Goal: Task Accomplishment & Management: Complete application form

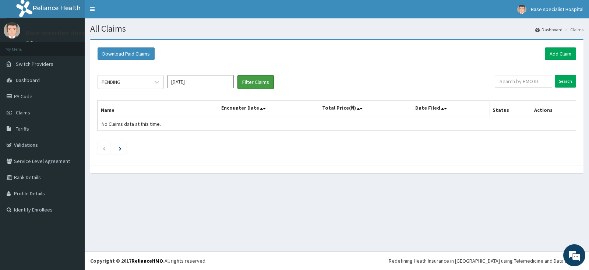
click at [263, 77] on button "Filter Claims" at bounding box center [255, 82] width 36 height 14
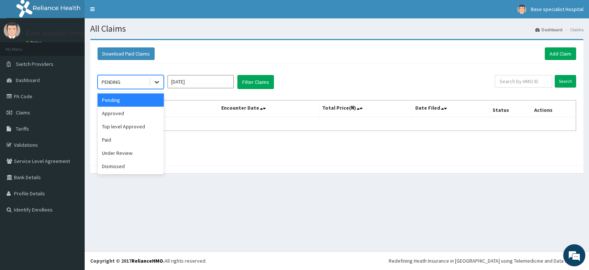
click at [157, 81] on icon at bounding box center [156, 81] width 7 height 7
click at [133, 130] on div "Top level Approved" at bounding box center [130, 126] width 66 height 13
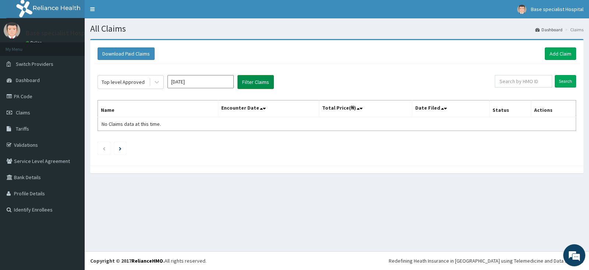
click at [253, 83] on button "Filter Claims" at bounding box center [255, 82] width 36 height 14
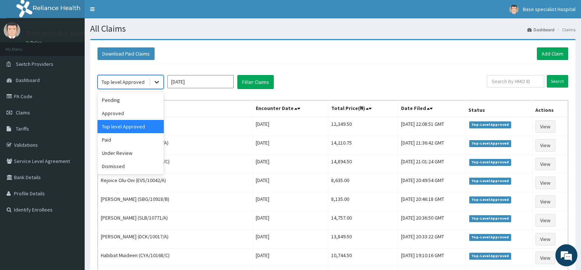
click at [156, 84] on icon at bounding box center [156, 81] width 7 height 7
click at [138, 111] on div "Approved" at bounding box center [130, 113] width 66 height 13
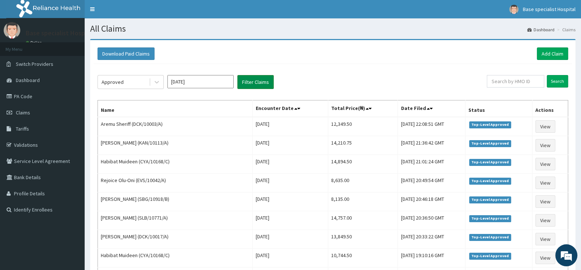
click at [252, 84] on button "Filter Claims" at bounding box center [255, 82] width 36 height 14
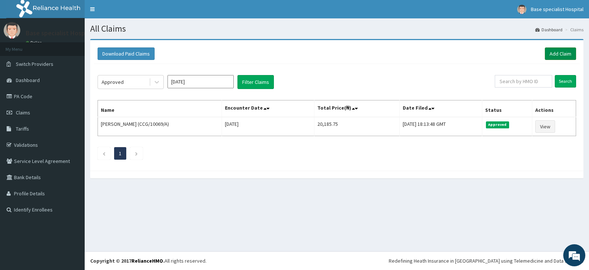
click at [566, 53] on link "Add Claim" at bounding box center [559, 53] width 31 height 13
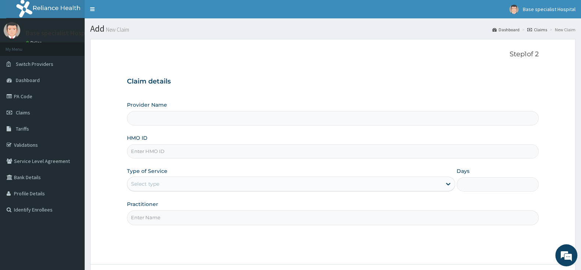
type input "Base Specialist Hospital"
paste input "KFO/10030/A"
type input "KFO/10030/A"
drag, startPoint x: 157, startPoint y: 183, endPoint x: 157, endPoint y: 188, distance: 4.4
click at [157, 184] on div "Select type" at bounding box center [145, 183] width 28 height 7
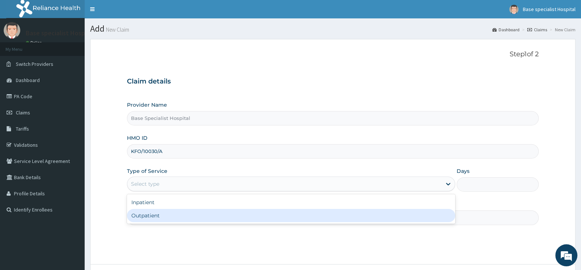
click at [154, 219] on div "Outpatient" at bounding box center [291, 215] width 328 height 13
type input "1"
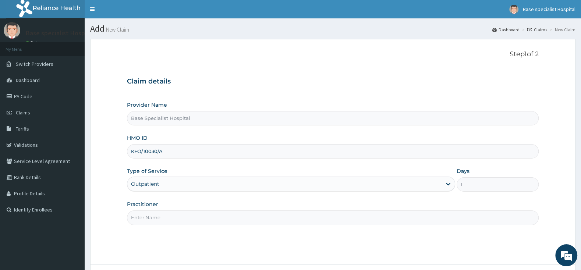
click at [154, 213] on input "Practitioner" at bounding box center [333, 217] width 412 height 14
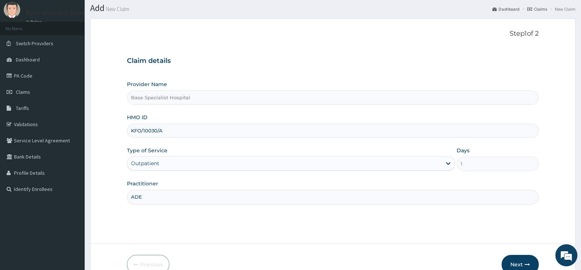
scroll to position [39, 0]
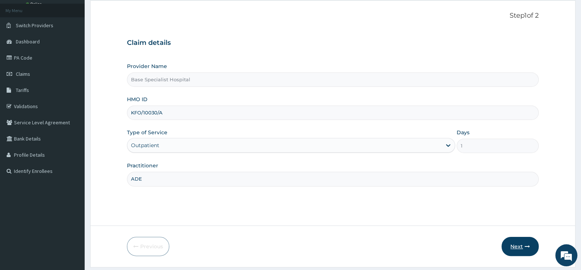
type input "ADE"
click at [515, 253] on button "Next" at bounding box center [519, 246] width 37 height 19
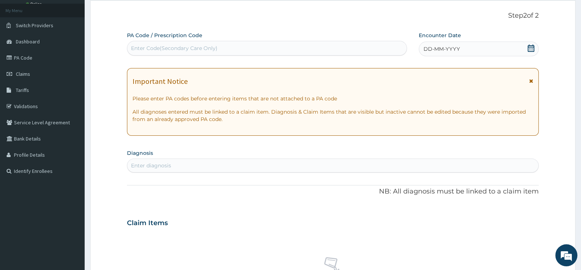
click at [532, 49] on icon at bounding box center [530, 48] width 7 height 7
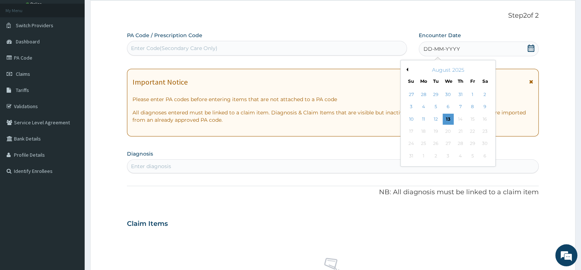
scroll to position [0, 0]
click at [449, 123] on div "13" at bounding box center [448, 119] width 11 height 11
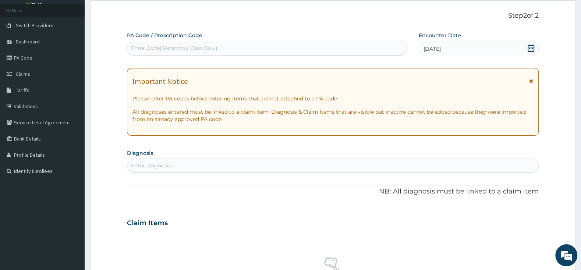
drag, startPoint x: 231, startPoint y: 180, endPoint x: 227, endPoint y: 194, distance: 15.3
click at [183, 162] on div "Enter diagnosis" at bounding box center [332, 166] width 411 height 12
click at [263, 164] on div "Enter diagnosis" at bounding box center [332, 166] width 411 height 12
type input "PHARYN"
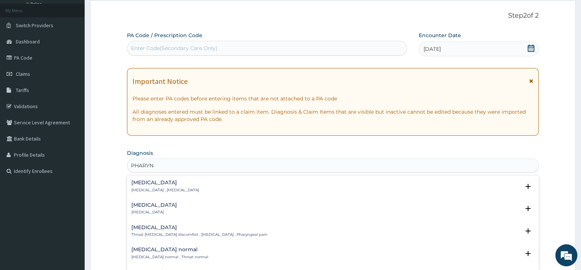
click at [150, 208] on h4 "Pharyngitis" at bounding box center [154, 205] width 46 height 6
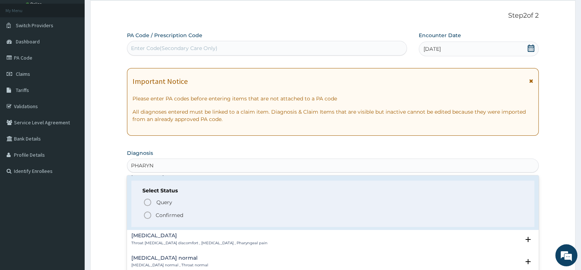
scroll to position [77, 0]
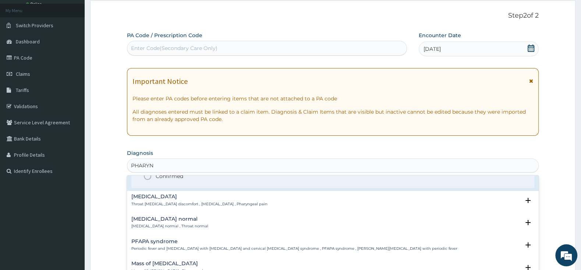
click at [146, 178] on icon "status option filled" at bounding box center [147, 176] width 9 height 9
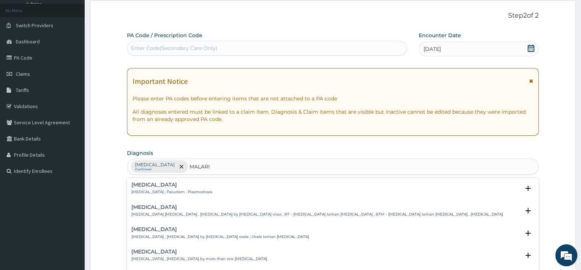
type input "MALARIA"
click at [148, 189] on div "Malaria Malaria , Paludism , Plasmodiosis" at bounding box center [171, 188] width 81 height 13
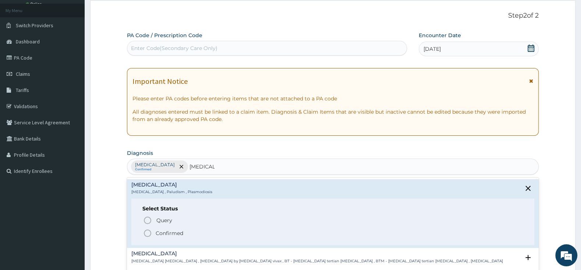
click at [145, 235] on icon "status option filled" at bounding box center [147, 233] width 9 height 9
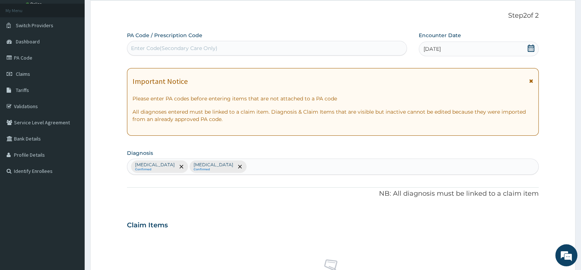
scroll to position [155, 0]
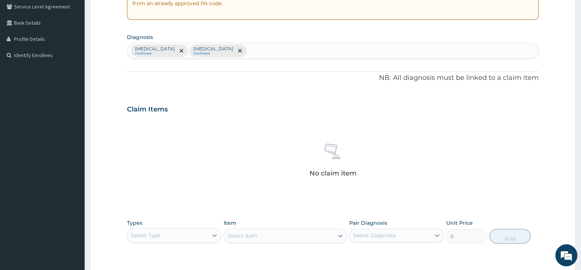
click at [181, 235] on div "Select Type" at bounding box center [167, 236] width 81 height 12
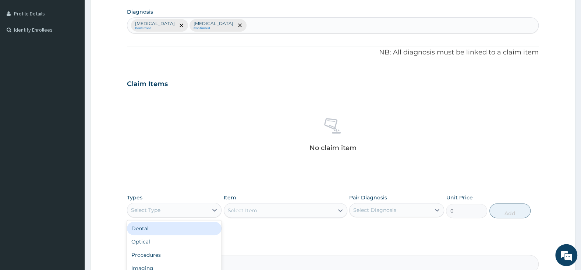
scroll to position [193, 0]
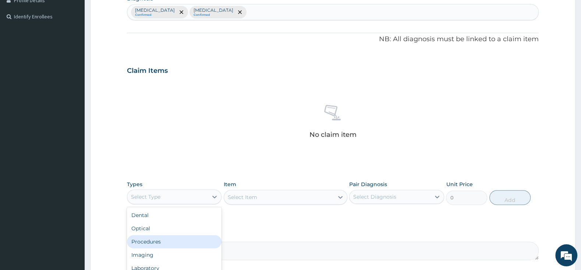
click at [167, 238] on div "Procedures" at bounding box center [174, 241] width 95 height 13
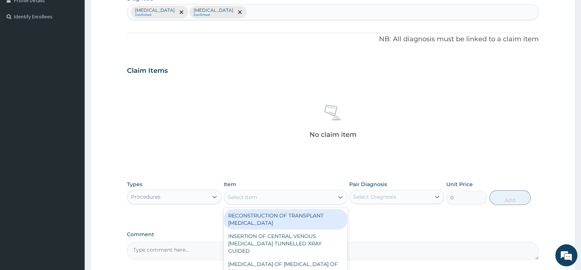
click at [248, 195] on div "Select Item" at bounding box center [242, 197] width 29 height 7
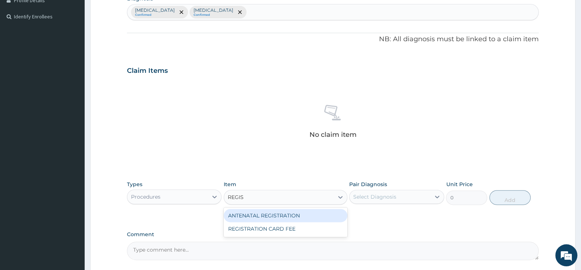
type input "REGIST"
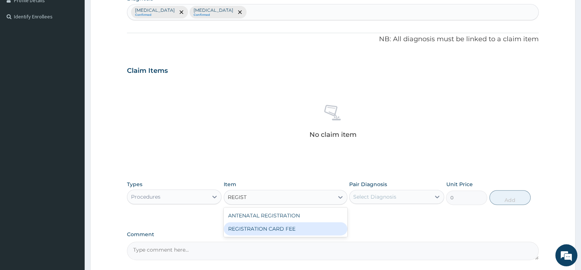
click at [266, 235] on div "REGISTRATION CARD FEE" at bounding box center [286, 228] width 124 height 13
type input "2000"
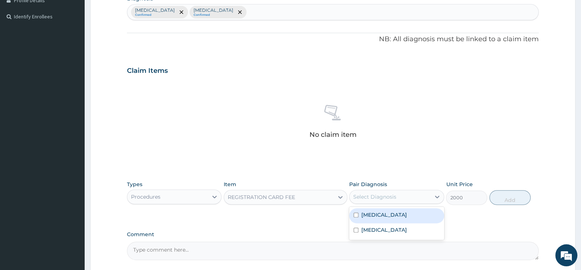
click at [364, 194] on div "Select Diagnosis" at bounding box center [374, 196] width 43 height 7
click at [355, 213] on input "checkbox" at bounding box center [356, 215] width 5 height 5
checkbox input "true"
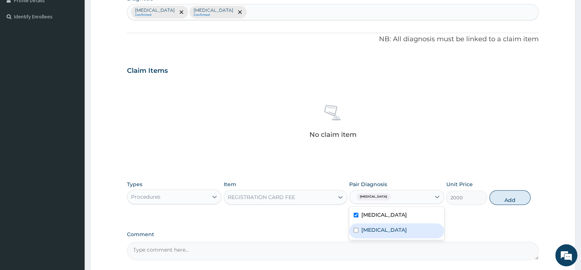
drag, startPoint x: 355, startPoint y: 230, endPoint x: 363, endPoint y: 229, distance: 8.5
click at [358, 230] on input "checkbox" at bounding box center [356, 230] width 5 height 5
checkbox input "true"
click at [512, 198] on button "Add" at bounding box center [509, 197] width 41 height 15
type input "0"
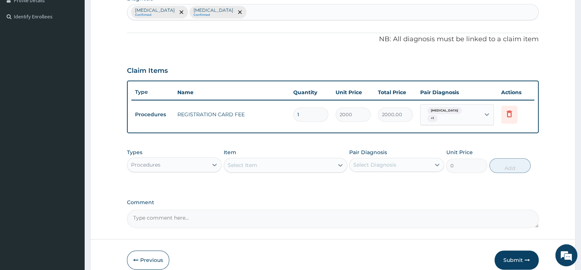
click at [178, 159] on div "Procedures" at bounding box center [167, 165] width 81 height 12
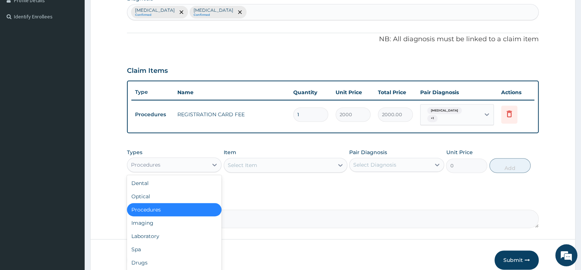
click at [165, 208] on div "Procedures" at bounding box center [174, 209] width 95 height 13
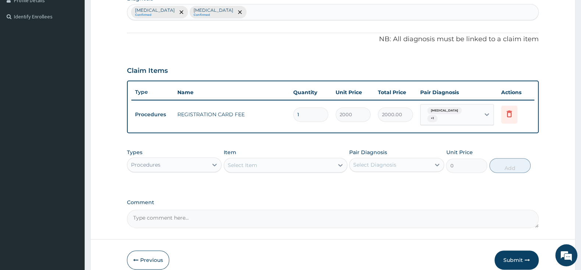
click at [261, 163] on div "Select Item" at bounding box center [279, 165] width 110 height 12
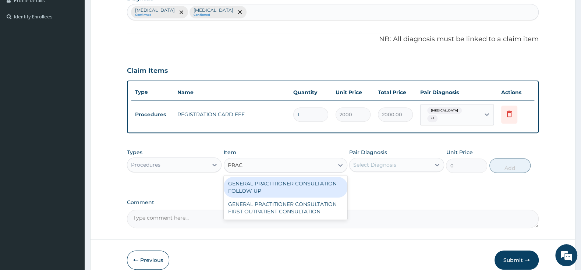
type input "PRACT"
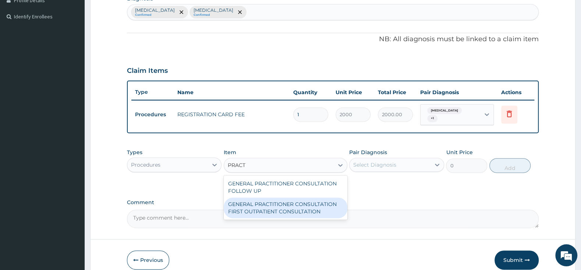
click at [284, 204] on div "GENERAL PRACTITIONER CONSULTATION FIRST OUTPATIENT CONSULTATION" at bounding box center [286, 208] width 124 height 21
type input "3000"
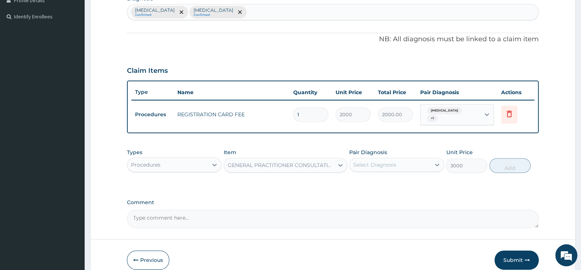
click at [367, 161] on div "Select Diagnosis" at bounding box center [374, 164] width 43 height 7
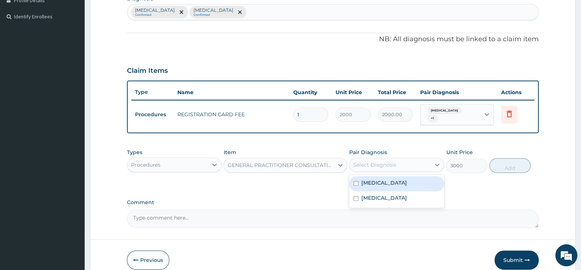
click at [357, 181] on input "checkbox" at bounding box center [356, 183] width 5 height 5
checkbox input "true"
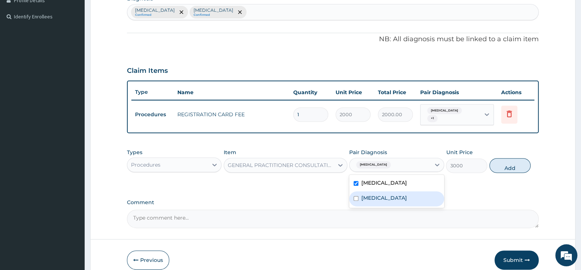
click at [355, 196] on input "checkbox" at bounding box center [356, 198] width 5 height 5
checkbox input "true"
click at [510, 155] on div "Types Procedures Item GENERAL PRACTITIONER CONSULTATION FIRST OUTPATIENT CONSUL…" at bounding box center [333, 161] width 412 height 32
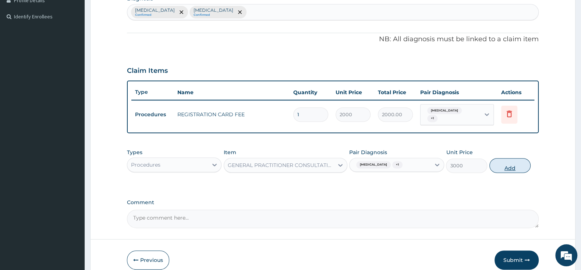
click at [513, 162] on button "Add" at bounding box center [509, 165] width 41 height 15
type input "0"
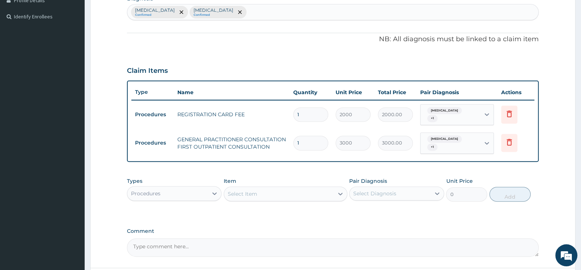
click at [167, 188] on div "Procedures" at bounding box center [167, 194] width 81 height 12
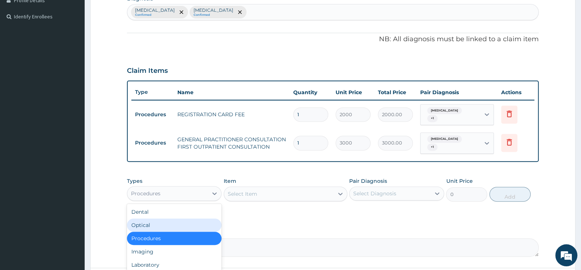
scroll to position [25, 0]
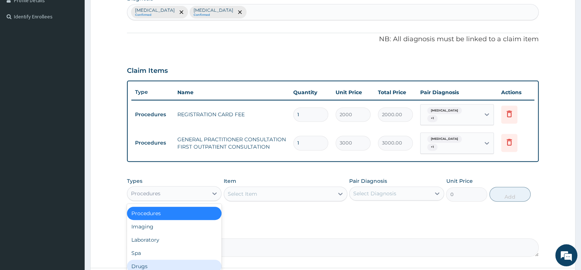
click at [156, 260] on div "Drugs" at bounding box center [174, 266] width 95 height 13
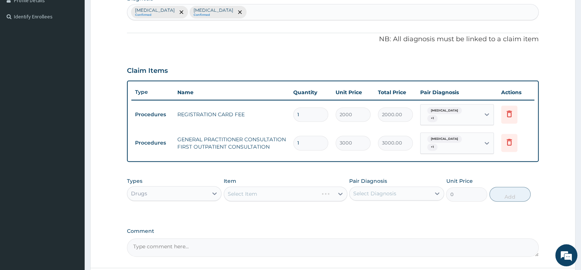
click at [232, 195] on div "Item Select Item" at bounding box center [286, 189] width 124 height 24
click at [235, 188] on div "Select Item" at bounding box center [286, 194] width 124 height 15
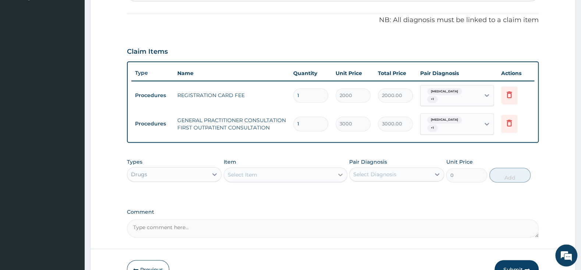
scroll to position [232, 0]
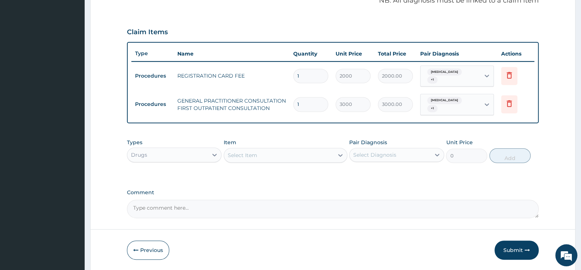
click at [333, 149] on div "Select Item" at bounding box center [279, 155] width 110 height 12
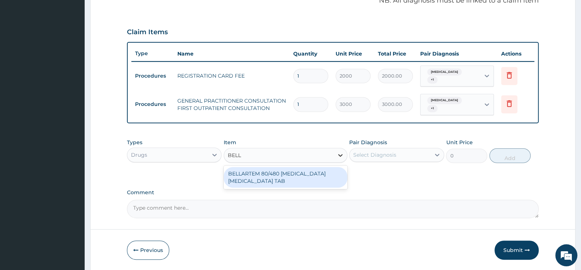
type input "BELLA"
click at [318, 167] on div "BELLARTEM 80/480 ARTEMETHER LUMEFANTRINE TAB" at bounding box center [286, 177] width 124 height 21
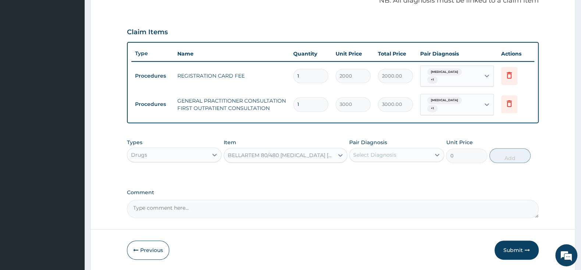
type input "379.5"
click at [366, 151] on div "Select Diagnosis" at bounding box center [374, 154] width 43 height 7
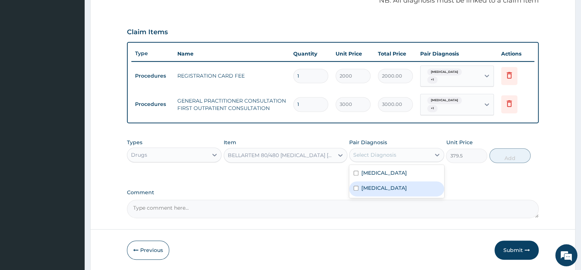
drag, startPoint x: 355, startPoint y: 180, endPoint x: 359, endPoint y: 180, distance: 4.0
click at [355, 186] on input "checkbox" at bounding box center [356, 188] width 5 height 5
checkbox input "true"
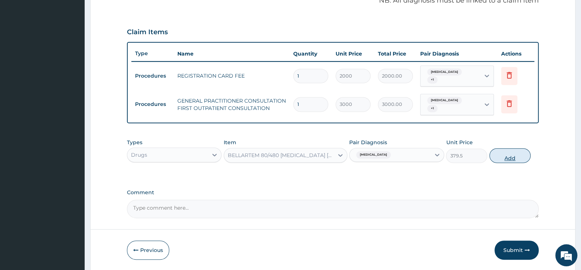
click at [518, 150] on button "Add" at bounding box center [509, 155] width 41 height 15
type input "0"
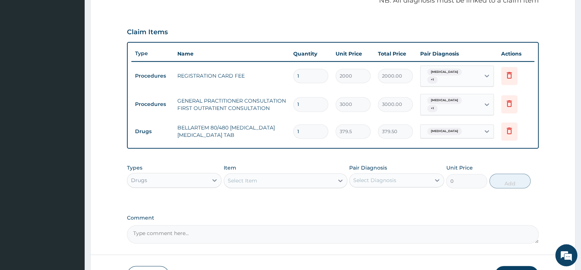
type input "0.00"
type input "6"
type input "2277.00"
type input "6"
click at [278, 177] on div "Select Item" at bounding box center [279, 181] width 110 height 12
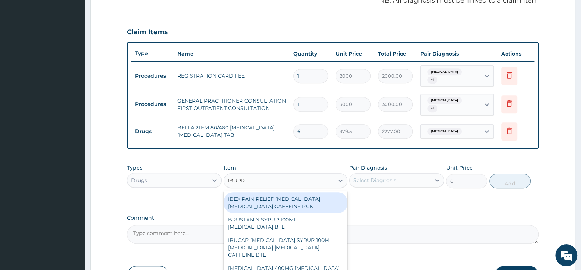
type input "IBUPRO"
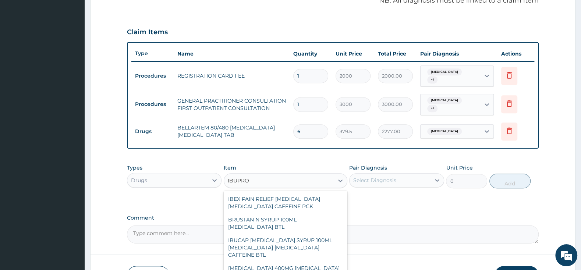
scroll to position [116, 0]
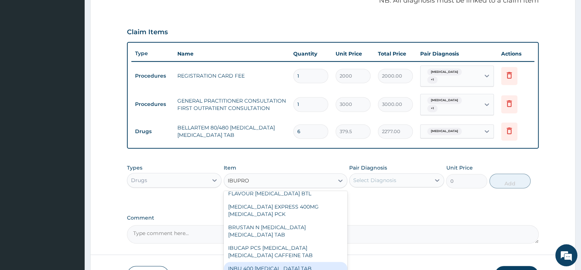
drag, startPoint x: 276, startPoint y: 255, endPoint x: 301, endPoint y: 239, distance: 29.8
click at [279, 262] on div "INBU 400 IBUPROFEN TAB" at bounding box center [286, 268] width 124 height 13
type input "63.25"
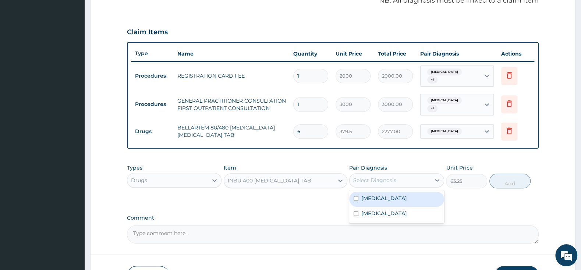
click at [378, 177] on div "Select Diagnosis" at bounding box center [374, 180] width 43 height 7
click at [355, 196] on input "checkbox" at bounding box center [356, 198] width 5 height 5
checkbox input "true"
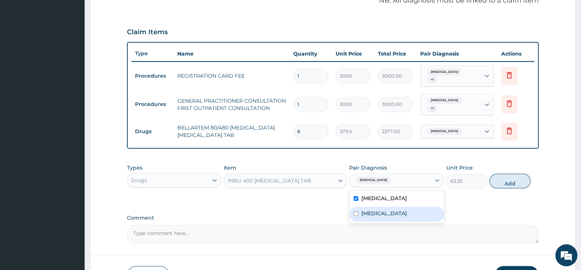
drag, startPoint x: 355, startPoint y: 210, endPoint x: 424, endPoint y: 203, distance: 69.6
click at [357, 210] on div "Malaria" at bounding box center [396, 214] width 95 height 15
checkbox input "true"
click at [509, 176] on button "Add" at bounding box center [509, 181] width 41 height 15
type input "0"
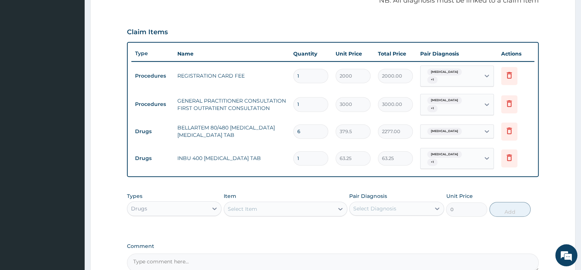
type input "10"
type input "632.50"
type input "10"
click at [261, 203] on div "Select Item" at bounding box center [279, 209] width 110 height 12
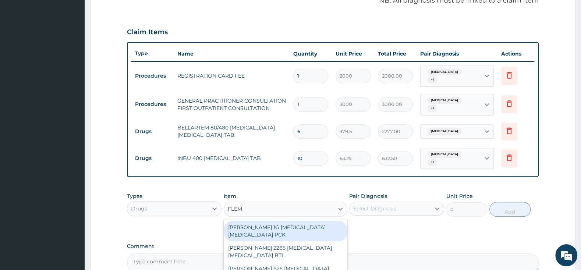
type input "FLEMI"
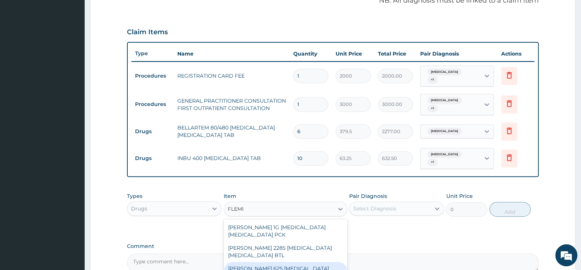
click at [307, 263] on div "FLEMING 625 AMOXICILLIN CLAVULANIC ACID PCK" at bounding box center [286, 272] width 124 height 21
type input "2300"
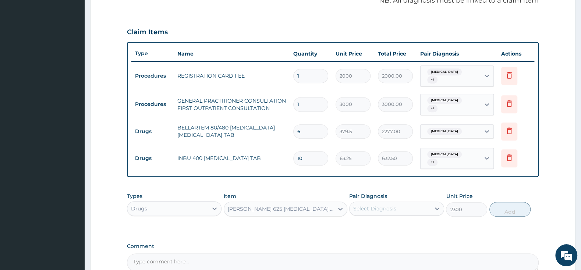
click at [368, 192] on label "Pair Diagnosis" at bounding box center [368, 195] width 38 height 7
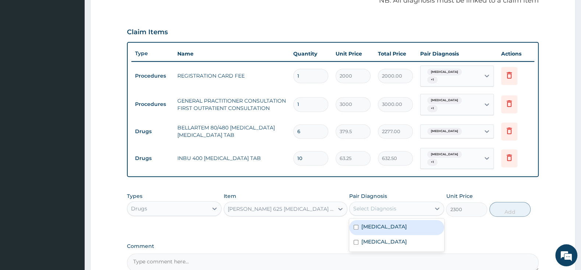
click at [366, 205] on div "Select Diagnosis" at bounding box center [374, 208] width 43 height 7
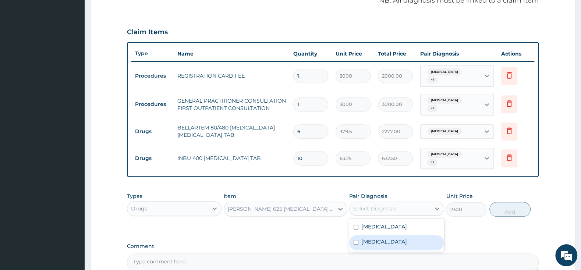
drag, startPoint x: 355, startPoint y: 234, endPoint x: 360, endPoint y: 227, distance: 8.0
click at [357, 240] on input "checkbox" at bounding box center [356, 242] width 5 height 5
checkbox input "true"
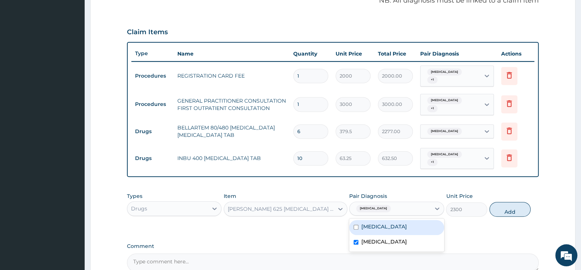
click at [355, 225] on input "checkbox" at bounding box center [356, 227] width 5 height 5
checkbox input "true"
click at [361, 235] on div "Malaria" at bounding box center [396, 242] width 95 height 15
checkbox input "false"
drag, startPoint x: 497, startPoint y: 201, endPoint x: 487, endPoint y: 202, distance: 10.0
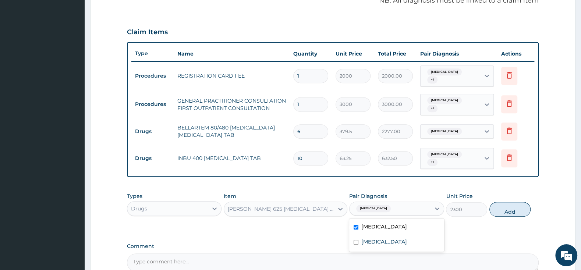
click at [497, 202] on button "Add" at bounding box center [509, 209] width 41 height 15
type input "0"
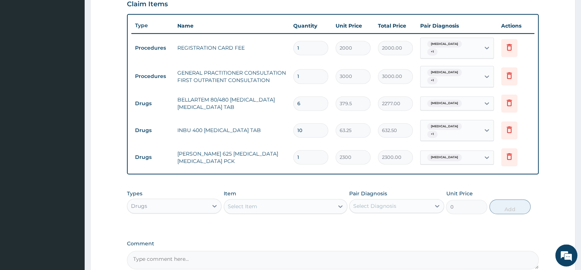
scroll to position [270, 0]
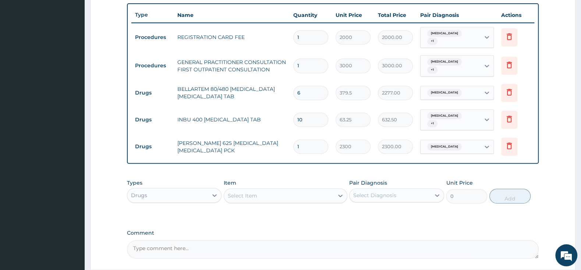
click at [272, 190] on div "Select Item" at bounding box center [279, 196] width 110 height 12
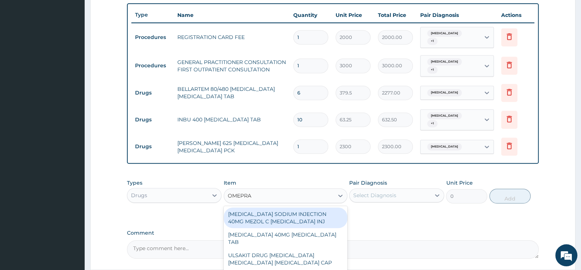
type input "OMEPRAZ"
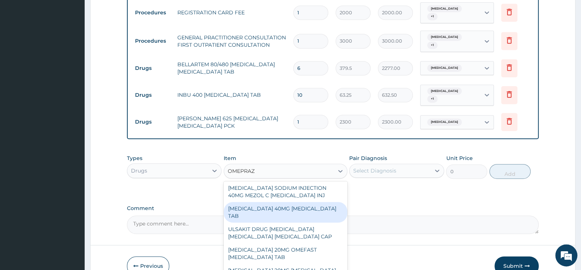
scroll to position [309, 0]
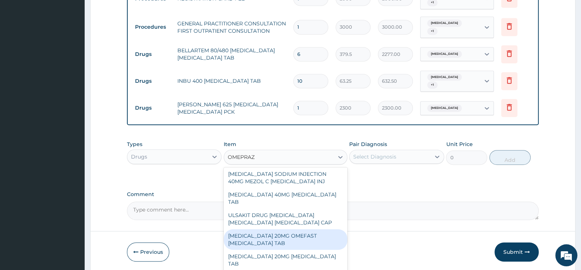
click at [292, 229] on div "OMEPRAZOLE 20MG OMEFAST OMEPRAZOLE TAB" at bounding box center [286, 239] width 124 height 21
type input "621"
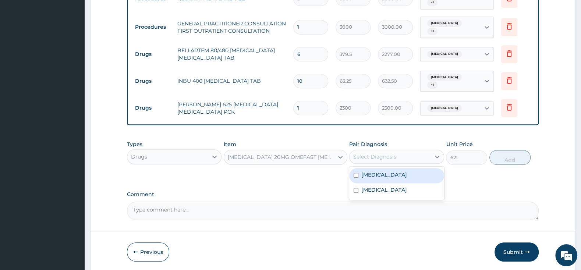
click at [365, 153] on div "Select Diagnosis" at bounding box center [374, 156] width 43 height 7
click at [355, 173] on input "checkbox" at bounding box center [356, 175] width 5 height 5
checkbox input "true"
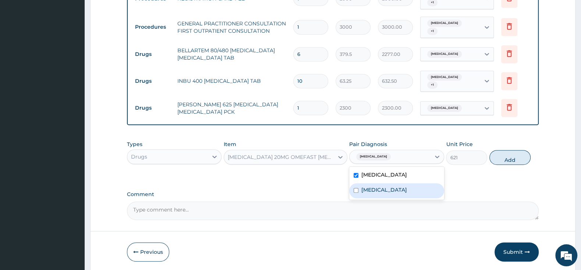
click at [360, 185] on div "Malaria" at bounding box center [396, 190] width 95 height 15
checkbox input "true"
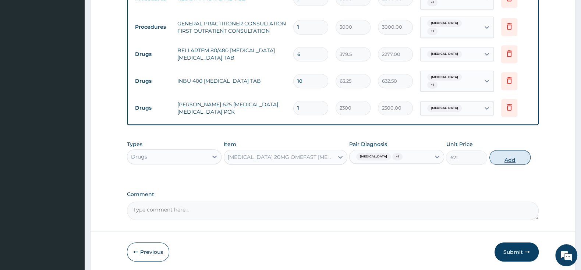
click at [498, 150] on button "Add" at bounding box center [509, 157] width 41 height 15
type input "0"
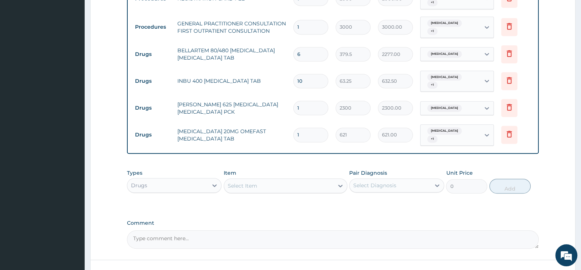
type input "0.00"
type input "4"
type input "2484.00"
type input "0.00"
type input "5"
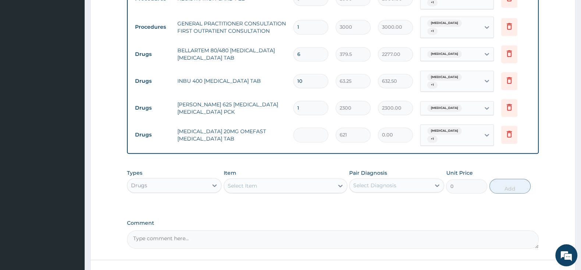
type input "3105.00"
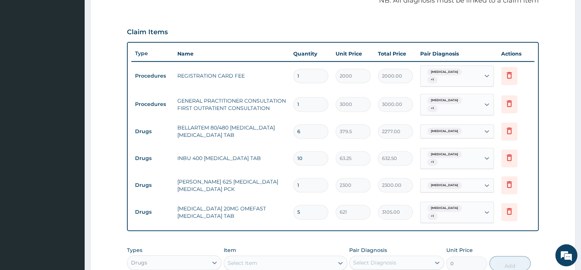
type input "5"
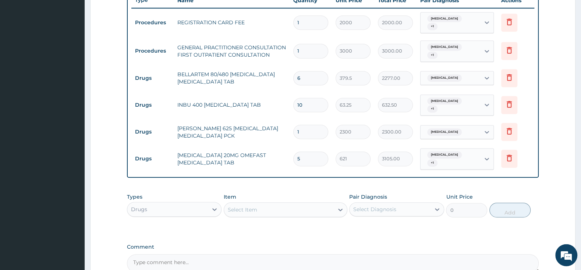
scroll to position [275, 0]
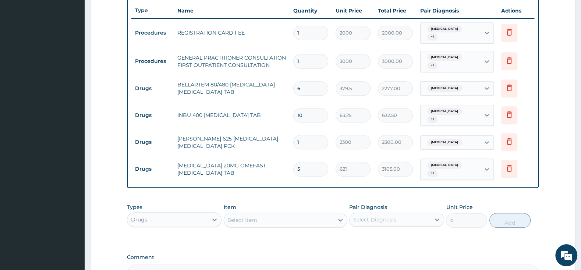
click at [248, 214] on div "Select Item" at bounding box center [279, 220] width 110 height 12
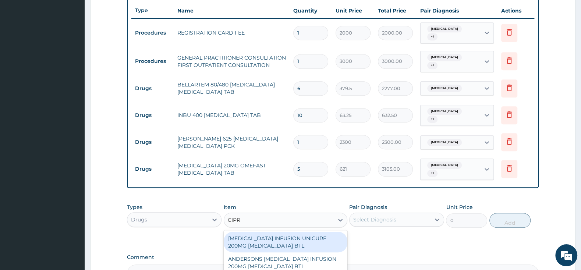
type input "CIPRO"
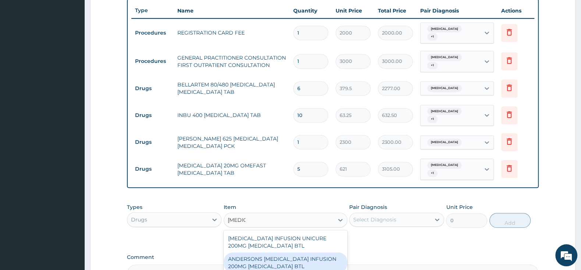
scroll to position [39, 0]
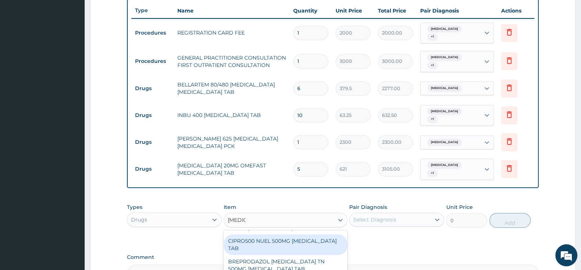
click at [270, 234] on div "CIPRO500 NUEL 500MG CIPROFLOXACIN TAB" at bounding box center [286, 244] width 124 height 21
type input "201.25"
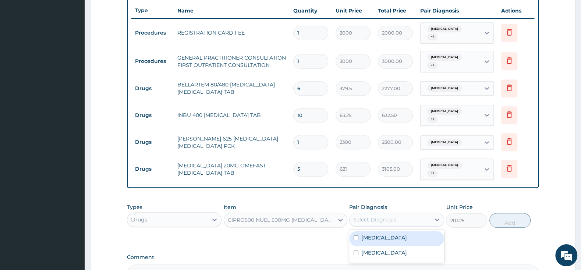
click at [361, 216] on div "Select Diagnosis" at bounding box center [374, 219] width 43 height 7
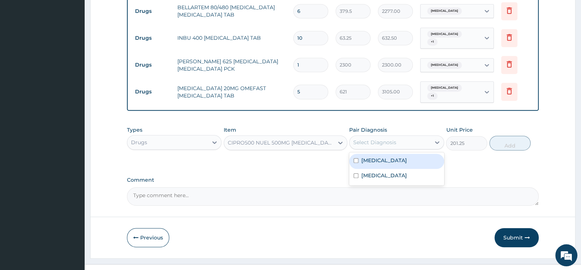
click at [353, 154] on div "Pharyngitis" at bounding box center [396, 161] width 95 height 15
checkbox input "true"
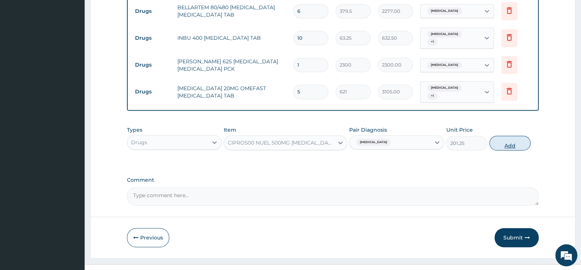
click at [509, 136] on button "Add" at bounding box center [509, 143] width 41 height 15
type input "0"
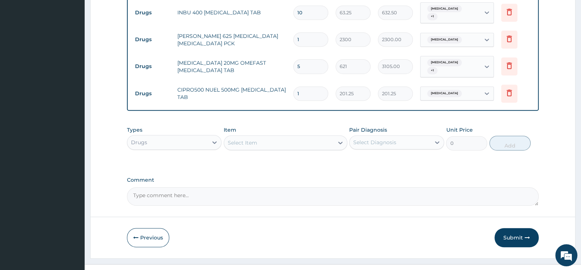
scroll to position [378, 0]
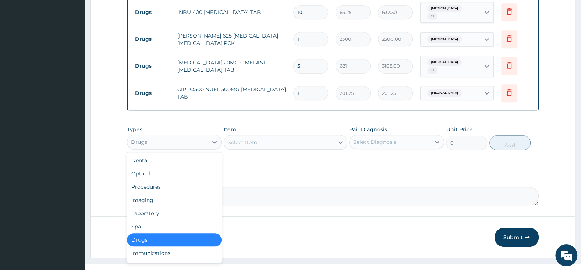
click at [185, 136] on div "Drugs" at bounding box center [167, 142] width 81 height 12
drag, startPoint x: 170, startPoint y: 201, endPoint x: 181, endPoint y: 188, distance: 17.4
click at [170, 207] on div "Laboratory" at bounding box center [174, 213] width 95 height 13
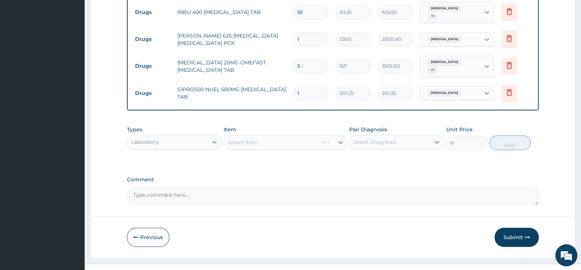
click at [242, 135] on div "Select Item" at bounding box center [286, 142] width 124 height 15
drag, startPoint x: 249, startPoint y: 129, endPoint x: 255, endPoint y: 126, distance: 6.8
click at [252, 135] on div "Select Item" at bounding box center [286, 142] width 124 height 15
click at [281, 136] on div "Select Item" at bounding box center [279, 142] width 110 height 12
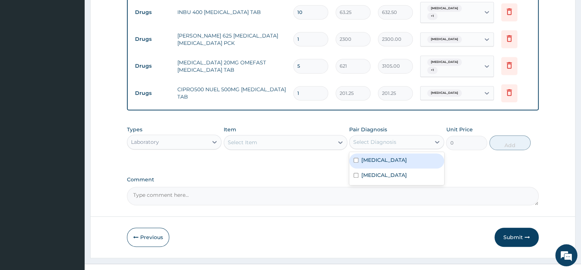
click at [374, 138] on div "Select Diagnosis" at bounding box center [374, 141] width 43 height 7
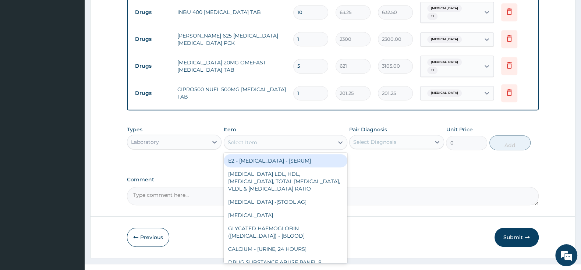
drag, startPoint x: 286, startPoint y: 127, endPoint x: 290, endPoint y: 127, distance: 4.1
click at [288, 136] on div "Select Item" at bounding box center [279, 142] width 110 height 12
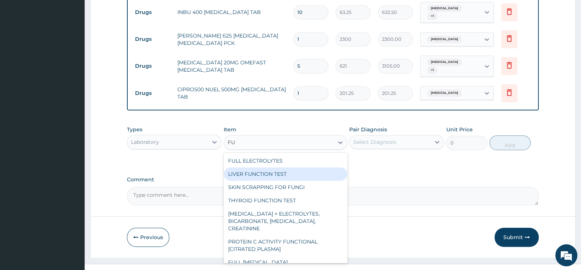
type input "F"
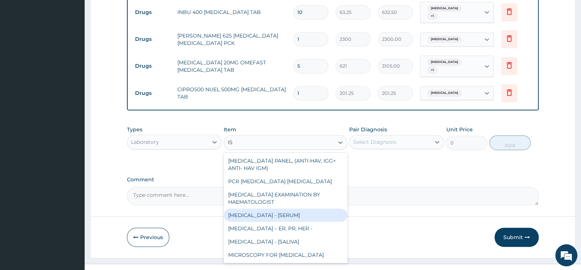
type input "I"
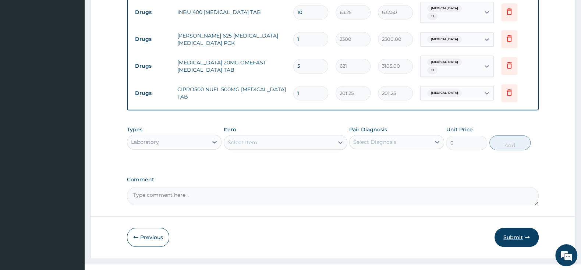
click at [510, 228] on button "Submit" at bounding box center [516, 237] width 44 height 19
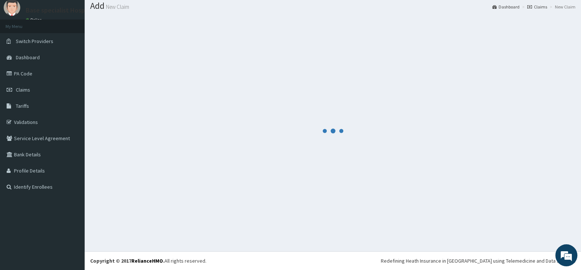
scroll to position [23, 0]
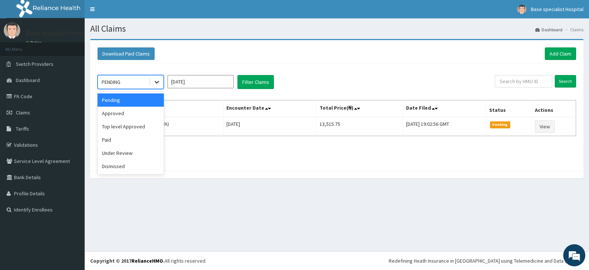
click at [152, 86] on div at bounding box center [156, 81] width 13 height 13
click at [145, 126] on div "Top level Approved" at bounding box center [130, 126] width 66 height 13
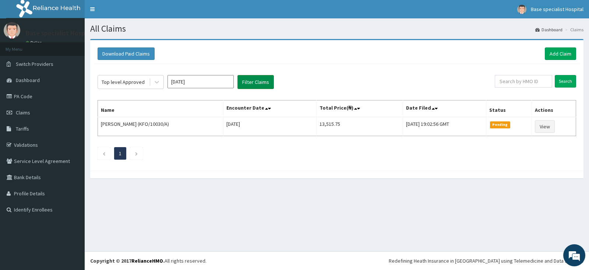
click at [252, 82] on button "Filter Claims" at bounding box center [255, 82] width 36 height 14
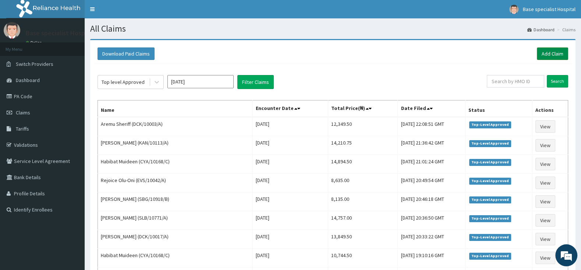
click at [551, 53] on link "Add Claim" at bounding box center [552, 53] width 31 height 13
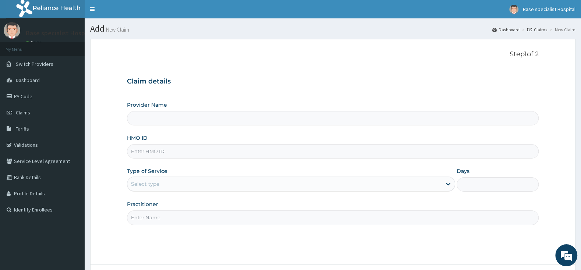
type input "Base Specialist Hospital"
paste input "TEZ/10010/B"
type input "TEZ/10010/B"
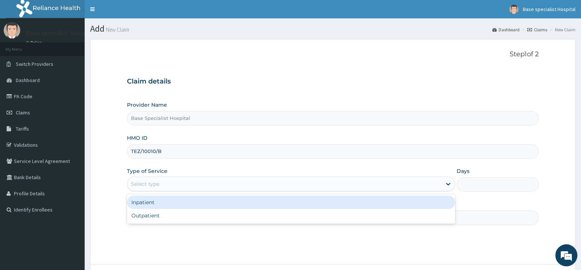
click at [136, 186] on div "Select type" at bounding box center [145, 183] width 28 height 7
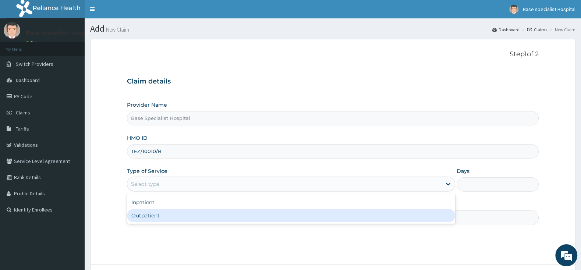
drag, startPoint x: 140, startPoint y: 217, endPoint x: 151, endPoint y: 228, distance: 16.1
click at [141, 217] on div "Outpatient" at bounding box center [291, 215] width 328 height 13
type input "1"
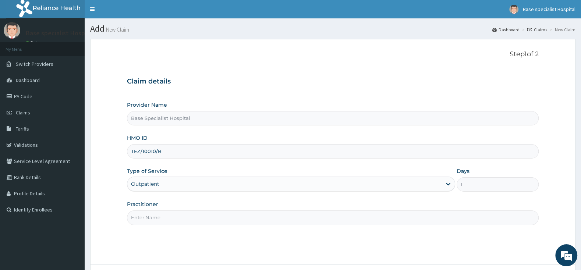
click at [148, 219] on input "Practitioner" at bounding box center [333, 217] width 412 height 14
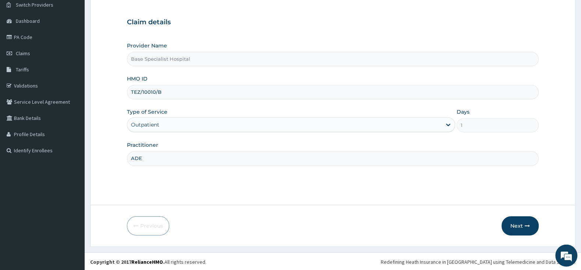
scroll to position [61, 0]
type input "ADE"
click at [514, 221] on button "Next" at bounding box center [519, 224] width 37 height 19
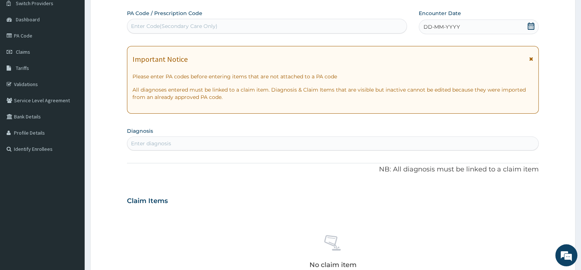
click at [528, 26] on icon at bounding box center [530, 25] width 7 height 7
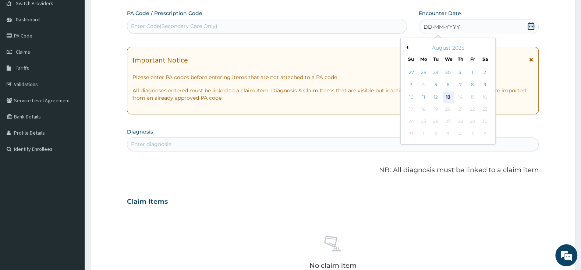
click at [444, 96] on div "13" at bounding box center [448, 97] width 11 height 11
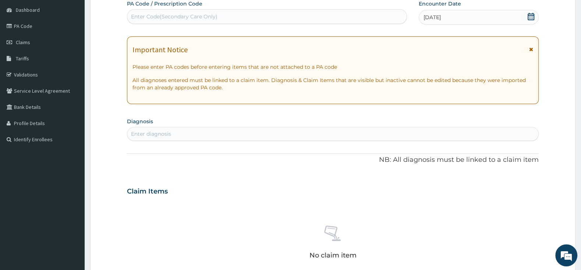
scroll to position [77, 0]
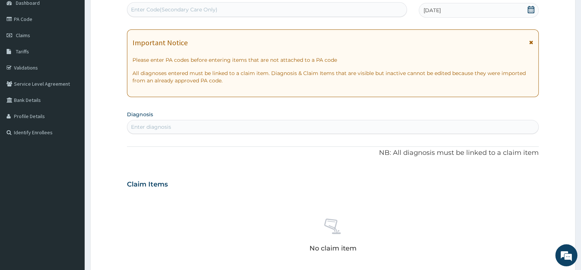
click at [246, 123] on div "Enter diagnosis" at bounding box center [332, 127] width 411 height 12
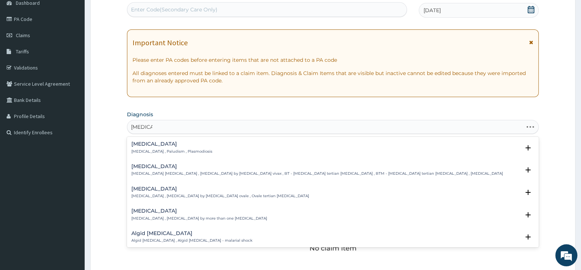
type input "MALARIA"
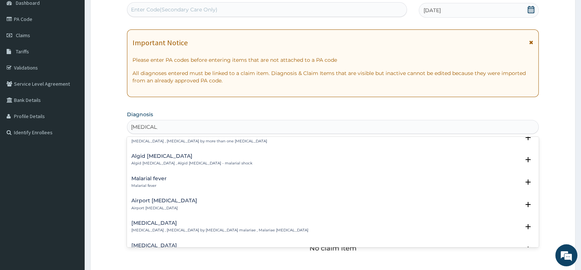
scroll to position [0, 0]
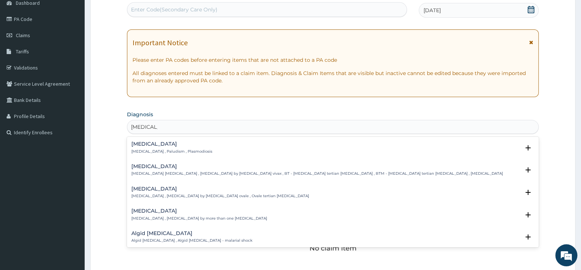
click at [149, 147] on h4 "Malaria" at bounding box center [171, 144] width 81 height 6
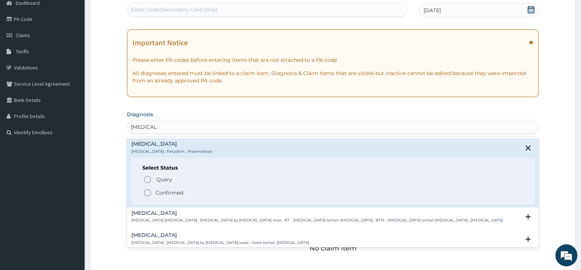
click at [146, 194] on icon "status option filled" at bounding box center [147, 192] width 9 height 9
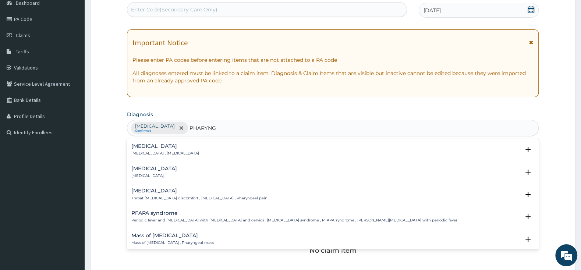
type input "PHARYNGI"
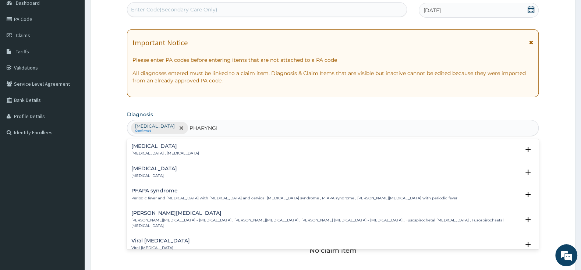
click at [150, 175] on p "Pharyngitis" at bounding box center [154, 175] width 46 height 5
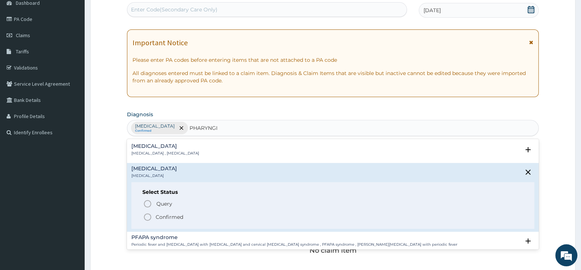
click at [148, 219] on icon "status option filled" at bounding box center [147, 217] width 9 height 9
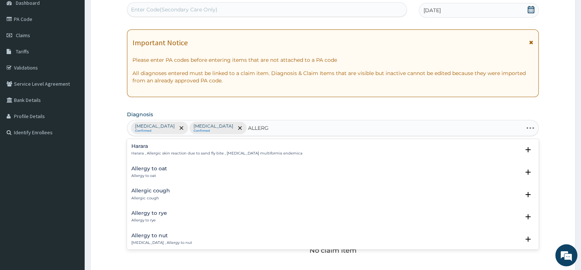
type input "ALLERGY"
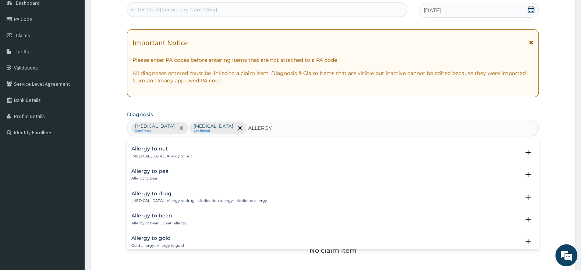
scroll to position [155, 0]
click at [161, 217] on h4 "Allergy to fish" at bounding box center [149, 215] width 37 height 6
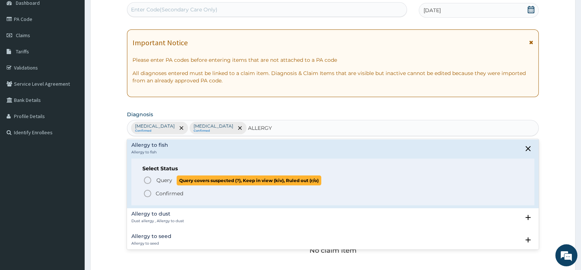
scroll to position [232, 0]
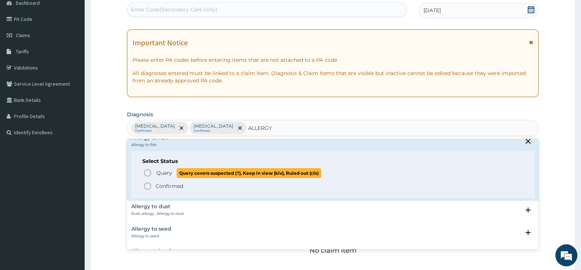
click at [147, 174] on icon "status option query" at bounding box center [147, 172] width 9 height 9
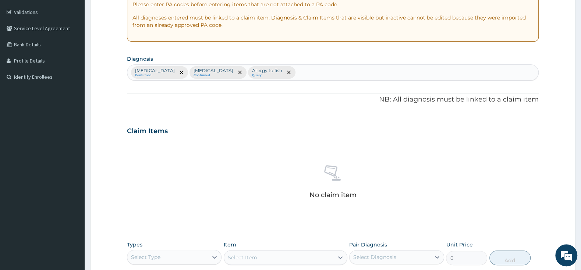
scroll to position [155, 0]
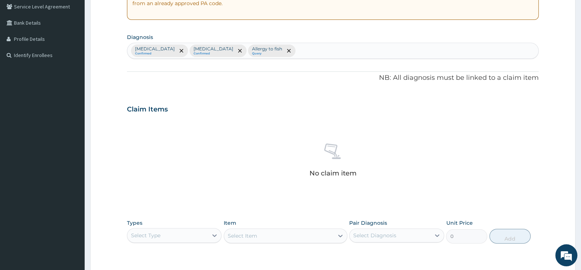
click at [185, 235] on div "Select Type" at bounding box center [167, 236] width 81 height 12
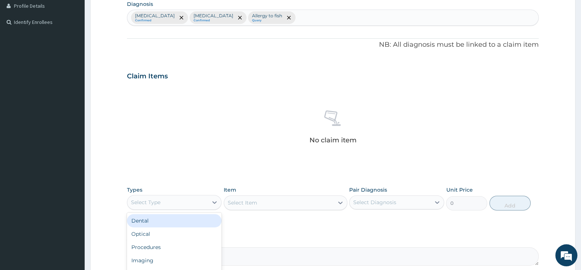
scroll to position [193, 0]
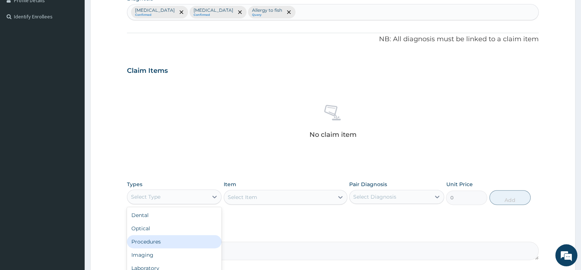
click at [175, 241] on div "Procedures" at bounding box center [174, 241] width 95 height 13
click at [241, 199] on div "Select Item" at bounding box center [286, 197] width 124 height 15
click at [241, 201] on div "Select Item" at bounding box center [242, 197] width 29 height 7
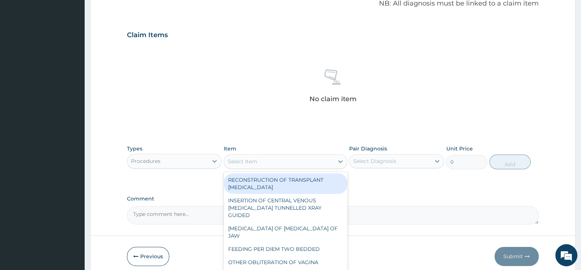
scroll to position [232, 0]
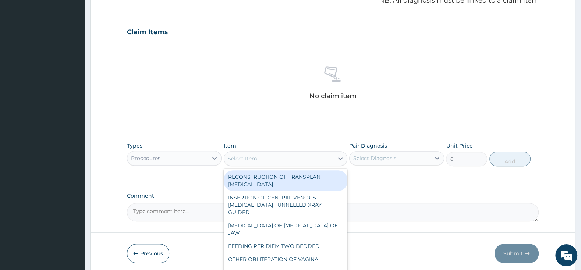
click at [249, 158] on div "Select Item" at bounding box center [242, 158] width 29 height 7
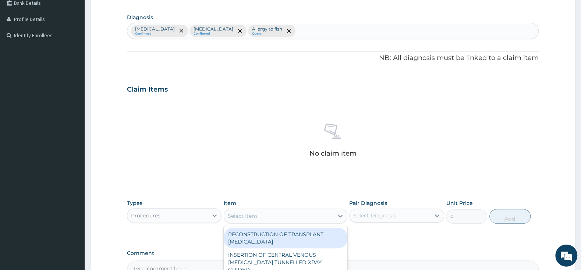
scroll to position [193, 0]
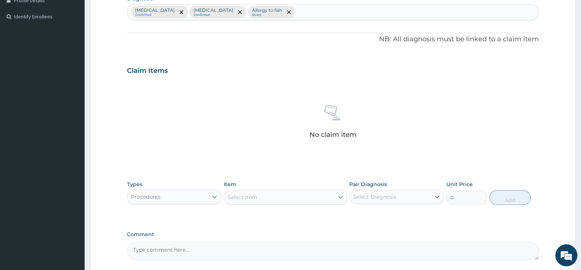
click at [246, 191] on div "Select Item" at bounding box center [286, 197] width 124 height 15
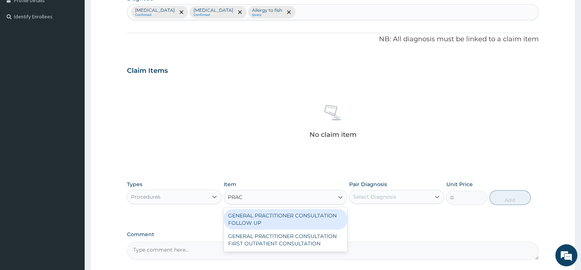
type input "PRACT"
click at [279, 221] on div "GENERAL PRACTITIONER CONSULTATION FOLLOW UP" at bounding box center [286, 219] width 124 height 21
type input "2500"
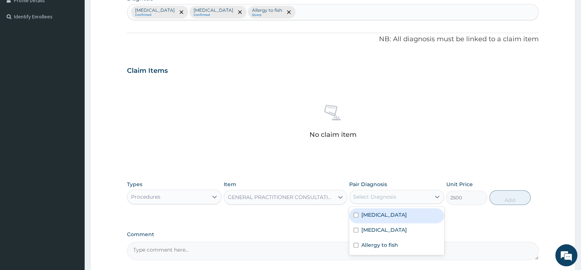
click at [386, 196] on div "Select Diagnosis" at bounding box center [374, 196] width 43 height 7
click at [354, 214] on input "checkbox" at bounding box center [356, 215] width 5 height 5
checkbox input "true"
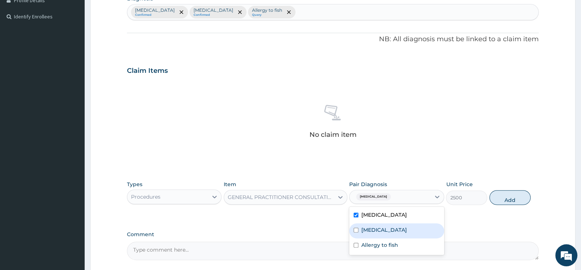
click at [354, 228] on div "Pharyngitis" at bounding box center [396, 230] width 95 height 15
checkbox input "true"
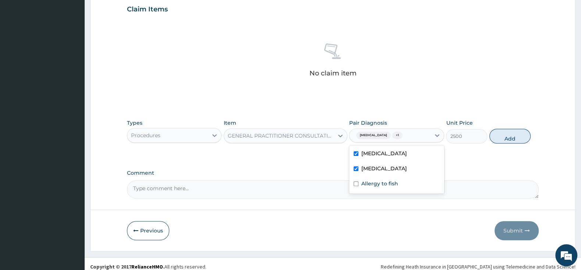
scroll to position [261, 0]
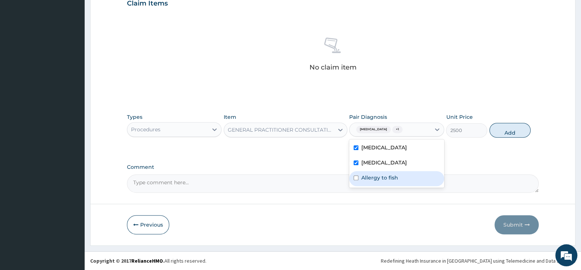
click at [354, 177] on input "checkbox" at bounding box center [356, 177] width 5 height 5
checkbox input "true"
click at [500, 131] on button "Add" at bounding box center [509, 130] width 41 height 15
type input "0"
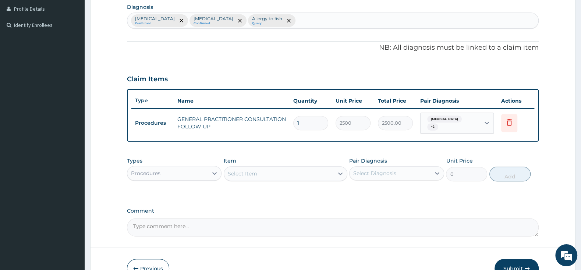
scroll to position [187, 0]
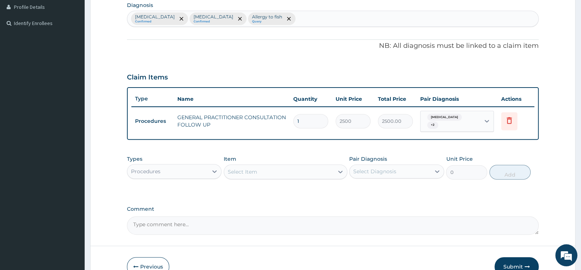
click at [263, 169] on div "Select Item" at bounding box center [279, 172] width 110 height 12
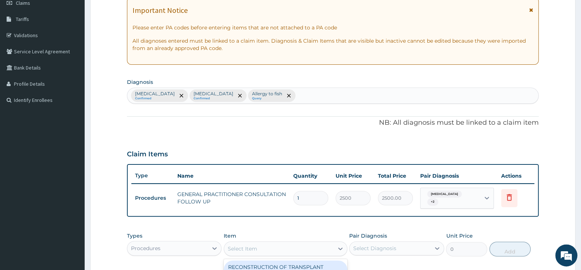
scroll to position [109, 0]
click at [213, 248] on icon at bounding box center [214, 248] width 7 height 7
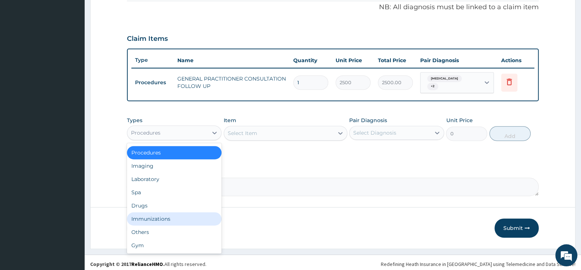
scroll to position [0, 0]
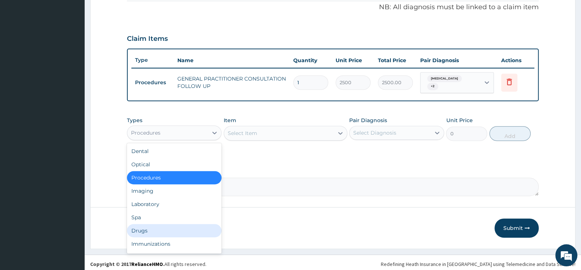
click at [154, 231] on div "Drugs" at bounding box center [174, 230] width 95 height 13
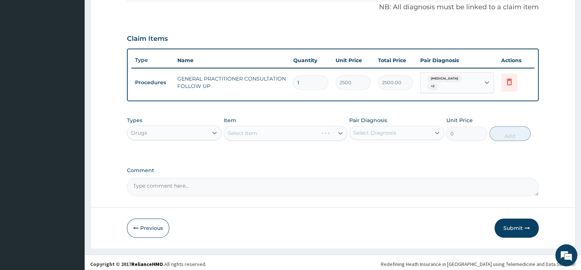
click at [248, 130] on div "Select Item" at bounding box center [286, 133] width 124 height 15
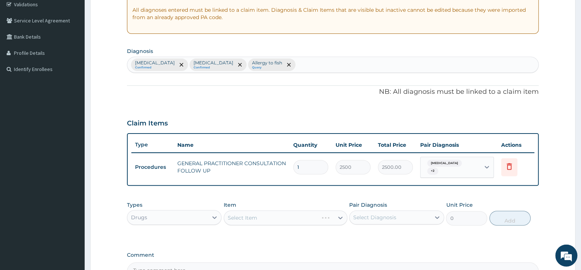
scroll to position [148, 0]
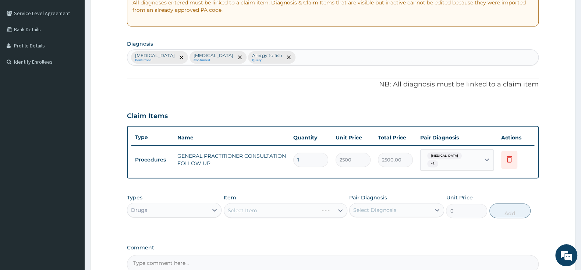
click at [251, 208] on div "Select Item" at bounding box center [286, 210] width 124 height 15
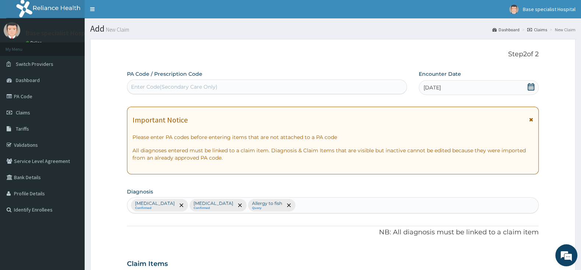
scroll to position [116, 0]
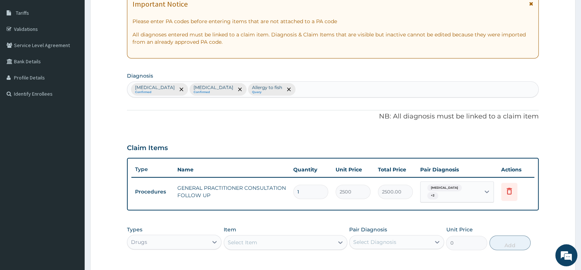
click at [301, 237] on div "Select Item" at bounding box center [279, 243] width 110 height 12
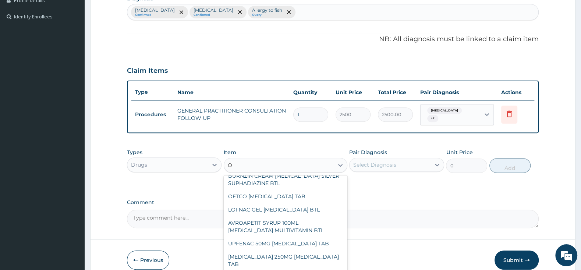
scroll to position [167, 0]
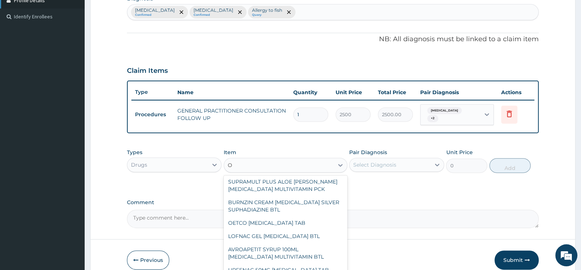
type input "O"
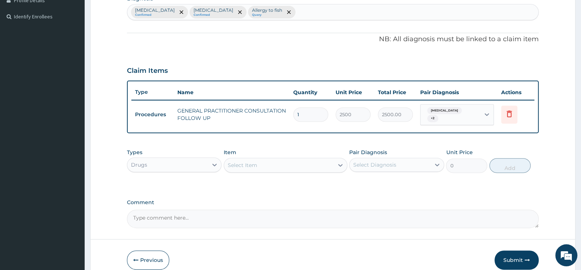
click at [245, 162] on div "Select Item" at bounding box center [242, 165] width 29 height 7
click at [246, 162] on div "Select Item" at bounding box center [242, 165] width 29 height 7
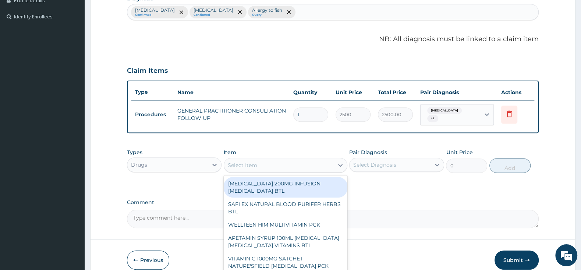
click at [246, 162] on div "Select Item" at bounding box center [242, 165] width 29 height 7
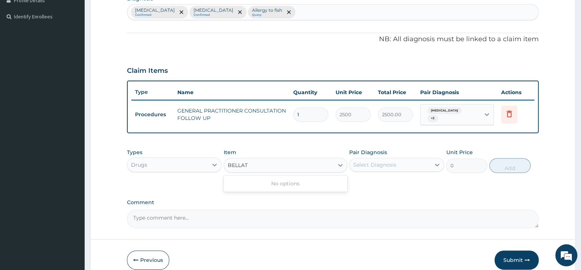
type input "BELLA"
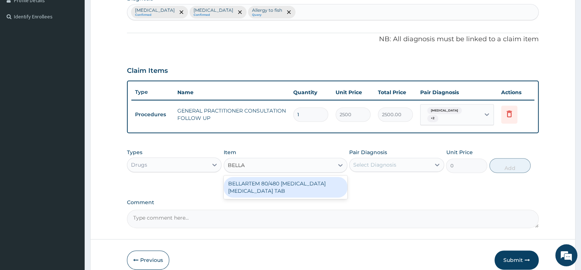
click at [265, 186] on div "BELLARTEM 80/480 [MEDICAL_DATA] [MEDICAL_DATA] TAB" at bounding box center [286, 187] width 124 height 21
type input "379.5"
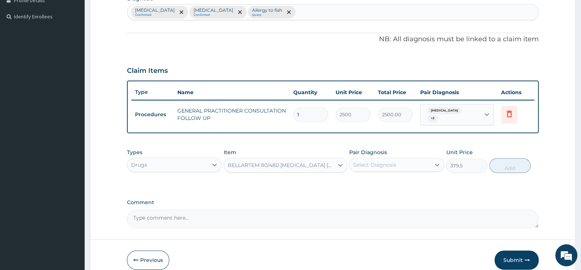
click at [365, 159] on div "Select Diagnosis" at bounding box center [390, 165] width 81 height 12
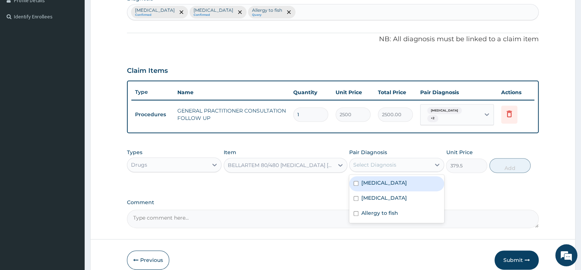
click at [355, 182] on input "checkbox" at bounding box center [356, 183] width 5 height 5
checkbox input "true"
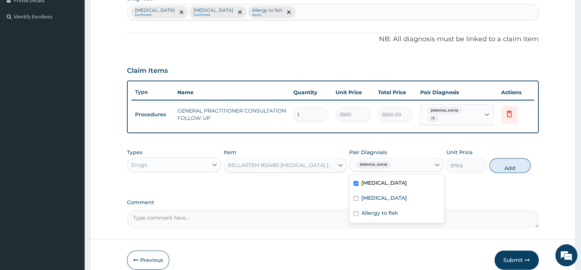
click at [500, 161] on button "Add" at bounding box center [509, 165] width 41 height 15
type input "0"
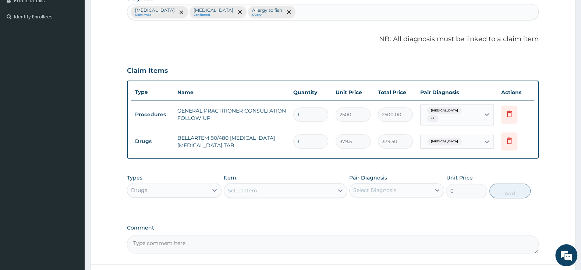
type input "0.00"
type input "6"
type input "2277.00"
type input "6"
click at [311, 185] on div "Select Item" at bounding box center [279, 191] width 110 height 12
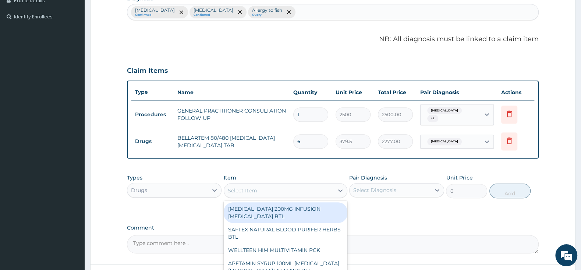
click at [239, 187] on div "Select Item" at bounding box center [242, 190] width 29 height 7
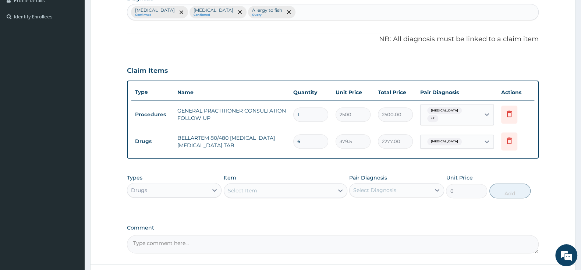
click at [239, 187] on div "Select Item" at bounding box center [242, 190] width 29 height 7
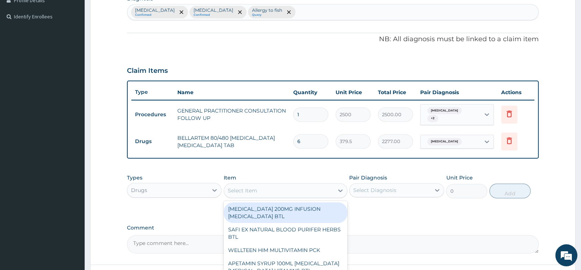
scroll to position [155, 0]
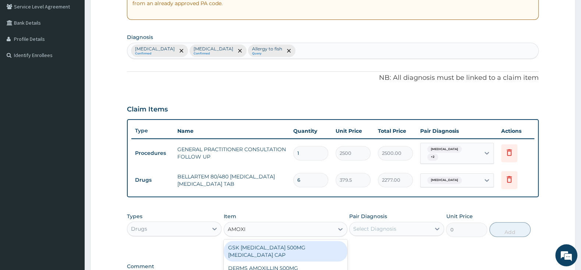
type input "AMOXIL"
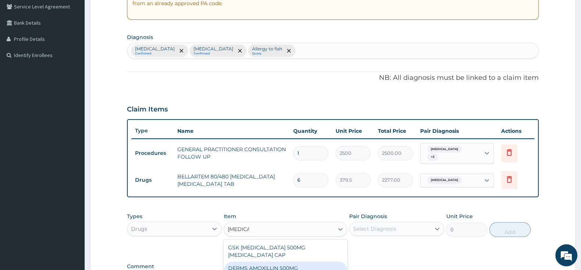
click at [302, 262] on div "DERMS AMOXILLIN 500MG AMOXICILLIN CAP" at bounding box center [286, 272] width 124 height 21
type input "80.5"
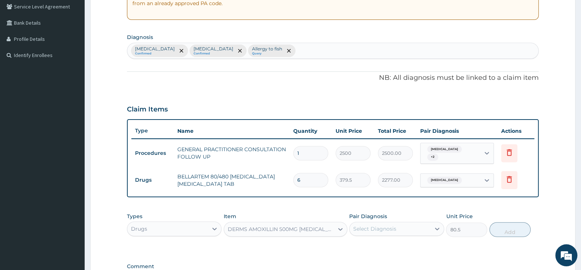
click at [392, 225] on div "Select Diagnosis" at bounding box center [374, 228] width 43 height 7
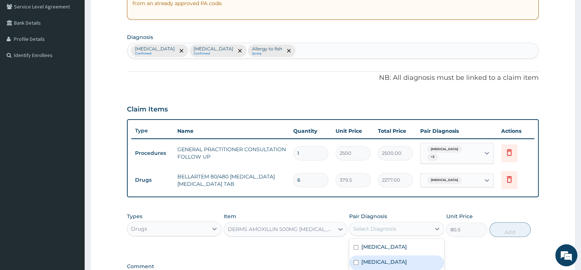
click at [355, 260] on input "checkbox" at bounding box center [356, 262] width 5 height 5
checkbox input "true"
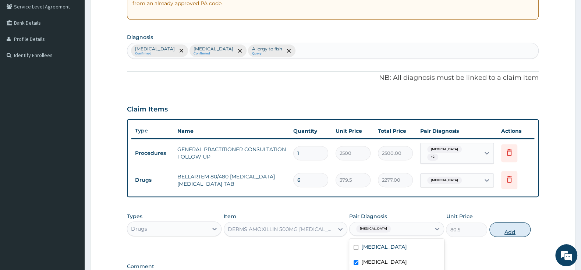
click at [508, 224] on button "Add" at bounding box center [509, 229] width 41 height 15
type input "0"
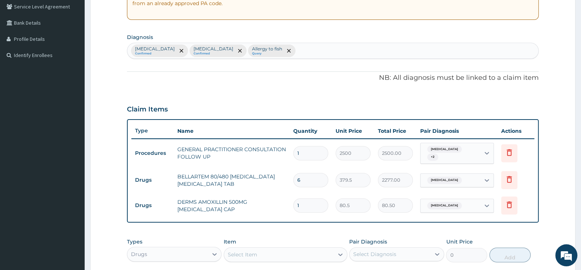
type input "0.00"
type input "2"
type input "161.00"
type input "20"
type input "1610.00"
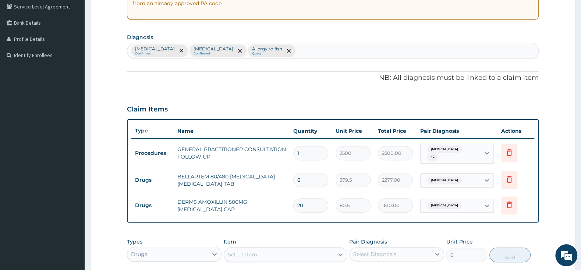
type input "20"
click at [296, 252] on div "Select Item" at bounding box center [279, 255] width 110 height 12
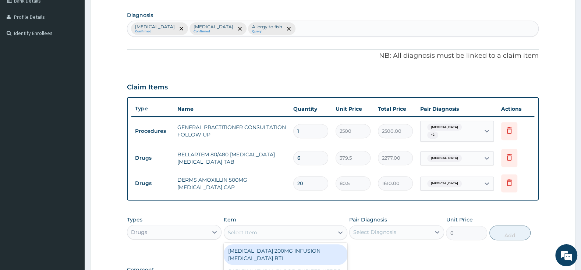
scroll to position [193, 0]
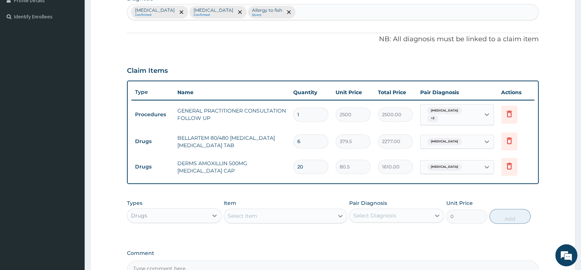
click at [278, 215] on div "Select Item" at bounding box center [279, 216] width 110 height 12
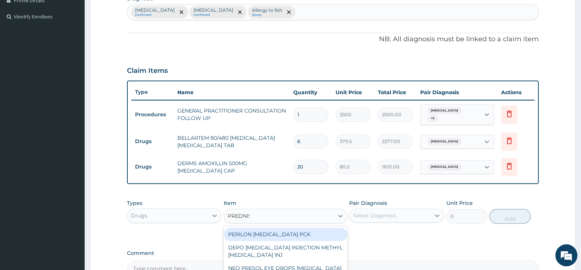
type input "PREDNISO"
click at [294, 231] on div "PERILON PREDNISOLONE PCK" at bounding box center [286, 234] width 124 height 13
type input "2415"
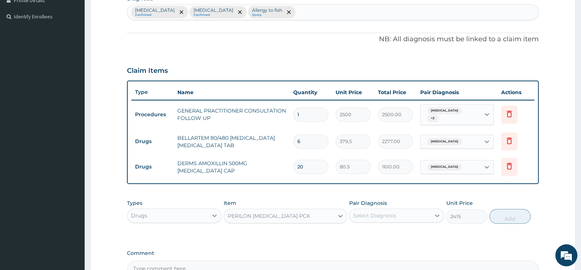
click at [370, 212] on div "Select Diagnosis" at bounding box center [374, 215] width 43 height 7
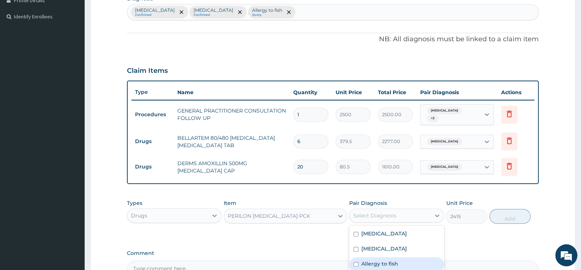
drag, startPoint x: 354, startPoint y: 262, endPoint x: 384, endPoint y: 256, distance: 31.2
click at [355, 262] on input "checkbox" at bounding box center [356, 264] width 5 height 5
checkbox input "true"
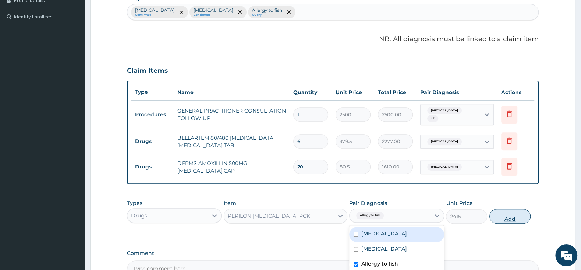
click at [509, 213] on button "Add" at bounding box center [509, 216] width 41 height 15
type input "0"
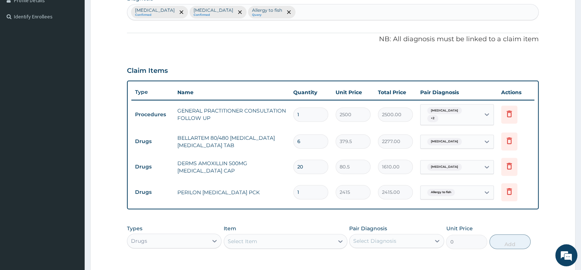
click at [290, 235] on div "Select Item" at bounding box center [279, 241] width 110 height 12
type input "PIRIT"
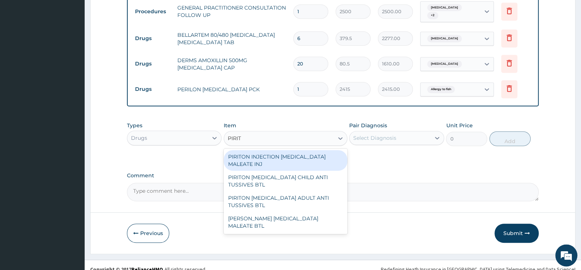
scroll to position [302, 0]
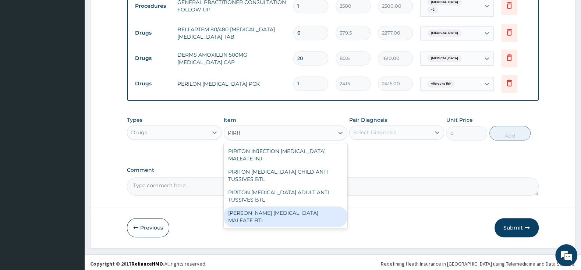
click at [315, 206] on div "PIRITON EVANS CHLORPHENAMINE MALEATE BTL" at bounding box center [286, 216] width 124 height 21
type input "747.5"
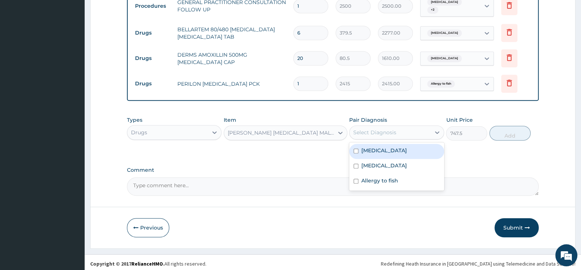
click at [388, 127] on div "Select Diagnosis" at bounding box center [390, 133] width 81 height 12
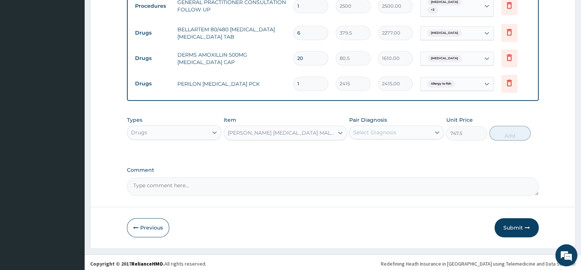
click at [357, 188] on textarea "Comment" at bounding box center [333, 186] width 412 height 18
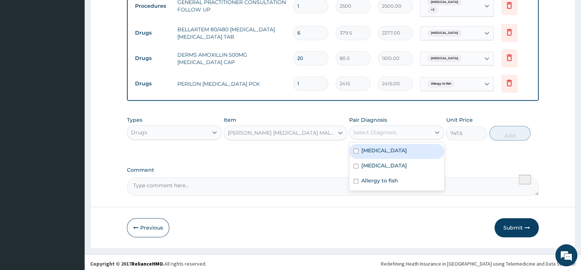
click at [408, 129] on div "Select Diagnosis" at bounding box center [390, 133] width 81 height 12
drag, startPoint x: 358, startPoint y: 164, endPoint x: 355, endPoint y: 166, distance: 4.0
click at [356, 164] on input "checkbox" at bounding box center [356, 166] width 5 height 5
checkbox input "true"
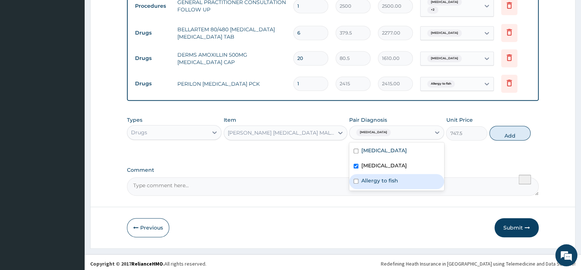
click at [355, 182] on div "Allergy to fish" at bounding box center [396, 181] width 95 height 15
checkbox input "true"
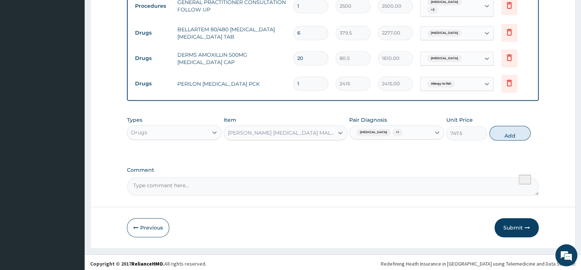
drag, startPoint x: 501, startPoint y: 131, endPoint x: 480, endPoint y: 164, distance: 39.2
click at [501, 131] on button "Add" at bounding box center [509, 133] width 41 height 15
type input "0"
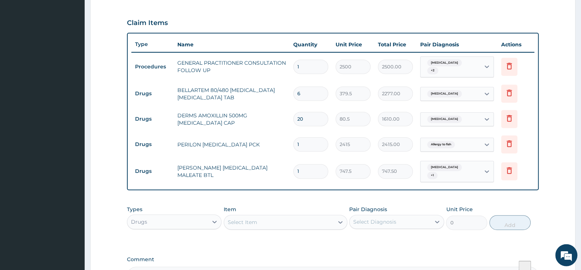
scroll to position [263, 0]
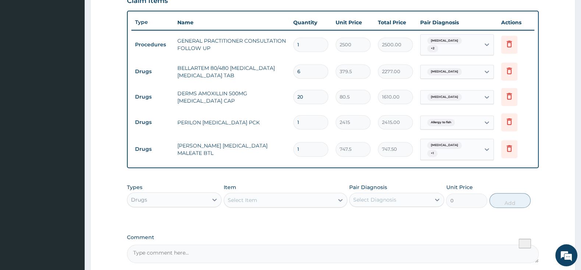
click at [250, 196] on div "Select Item" at bounding box center [242, 199] width 29 height 7
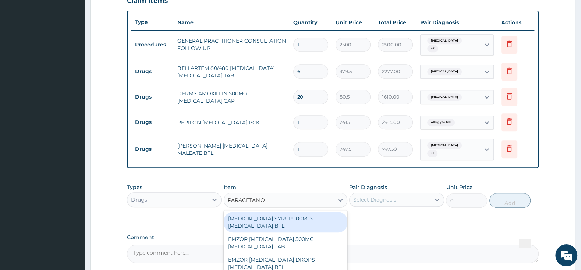
type input "PARACETAMOL"
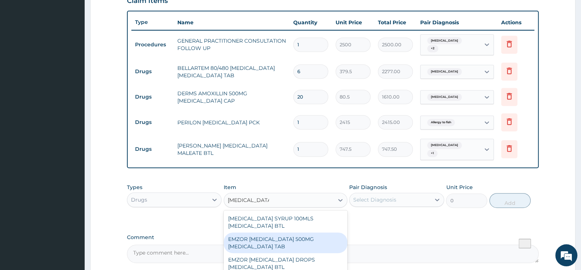
click at [296, 237] on div "EMZOR PARACETAMOL 500MG ACETAMINOPHEN TAB" at bounding box center [286, 243] width 124 height 21
type input "11.5"
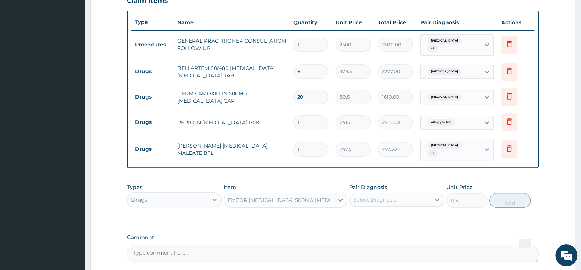
click at [371, 193] on div "Select Diagnosis" at bounding box center [396, 200] width 95 height 14
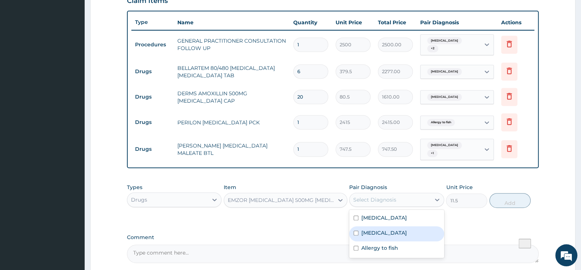
drag, startPoint x: 356, startPoint y: 224, endPoint x: 358, endPoint y: 227, distance: 3.8
click at [356, 226] on div "Pharyngitis" at bounding box center [396, 233] width 95 height 15
checkbox input "true"
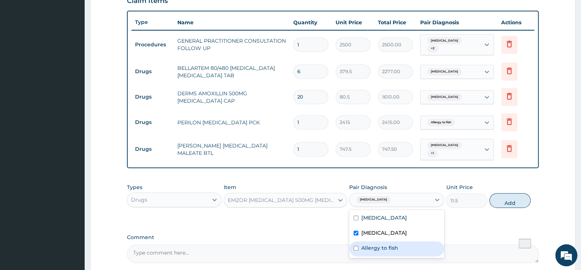
click at [356, 246] on input "checkbox" at bounding box center [356, 248] width 5 height 5
checkbox input "true"
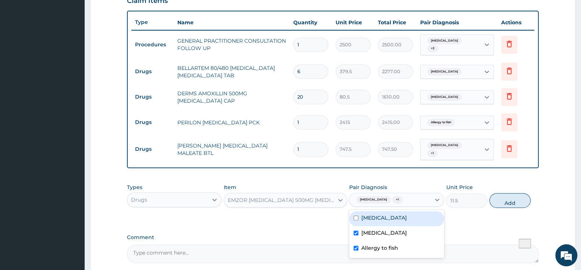
click at [357, 216] on input "checkbox" at bounding box center [356, 218] width 5 height 5
checkbox input "true"
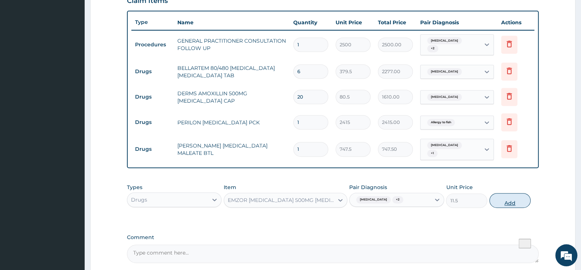
click at [513, 193] on button "Add" at bounding box center [509, 200] width 41 height 15
type input "0"
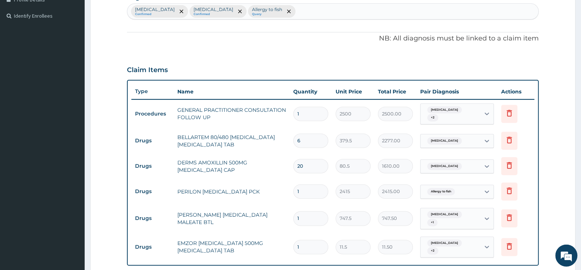
scroll to position [186, 0]
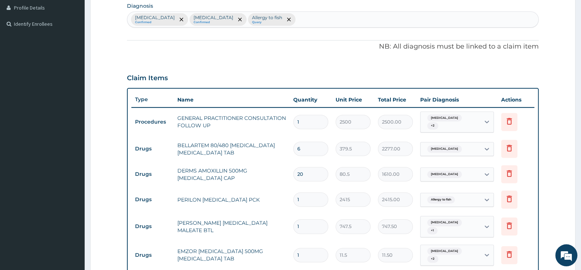
click at [315, 248] on input "1" at bounding box center [310, 255] width 35 height 14
click at [305, 250] on input "1" at bounding box center [310, 255] width 35 height 14
type input "0.00"
type input "2"
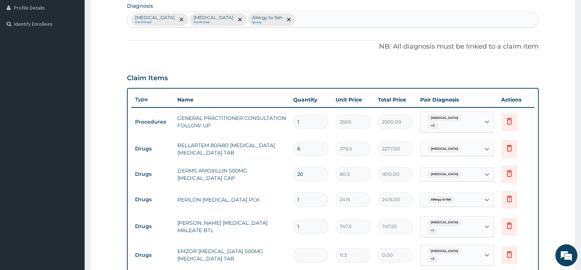
type input "23.00"
type input "20"
type input "230.00"
type input "20"
click at [238, 199] on td "PERILON PREDNISOLONE PCK" at bounding box center [232, 199] width 116 height 15
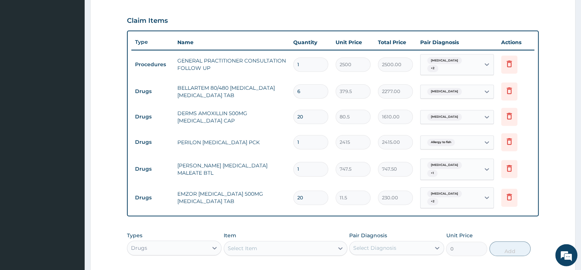
scroll to position [263, 0]
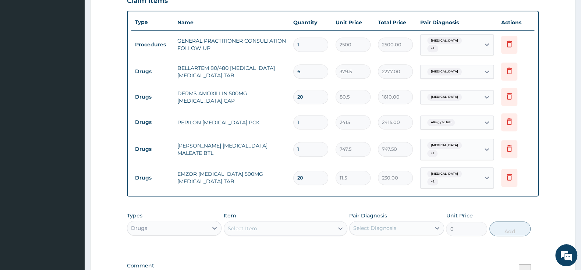
click at [204, 222] on div "Drugs" at bounding box center [167, 228] width 81 height 12
click at [182, 268] on div "Laboratory" at bounding box center [174, 274] width 95 height 13
click at [248, 221] on div "Select Item" at bounding box center [286, 228] width 124 height 15
click at [251, 221] on div "Select Item" at bounding box center [286, 228] width 124 height 15
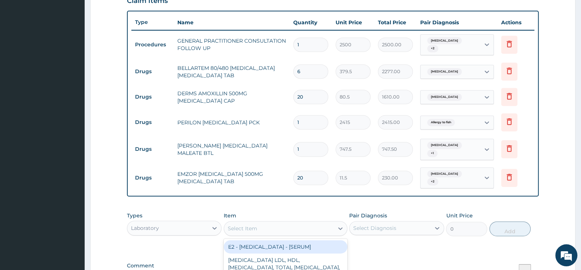
click at [255, 225] on div "Select Item" at bounding box center [242, 228] width 29 height 7
type input "[MEDICAL_DATA]"
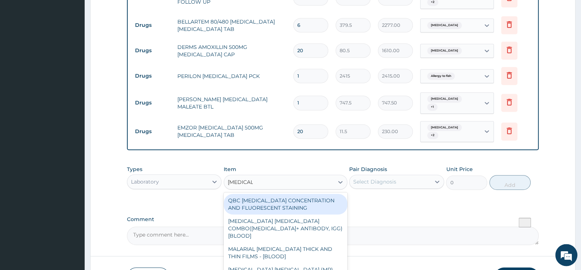
scroll to position [352, 0]
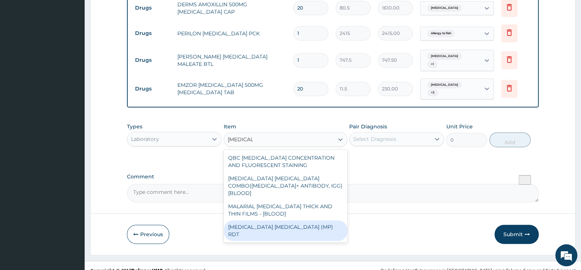
click at [277, 220] on div "[MEDICAL_DATA] [MEDICAL_DATA] (MP) RDT" at bounding box center [286, 230] width 124 height 21
type input "1500"
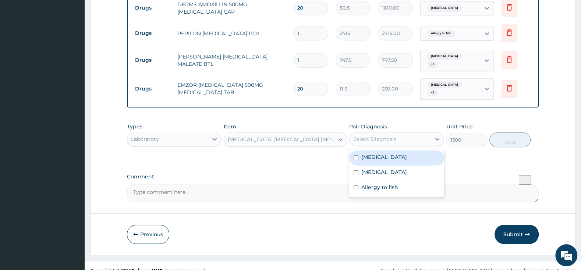
click at [408, 132] on div "Select Diagnosis" at bounding box center [396, 139] width 95 height 14
click at [359, 150] on div "[MEDICAL_DATA]" at bounding box center [396, 157] width 95 height 15
checkbox input "true"
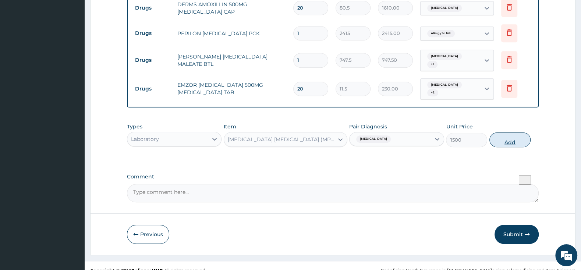
click at [512, 134] on button "Add" at bounding box center [509, 139] width 41 height 15
type input "0"
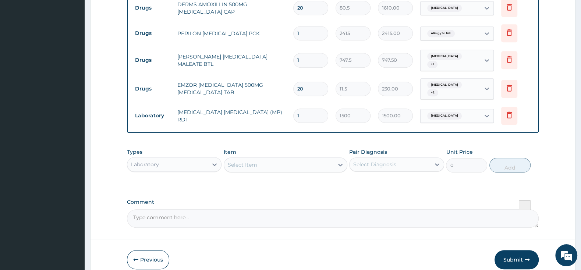
scroll to position [378, 0]
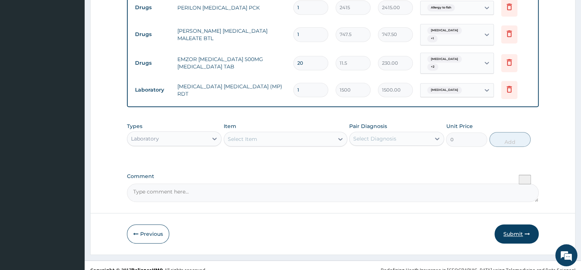
click at [515, 224] on button "Submit" at bounding box center [516, 233] width 44 height 19
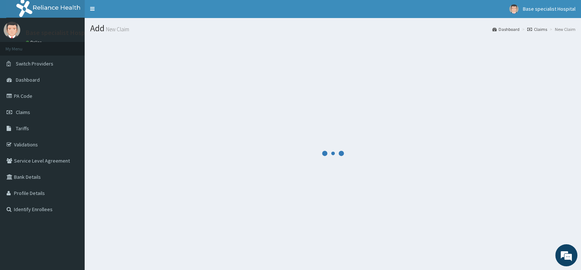
scroll to position [0, 0]
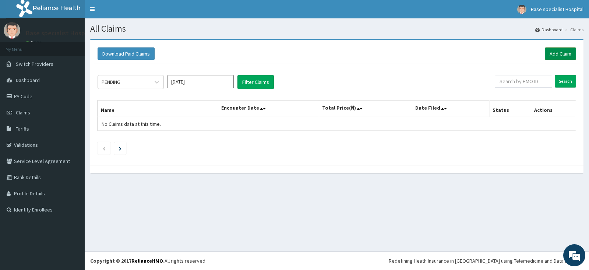
click at [560, 48] on link "Add Claim" at bounding box center [559, 53] width 31 height 13
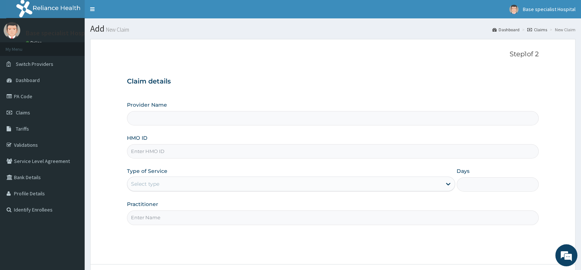
type input "Base Specialist Hospital"
paste input "TEZ/10010/C"
type input "TEZ/10010/C"
click at [165, 185] on div "Select type" at bounding box center [284, 184] width 314 height 12
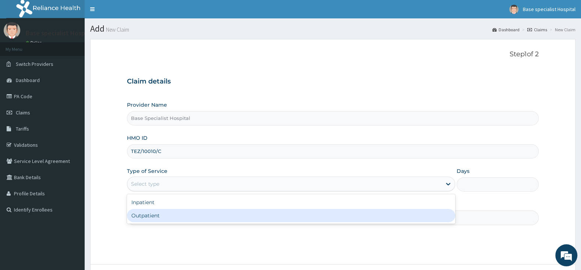
click at [154, 214] on div "Outpatient" at bounding box center [291, 215] width 328 height 13
type input "1"
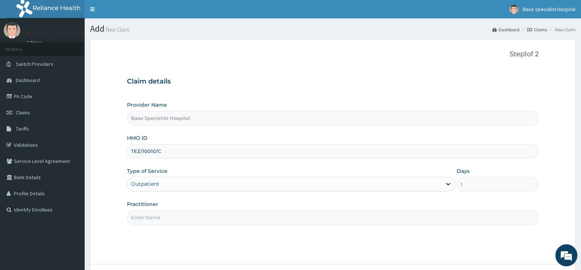
click at [155, 211] on div "Practitioner" at bounding box center [333, 213] width 412 height 24
click at [156, 217] on input "Practitioner" at bounding box center [333, 217] width 412 height 14
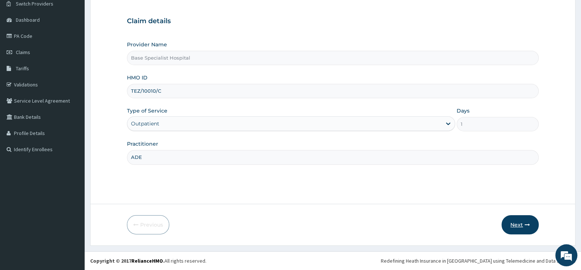
type input "ADE"
click at [520, 221] on button "Next" at bounding box center [519, 224] width 37 height 19
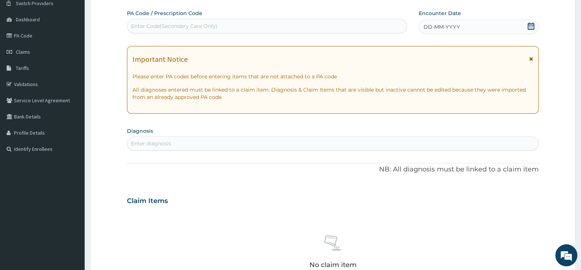
click at [532, 27] on icon at bounding box center [530, 25] width 7 height 7
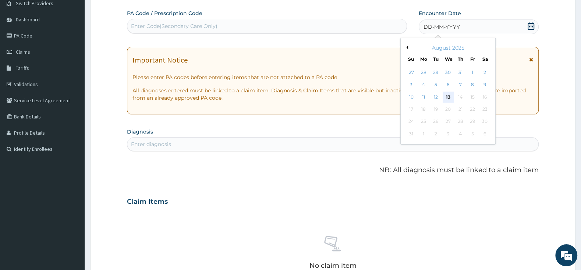
click at [447, 97] on div "13" at bounding box center [448, 97] width 11 height 11
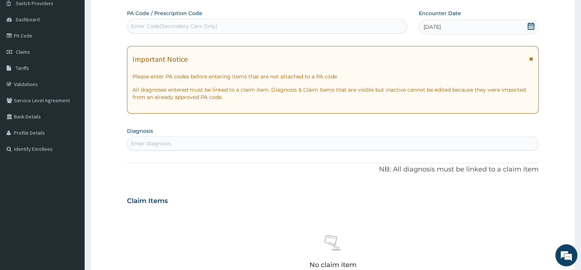
click at [168, 147] on div "Enter diagnosis" at bounding box center [151, 143] width 40 height 7
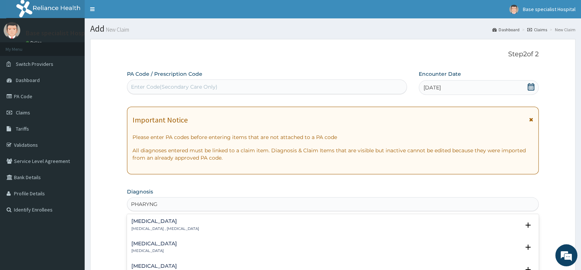
click at [142, 246] on h4 "Pharyngitis" at bounding box center [154, 244] width 46 height 6
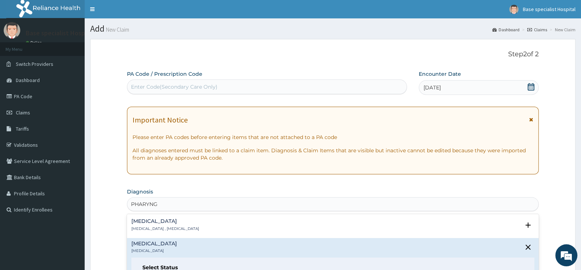
scroll to position [77, 0]
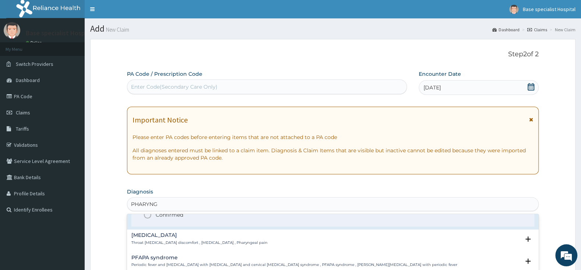
type input "PHARYNG"
click at [145, 214] on div "PA Code / Prescription Code Enter Code(Secondary Care Only) Encounter Date 13-0…" at bounding box center [333, 260] width 412 height 381
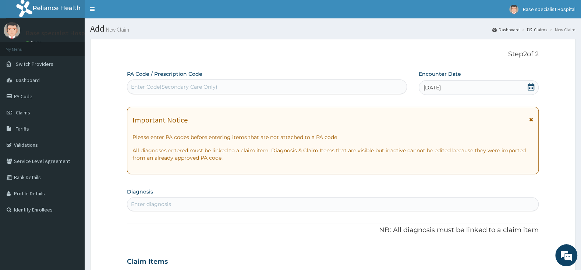
click at [168, 208] on div "Enter diagnosis" at bounding box center [151, 204] width 40 height 7
type input "PHARY"
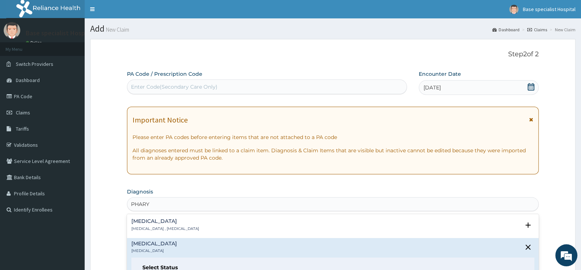
click at [158, 245] on h4 "Pharyngitis" at bounding box center [154, 244] width 46 height 6
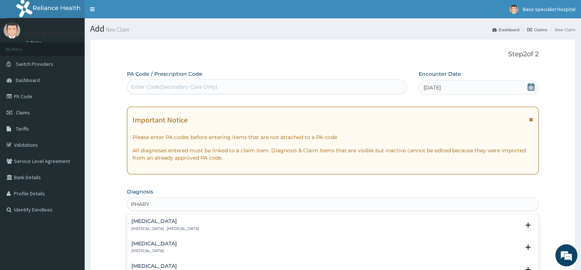
click at [160, 244] on h4 "Pharyngitis" at bounding box center [154, 244] width 46 height 6
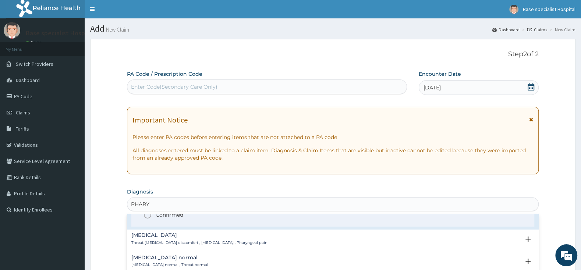
click at [147, 217] on icon "status option filled" at bounding box center [147, 214] width 9 height 9
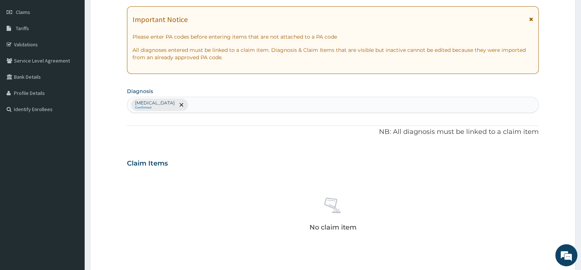
scroll to position [116, 0]
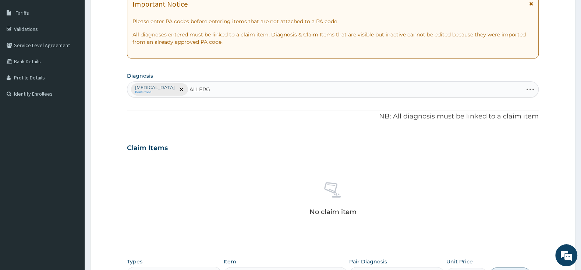
type input "ALLERGY"
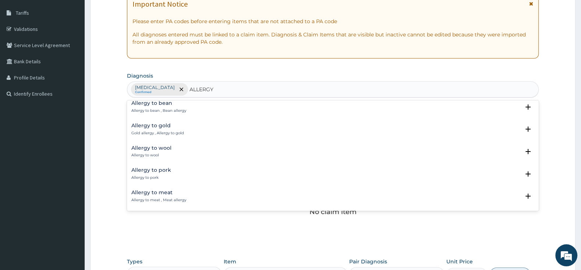
click at [164, 149] on h4 "Allergy to wool" at bounding box center [151, 148] width 40 height 6
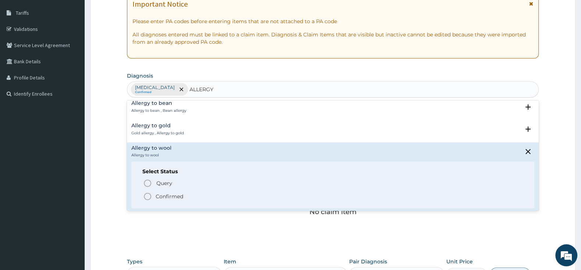
drag, startPoint x: 148, startPoint y: 199, endPoint x: 191, endPoint y: 201, distance: 42.4
click at [149, 198] on icon "status option filled" at bounding box center [147, 196] width 9 height 9
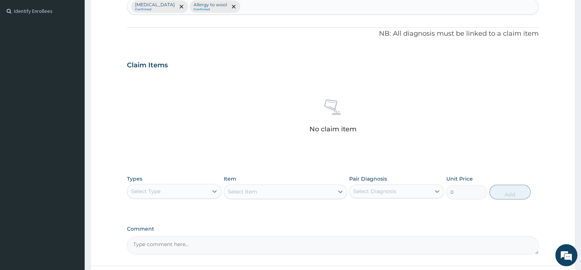
scroll to position [232, 0]
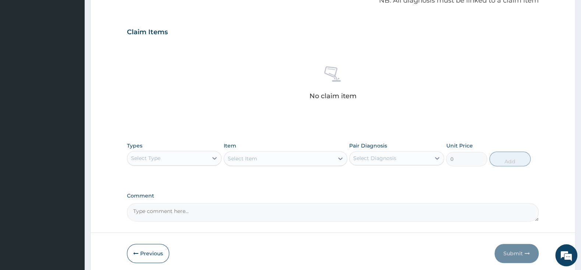
click at [194, 159] on div "Select Type" at bounding box center [167, 158] width 81 height 12
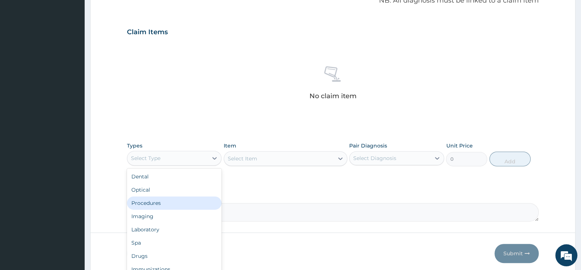
drag, startPoint x: 174, startPoint y: 208, endPoint x: 179, endPoint y: 207, distance: 4.8
click at [174, 207] on div "Procedures" at bounding box center [174, 202] width 95 height 13
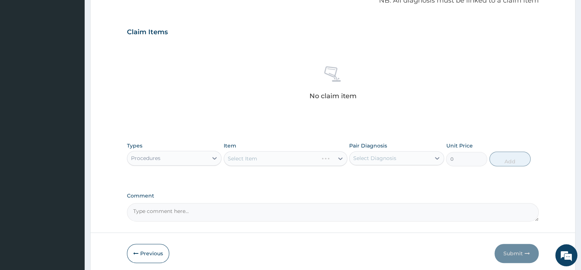
click at [265, 156] on div "Select Item" at bounding box center [286, 158] width 124 height 15
click at [266, 157] on div "Select Item" at bounding box center [286, 158] width 124 height 15
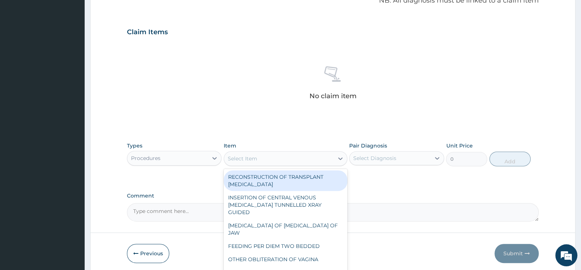
click at [269, 158] on div "Select Item" at bounding box center [279, 159] width 110 height 12
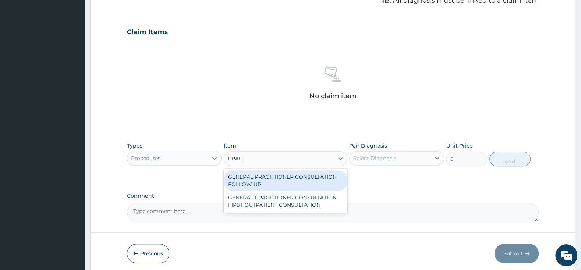
type input "PRACT"
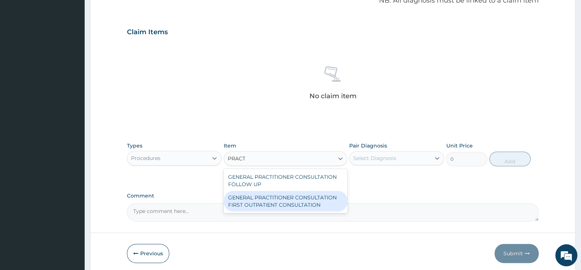
click at [312, 202] on div "GENERAL PRACTITIONER CONSULTATION FIRST OUTPATIENT CONSULTATION" at bounding box center [286, 201] width 124 height 21
type input "3000"
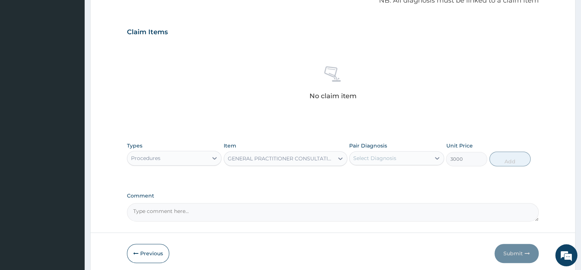
click at [374, 157] on div "Select Diagnosis" at bounding box center [374, 158] width 43 height 7
click at [355, 175] on input "checkbox" at bounding box center [356, 176] width 5 height 5
checkbox input "true"
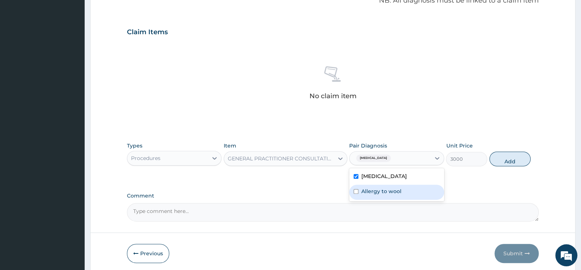
click at [356, 191] on input "checkbox" at bounding box center [356, 191] width 5 height 5
checkbox input "true"
click at [504, 157] on button "Add" at bounding box center [509, 159] width 41 height 15
type input "0"
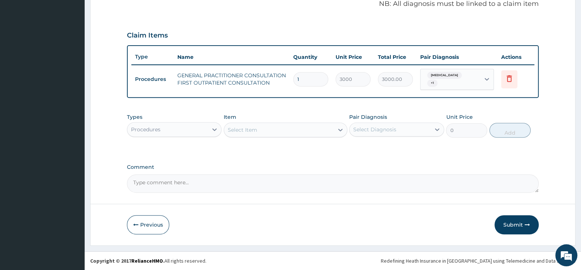
scroll to position [225, 0]
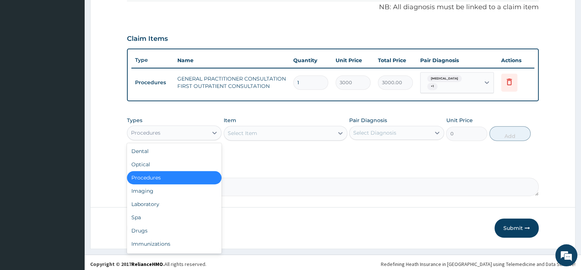
click at [184, 130] on div "Procedures" at bounding box center [167, 133] width 81 height 12
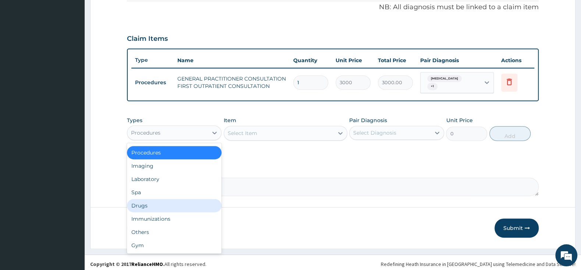
click at [149, 199] on div "Drugs" at bounding box center [174, 205] width 95 height 13
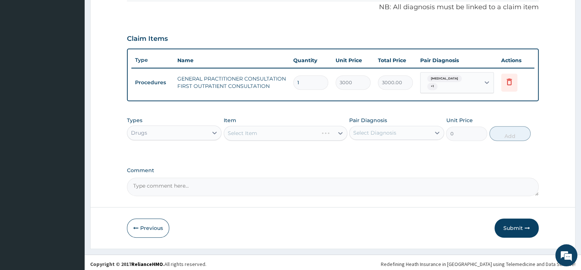
click at [242, 134] on div "Select Item" at bounding box center [286, 133] width 124 height 15
click at [253, 131] on div "Select Item" at bounding box center [286, 133] width 124 height 15
click at [266, 131] on div "Select Item" at bounding box center [286, 133] width 124 height 15
click at [275, 131] on div "Select Item" at bounding box center [286, 133] width 124 height 15
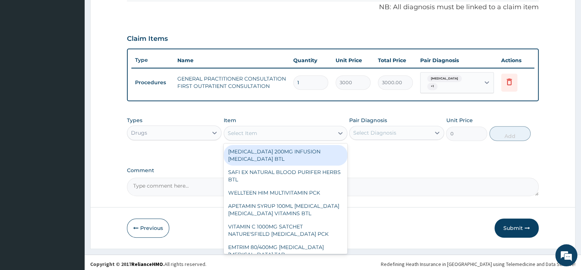
click at [292, 131] on div "Select Item" at bounding box center [279, 133] width 110 height 12
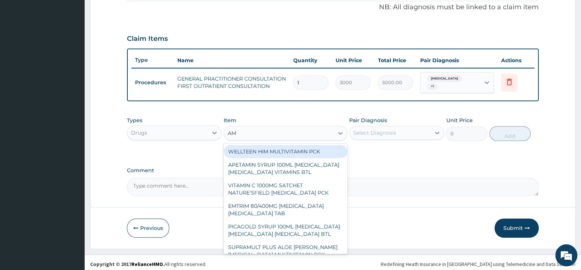
type input "AMO"
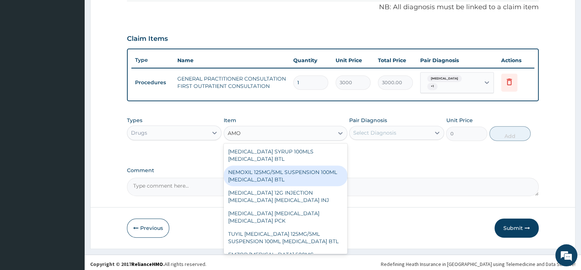
click at [277, 176] on div "NEMOXIL 125MG/5ML SUSPENSION 100ML [MEDICAL_DATA] BTL" at bounding box center [286, 176] width 124 height 21
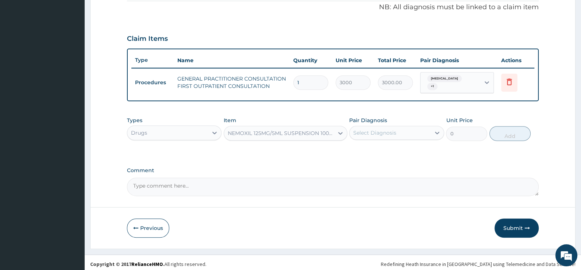
type input "1150"
click at [369, 131] on div "Select Diagnosis" at bounding box center [374, 132] width 43 height 7
click at [356, 149] on input "checkbox" at bounding box center [356, 151] width 5 height 5
checkbox input "true"
click at [504, 132] on button "Add" at bounding box center [509, 133] width 41 height 15
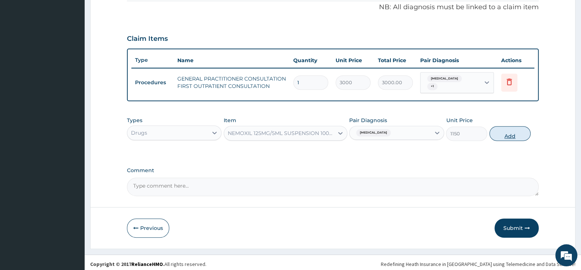
type input "0"
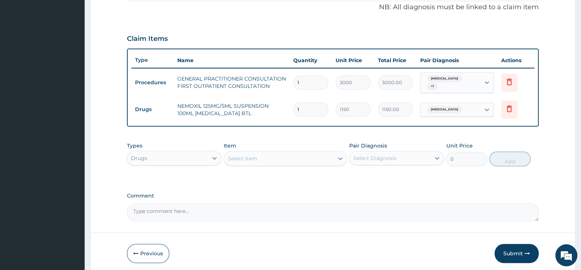
click at [292, 153] on div "Select Item" at bounding box center [279, 159] width 110 height 12
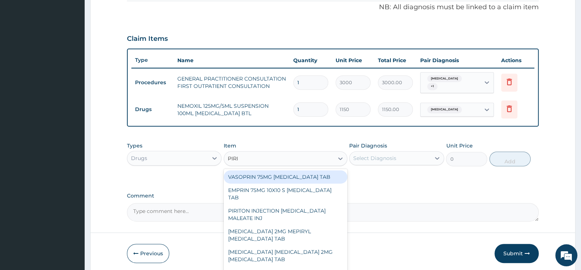
type input "PIRIT"
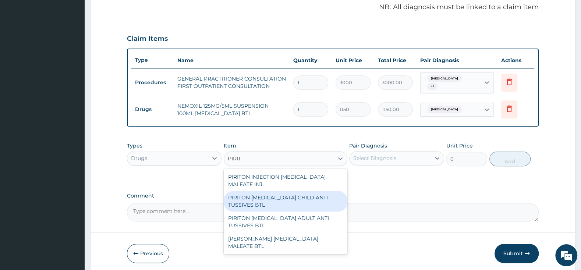
click at [292, 201] on div "PIRITON [MEDICAL_DATA] CHILD ANTI TUSSIVES BTL" at bounding box center [286, 201] width 124 height 21
type input "402.5"
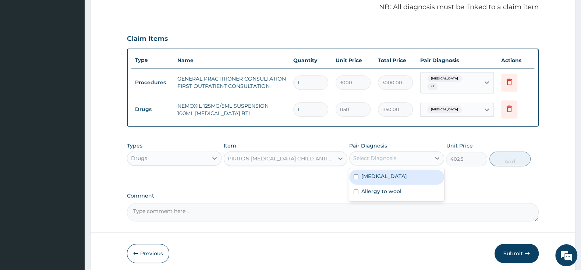
click at [368, 156] on div "Select Diagnosis" at bounding box center [374, 158] width 43 height 7
click at [353, 175] on div "Pharyngitis" at bounding box center [396, 177] width 95 height 15
checkbox input "true"
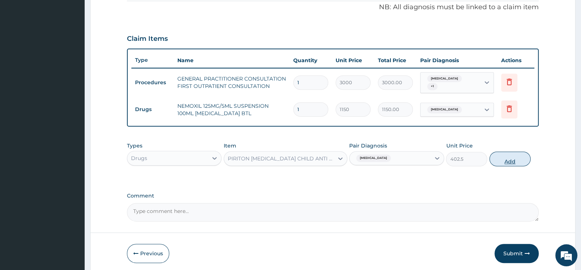
click at [498, 158] on button "Add" at bounding box center [509, 159] width 41 height 15
type input "0"
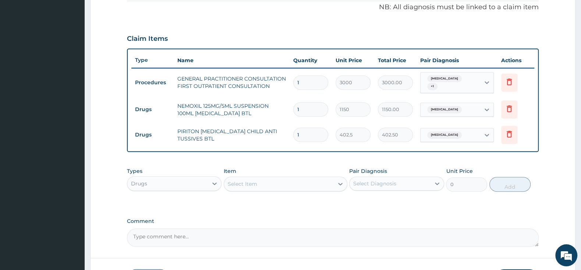
click at [283, 178] on div "Select Item" at bounding box center [279, 184] width 110 height 12
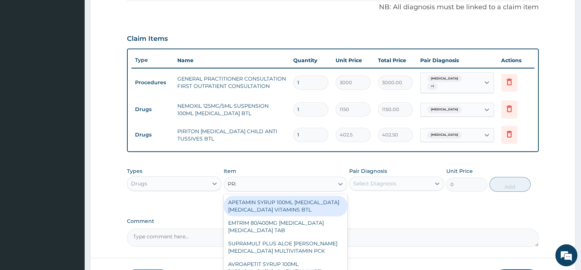
type input "PRED"
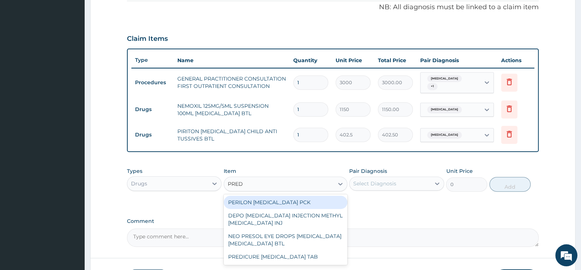
click at [306, 198] on div "PERILON [MEDICAL_DATA] PCK" at bounding box center [286, 202] width 124 height 13
type input "2415"
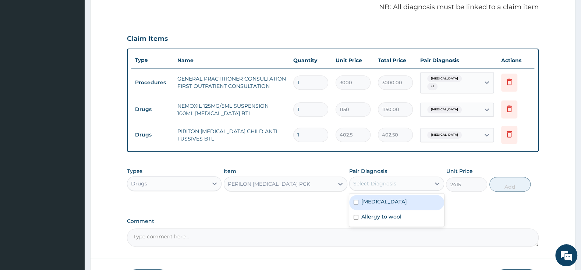
click at [364, 178] on div "Select Diagnosis" at bounding box center [390, 184] width 81 height 12
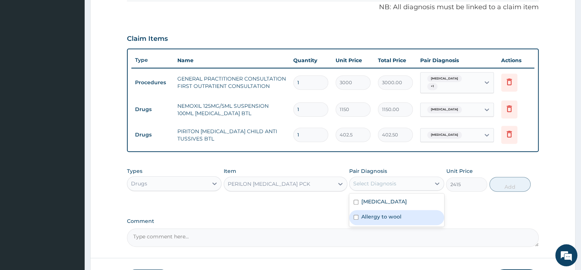
click at [356, 215] on input "checkbox" at bounding box center [356, 217] width 5 height 5
checkbox input "true"
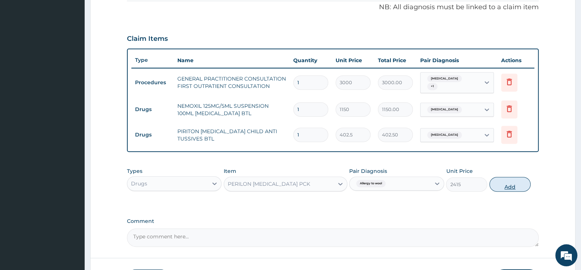
click at [513, 178] on button "Add" at bounding box center [509, 184] width 41 height 15
type input "0"
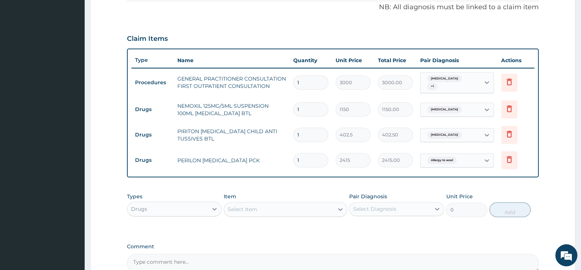
click at [283, 206] on div "Select Item" at bounding box center [279, 209] width 110 height 12
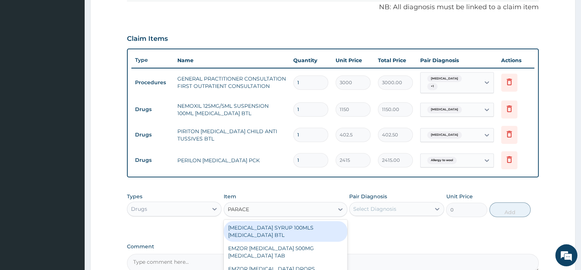
type input "PARACET"
click at [287, 231] on div "[MEDICAL_DATA] SYRUP 100MLS [MEDICAL_DATA] BTL" at bounding box center [286, 231] width 124 height 21
type input "402.5"
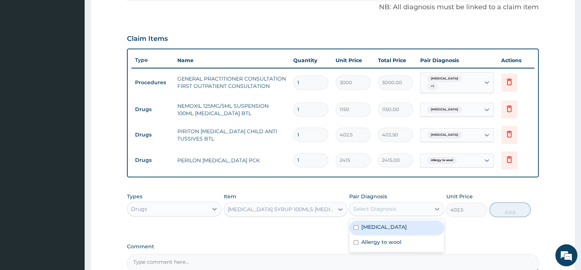
click at [360, 203] on div "Select Diagnosis" at bounding box center [390, 209] width 81 height 12
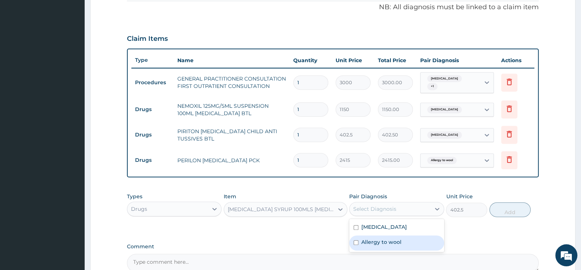
click at [357, 240] on input "checkbox" at bounding box center [356, 242] width 5 height 5
checkbox input "true"
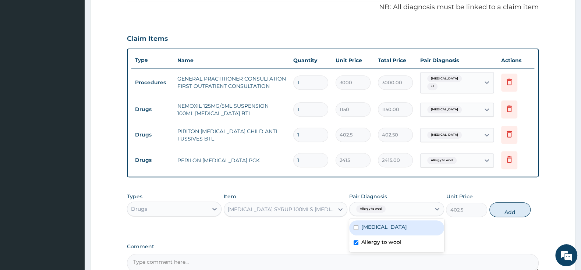
click at [358, 225] on input "checkbox" at bounding box center [356, 227] width 5 height 5
checkbox input "true"
click at [504, 206] on button "Add" at bounding box center [509, 209] width 41 height 15
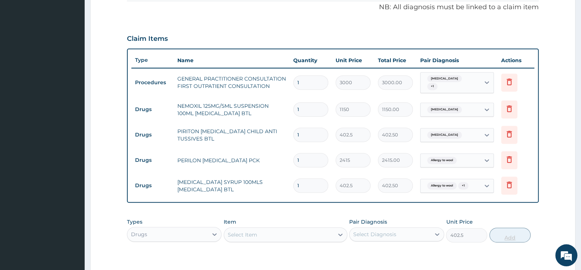
type input "0"
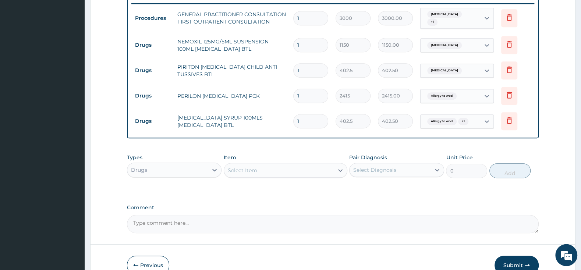
scroll to position [327, 0]
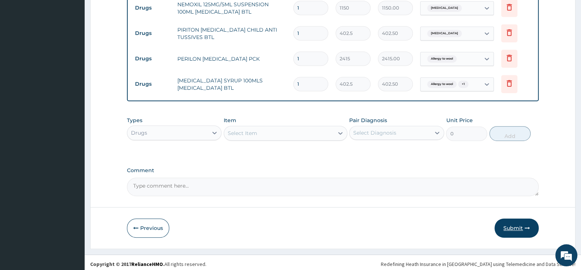
click at [513, 223] on button "Submit" at bounding box center [516, 228] width 44 height 19
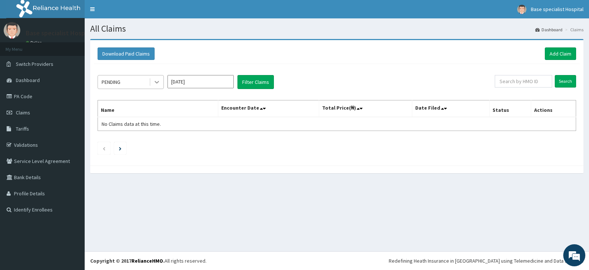
click at [157, 83] on icon at bounding box center [157, 82] width 4 height 3
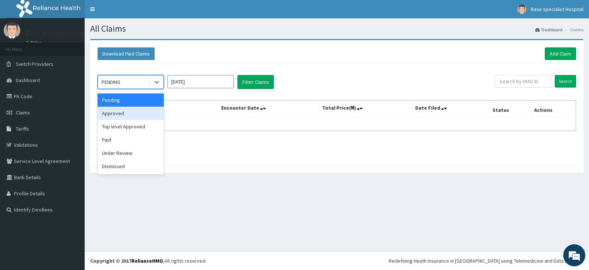
click at [140, 116] on div "Approved" at bounding box center [130, 113] width 66 height 13
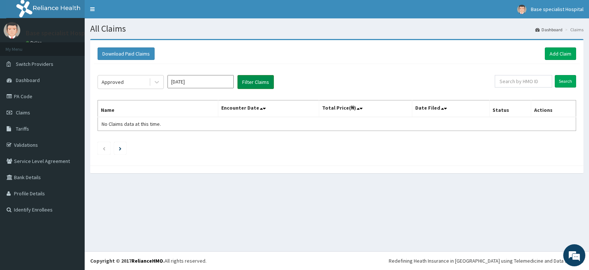
click at [248, 81] on button "Filter Claims" at bounding box center [255, 82] width 36 height 14
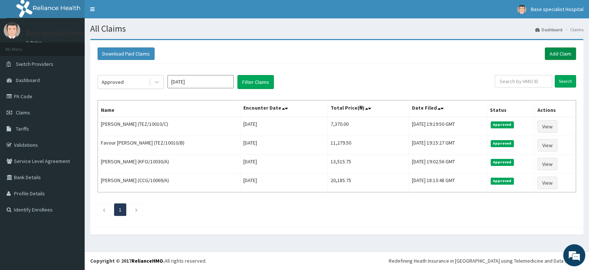
click at [564, 51] on link "Add Claim" at bounding box center [559, 53] width 31 height 13
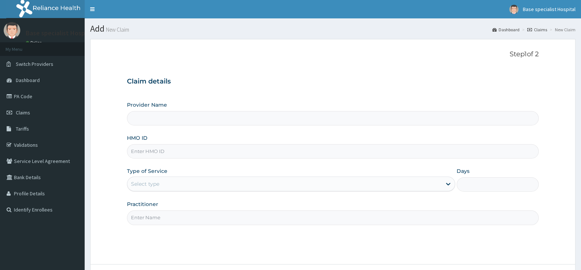
click at [159, 120] on input "Provider Name" at bounding box center [333, 118] width 412 height 14
type input "Base Specialist Hospital"
paste input "OKB/11480/A"
type input "OKB/11480/A"
click at [164, 178] on div "Select type" at bounding box center [291, 184] width 328 height 15
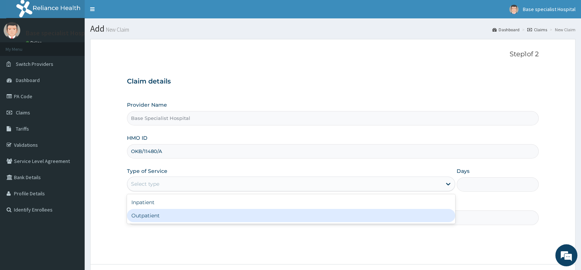
click at [164, 213] on div "Outpatient" at bounding box center [291, 215] width 328 height 13
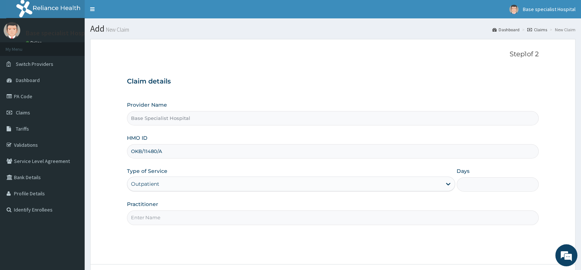
type input "1"
click at [147, 224] on input "Practitioner" at bounding box center [333, 217] width 412 height 14
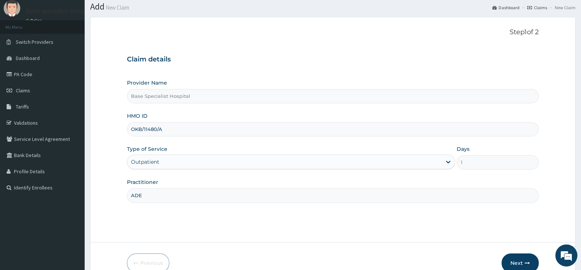
scroll to position [39, 0]
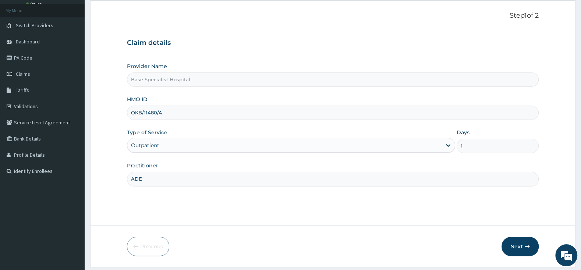
type input "ADE"
click at [512, 243] on button "Next" at bounding box center [519, 246] width 37 height 19
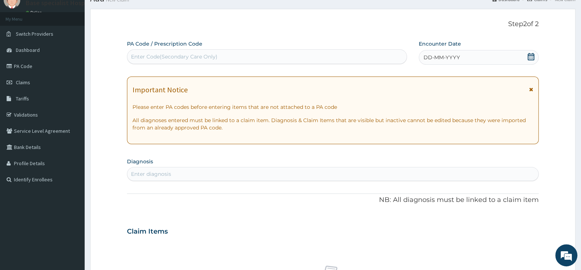
scroll to position [0, 0]
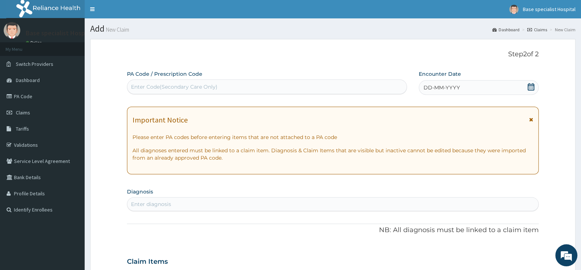
click at [528, 82] on div "DD-MM-YYYY" at bounding box center [479, 87] width 120 height 15
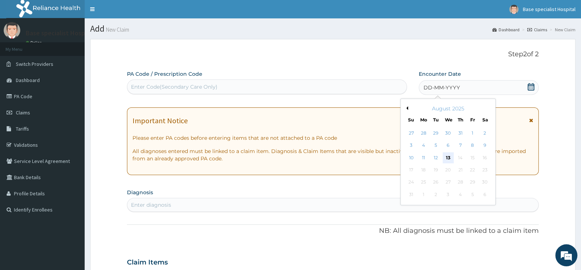
click at [450, 155] on div "13" at bounding box center [448, 157] width 11 height 11
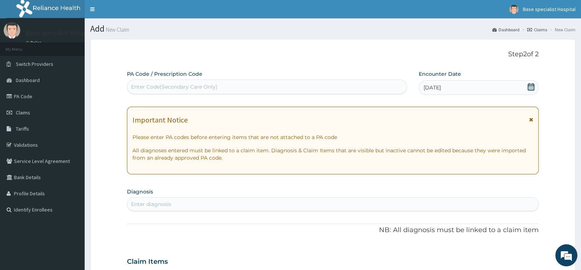
click at [248, 79] on div "PA Code / Prescription Code Enter Code(Secondary Care Only)" at bounding box center [267, 82] width 280 height 24
click at [204, 204] on div "Enter diagnosis" at bounding box center [332, 204] width 411 height 12
type input "A"
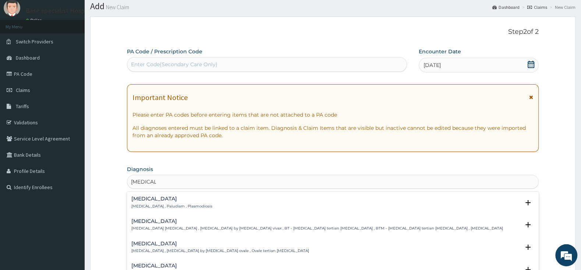
scroll to position [39, 0]
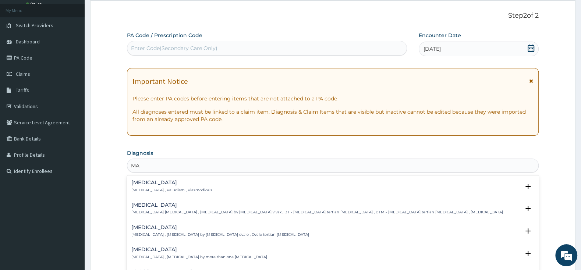
type input "M"
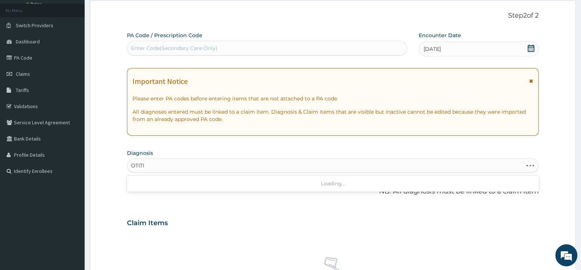
type input "[MEDICAL_DATA]"
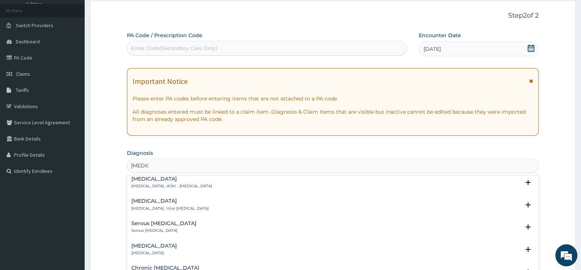
scroll to position [116, 0]
click at [141, 226] on h4 "Serous [MEDICAL_DATA]" at bounding box center [163, 223] width 65 height 6
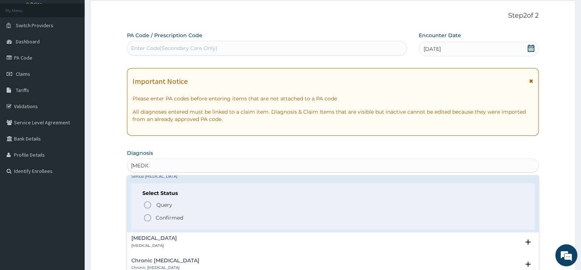
scroll to position [193, 0]
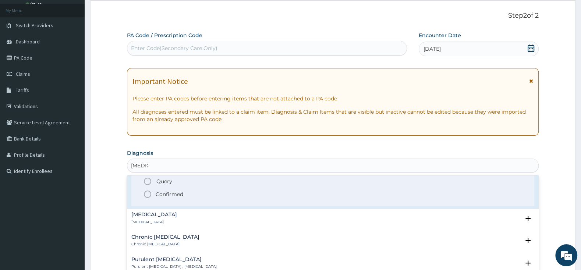
click at [147, 193] on icon "status option filled" at bounding box center [147, 194] width 9 height 9
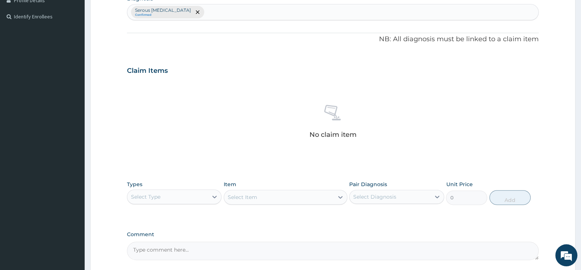
click at [191, 194] on div "Select Type" at bounding box center [167, 197] width 81 height 12
click at [181, 238] on div "Procedures" at bounding box center [174, 241] width 95 height 13
click at [246, 197] on div "Select Item" at bounding box center [286, 197] width 124 height 15
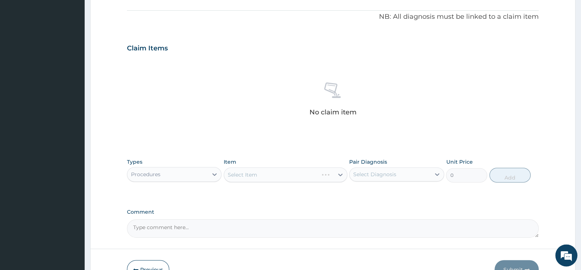
scroll to position [232, 0]
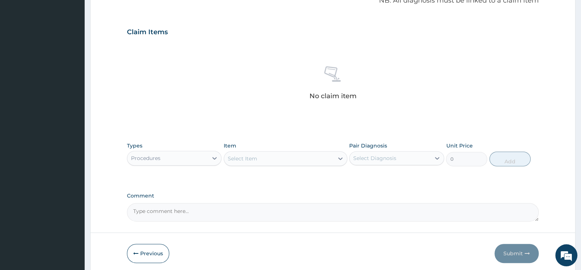
click at [289, 160] on div "Select Item" at bounding box center [279, 159] width 110 height 12
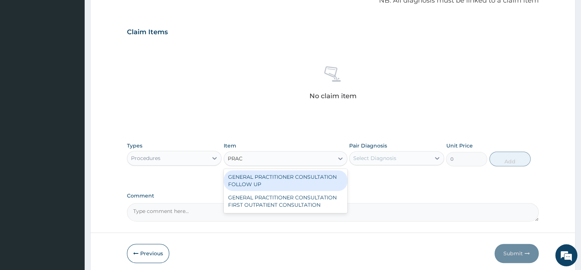
scroll to position [0, 0]
type input "PRACT"
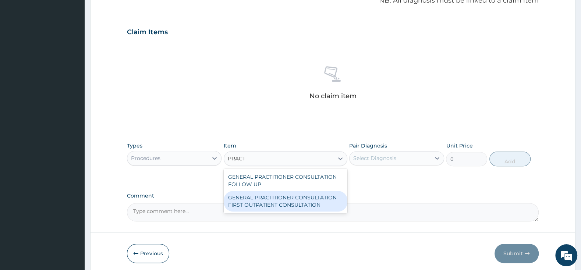
click at [288, 204] on div "GENERAL PRACTITIONER CONSULTATION FIRST OUTPATIENT CONSULTATION" at bounding box center [286, 201] width 124 height 21
type input "3000"
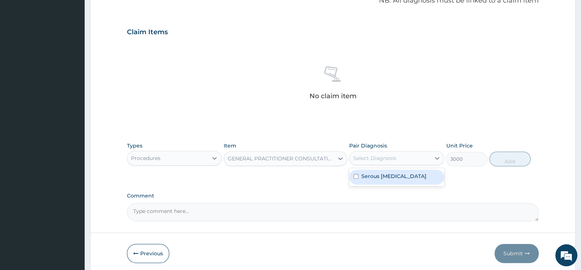
click at [367, 160] on div "Select Diagnosis" at bounding box center [374, 158] width 43 height 7
click at [358, 180] on div "Serous [MEDICAL_DATA]" at bounding box center [396, 177] width 95 height 15
checkbox input "true"
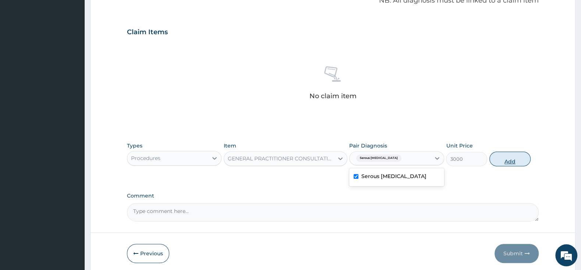
click at [503, 160] on button "Add" at bounding box center [509, 159] width 41 height 15
type input "0"
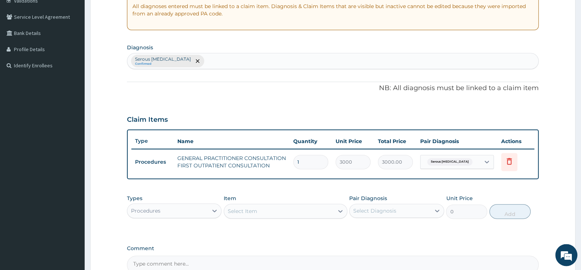
scroll to position [193, 0]
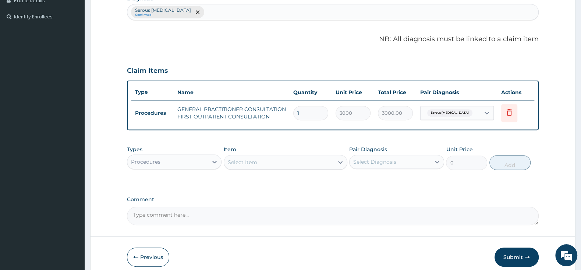
click at [240, 162] on div "Select Item" at bounding box center [242, 162] width 29 height 7
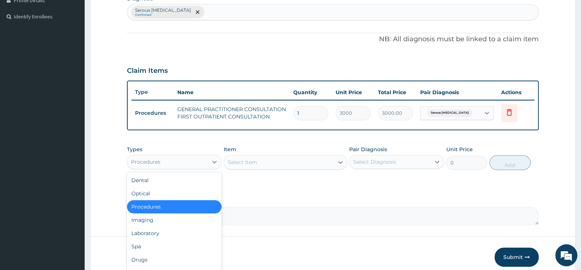
click at [196, 158] on div "Procedures" at bounding box center [167, 162] width 81 height 12
click at [192, 209] on div "Procedures" at bounding box center [174, 206] width 95 height 13
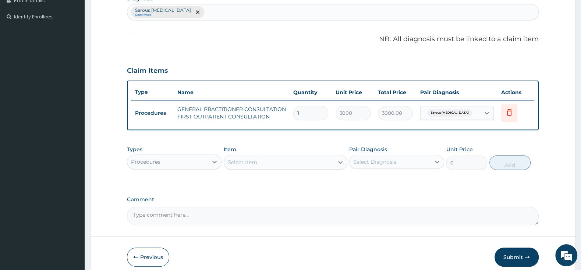
click at [271, 161] on div "Select Item" at bounding box center [279, 162] width 110 height 12
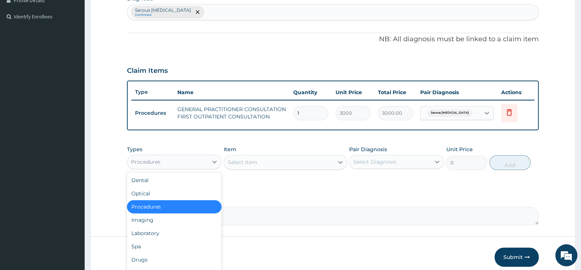
drag, startPoint x: 203, startPoint y: 158, endPoint x: 203, endPoint y: 162, distance: 3.8
click at [203, 158] on div "Procedures" at bounding box center [167, 162] width 81 height 12
click at [170, 254] on div "Drugs" at bounding box center [174, 259] width 95 height 13
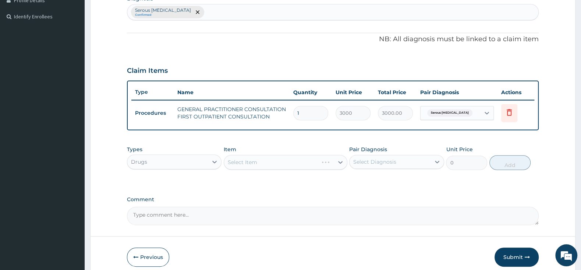
click at [253, 162] on div "Select Item" at bounding box center [286, 162] width 124 height 15
click at [298, 160] on div "Select Item" at bounding box center [286, 162] width 124 height 15
click at [339, 162] on icon at bounding box center [340, 162] width 4 height 3
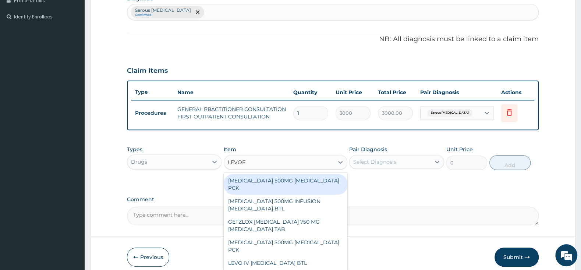
scroll to position [0, 0]
type input "LEVOFLOX"
click at [311, 182] on div "LEVOFLOXACIN 500MG LEVOFLOXACIN PCK" at bounding box center [286, 184] width 124 height 21
type input "483"
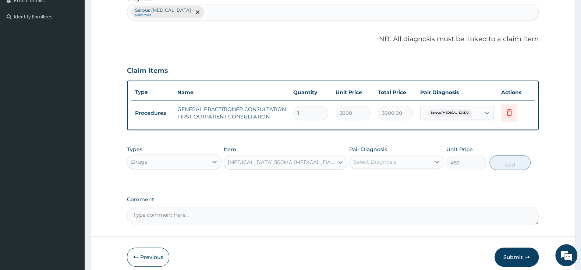
click at [315, 159] on div "LEVOFLOXACIN 500MG LEVOFLOXACIN PCK" at bounding box center [281, 162] width 107 height 7
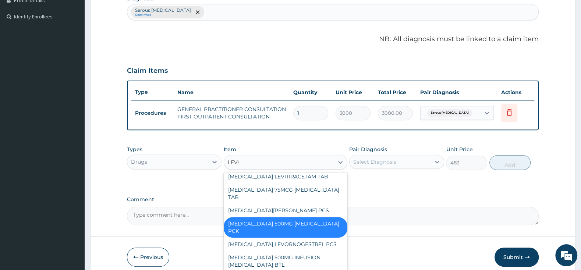
scroll to position [11, 0]
type input "LEVOF"
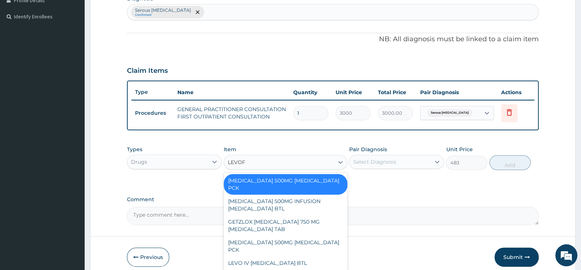
scroll to position [0, 0]
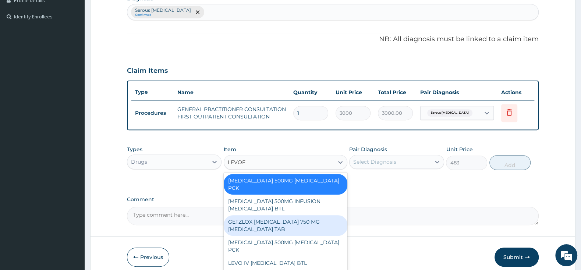
click at [309, 228] on div "GETZLOX LEVOFLOXACIN 750 MG LEVOFLOXACIN TAB" at bounding box center [286, 225] width 124 height 21
type input "1092.5"
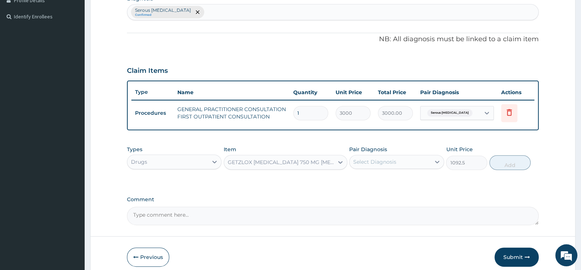
click at [380, 160] on div "Select Diagnosis" at bounding box center [374, 161] width 43 height 7
click at [356, 180] on input "checkbox" at bounding box center [356, 180] width 5 height 5
checkbox input "true"
click at [514, 162] on button "Add" at bounding box center [509, 162] width 41 height 15
type input "0"
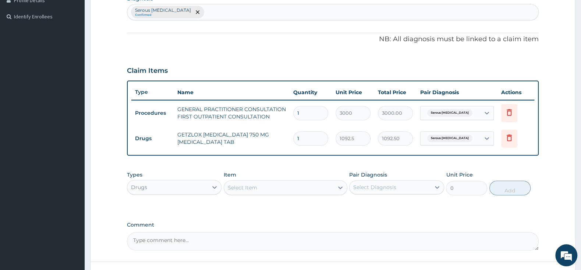
click at [265, 189] on div "Select Item" at bounding box center [279, 188] width 110 height 12
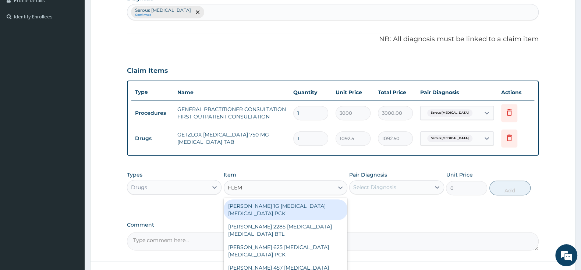
type input "FLEMI"
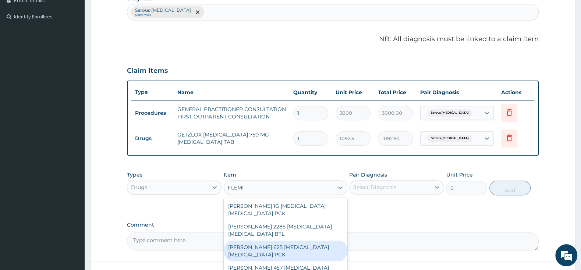
click at [276, 252] on div "FLEMING 625 AMOXICILLIN CLAVULANIC ACID PCK" at bounding box center [286, 251] width 124 height 21
type input "2300"
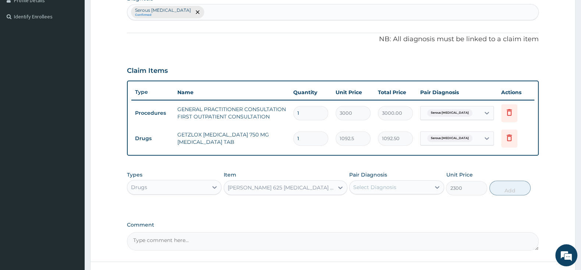
click at [387, 184] on div "Select Diagnosis" at bounding box center [374, 187] width 43 height 7
click at [360, 205] on div "Serous otitis media" at bounding box center [396, 206] width 95 height 15
checkbox input "true"
click at [511, 182] on button "Add" at bounding box center [509, 188] width 41 height 15
type input "0"
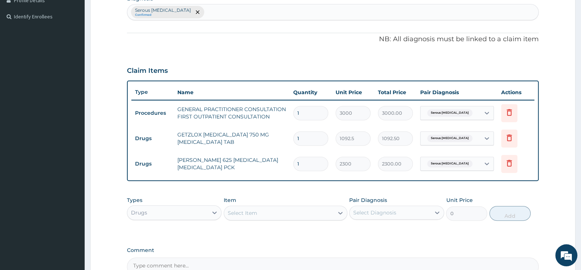
click at [254, 204] on div "Item Select Item" at bounding box center [286, 208] width 124 height 24
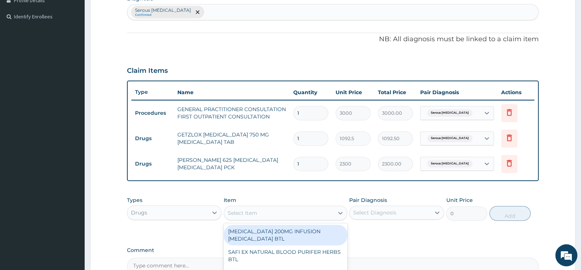
click at [254, 210] on div "Select Item" at bounding box center [242, 212] width 29 height 7
type input "AZITH"
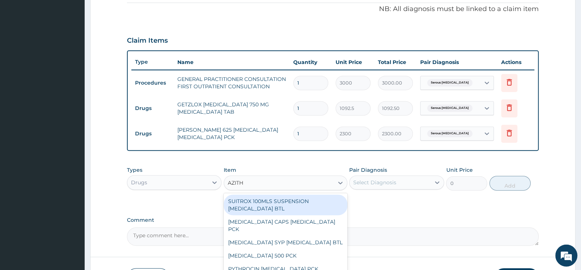
scroll to position [232, 0]
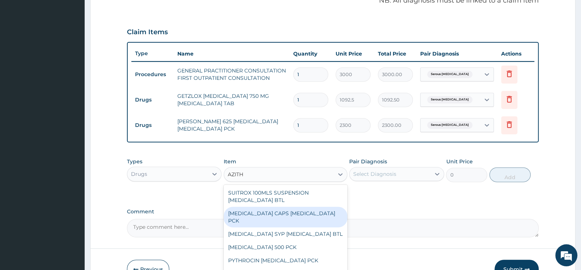
click at [299, 214] on div "ZITHROMAX CAPS AZITHROMYCIN PCK" at bounding box center [286, 217] width 124 height 21
type input "230"
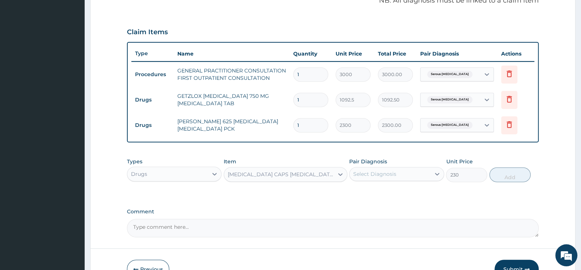
click at [304, 173] on div "ZITHROMAX CAPS AZITHROMYCIN PCK" at bounding box center [281, 174] width 107 height 7
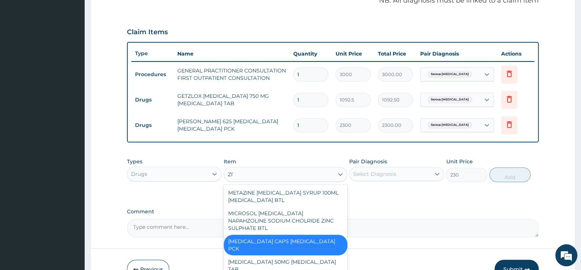
scroll to position [0, 0]
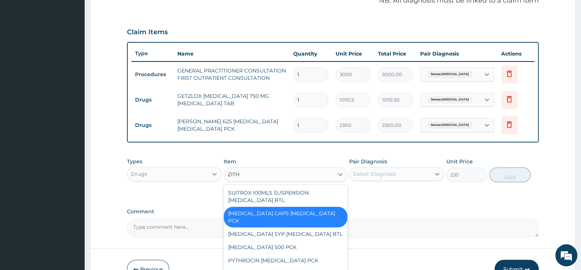
type input "ZITHR"
click at [297, 241] on div "AZITHROMYCIN 500 PCK" at bounding box center [286, 247] width 124 height 13
type input "149.5"
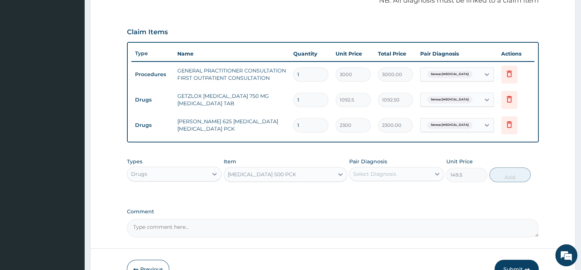
click at [372, 172] on div "Select Diagnosis" at bounding box center [374, 173] width 43 height 7
click at [355, 189] on div "Serous otitis media" at bounding box center [396, 192] width 95 height 15
checkbox input "true"
click at [504, 170] on button "Add" at bounding box center [509, 174] width 41 height 15
type input "0"
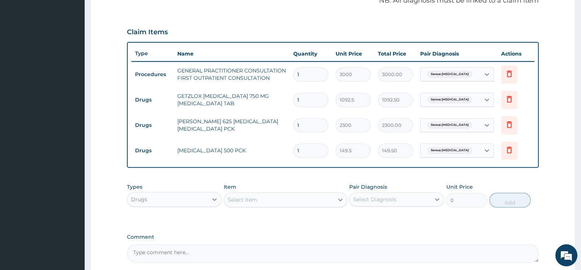
click at [270, 195] on div "Select Item" at bounding box center [279, 200] width 110 height 12
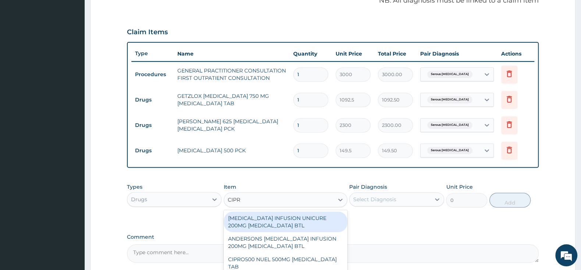
type input "CIPRO"
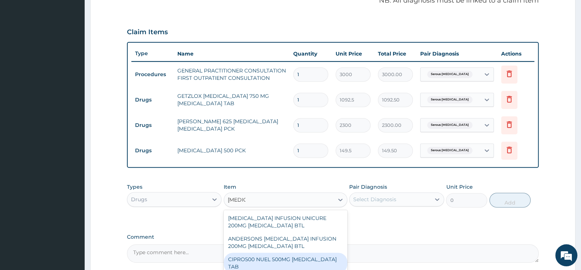
click at [284, 262] on div "CIPRO500 NUEL 500MG CIPROFLOXACIN TAB" at bounding box center [286, 263] width 124 height 21
type input "201.25"
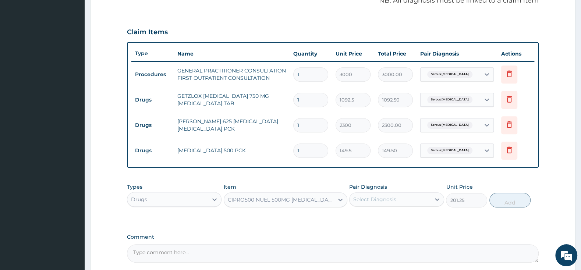
click at [379, 199] on div "Select Diagnosis" at bounding box center [374, 199] width 43 height 7
click at [356, 217] on input "checkbox" at bounding box center [356, 217] width 5 height 5
checkbox input "true"
click at [508, 197] on button "Add" at bounding box center [509, 200] width 41 height 15
type input "0"
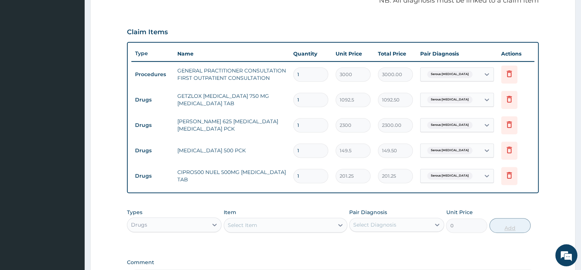
type input "10"
type input "2012.50"
type input "10"
click at [511, 97] on icon at bounding box center [509, 99] width 5 height 7
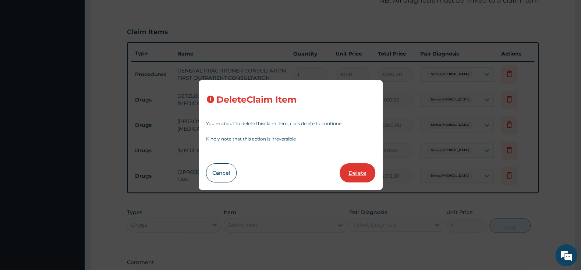
click at [353, 175] on button "Delete" at bounding box center [358, 172] width 36 height 19
type input "2300"
type input "2300.00"
type input "149.5"
type input "149.50"
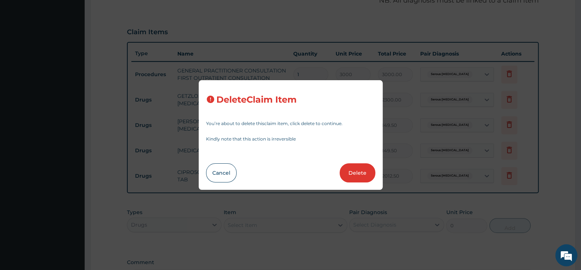
type input "10"
type input "201.25"
type input "2012.50"
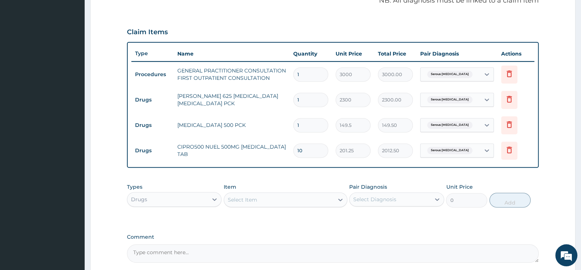
click at [309, 124] on input "1" at bounding box center [310, 125] width 35 height 14
type input "0.00"
type input "5"
type input "747.50"
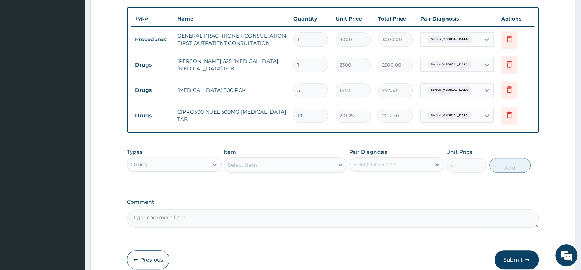
scroll to position [302, 0]
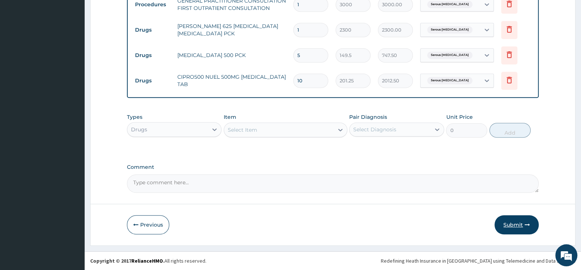
type input "5"
click at [506, 223] on button "Submit" at bounding box center [516, 224] width 44 height 19
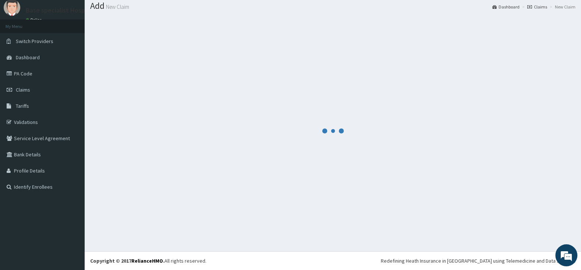
scroll to position [23, 0]
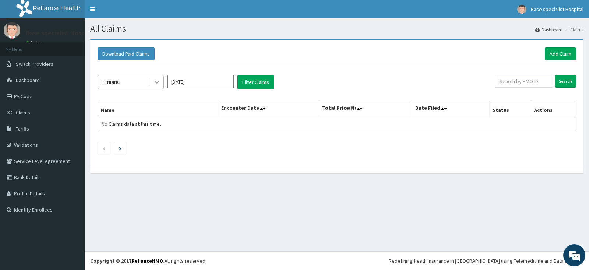
click at [156, 82] on icon at bounding box center [156, 81] width 7 height 7
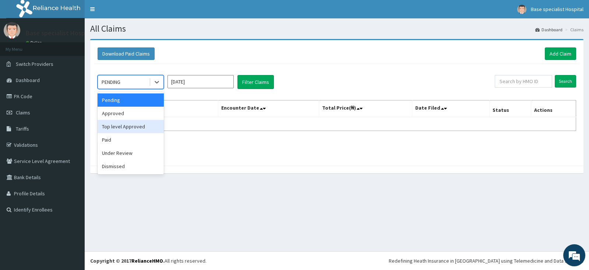
click at [142, 124] on div "Top level Approved" at bounding box center [130, 126] width 66 height 13
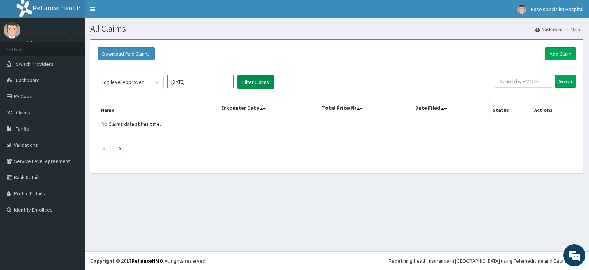
click at [259, 79] on button "Filter Claims" at bounding box center [255, 82] width 36 height 14
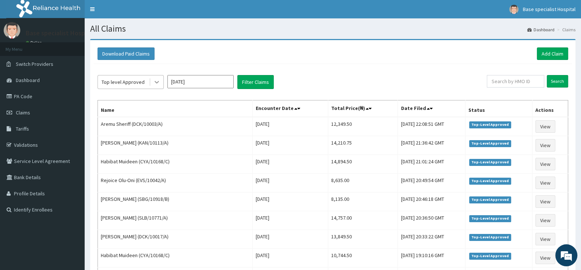
click at [154, 82] on icon at bounding box center [156, 81] width 7 height 7
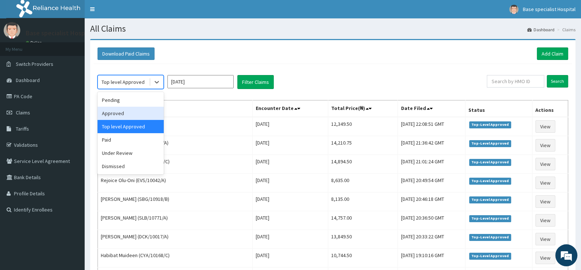
click at [138, 112] on div "Approved" at bounding box center [130, 113] width 66 height 13
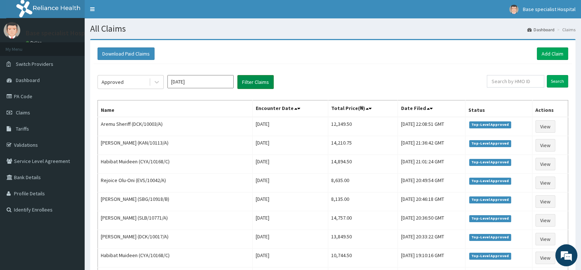
click at [251, 79] on button "Filter Claims" at bounding box center [255, 82] width 36 height 14
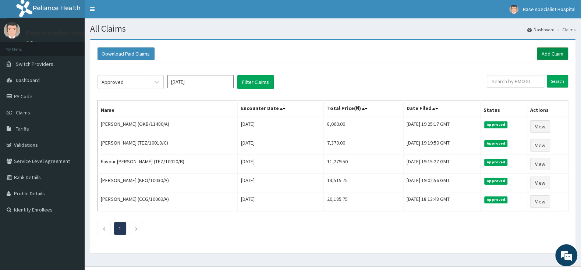
click at [561, 49] on link "Add Claim" at bounding box center [552, 53] width 31 height 13
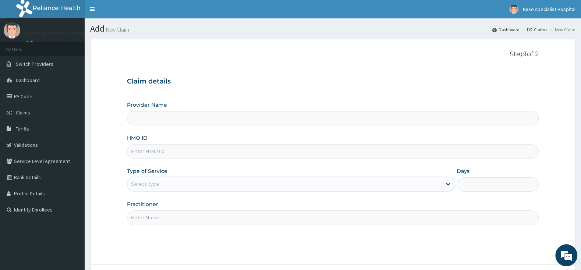
type input "Base Specialist Hospital"
type input "PPG/10023/A"
click at [150, 213] on input "Practitioner" at bounding box center [333, 217] width 412 height 14
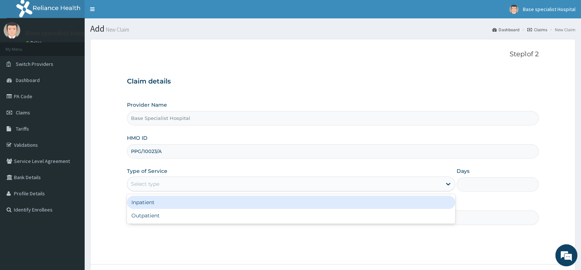
click at [158, 184] on div "Select type" at bounding box center [145, 183] width 28 height 7
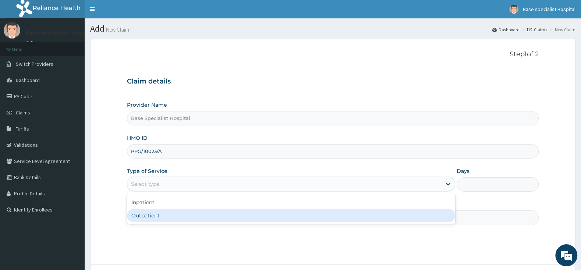
click at [156, 215] on div "Outpatient" at bounding box center [291, 215] width 328 height 13
type input "1"
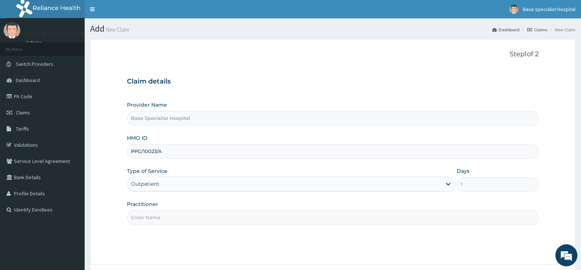
click at [156, 215] on input "Practitioner" at bounding box center [333, 217] width 412 height 14
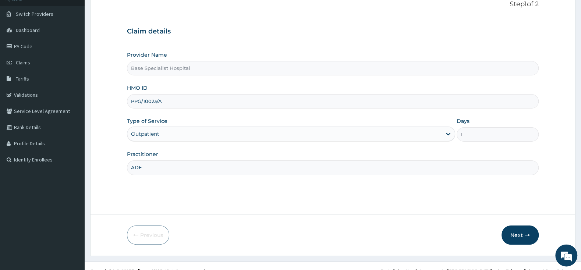
scroll to position [61, 0]
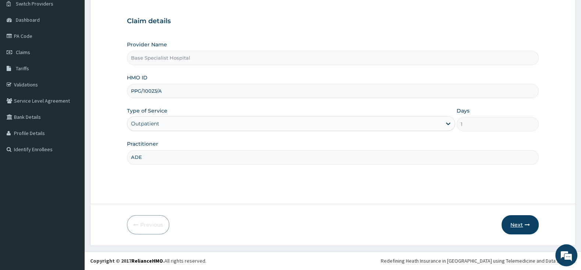
type input "ADE"
click at [513, 225] on button "Next" at bounding box center [519, 224] width 37 height 19
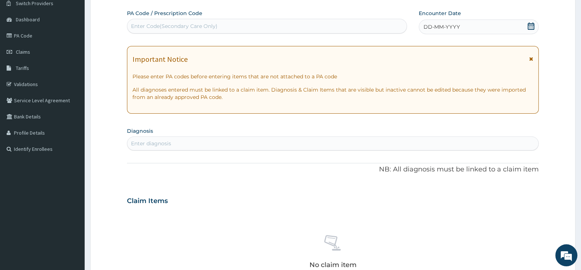
scroll to position [0, 0]
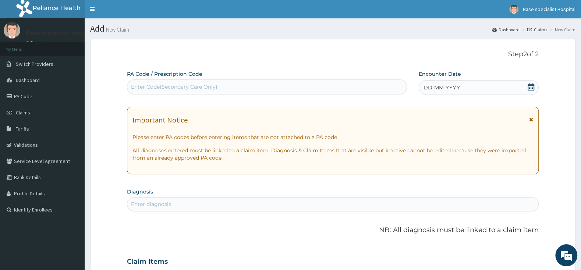
click at [192, 79] on div "PA Code / Prescription Code Use Up and Down to choose options, press Enter to s…" at bounding box center [267, 82] width 280 height 24
click at [159, 85] on div "Enter Code(Secondary Care Only)" at bounding box center [174, 86] width 86 height 7
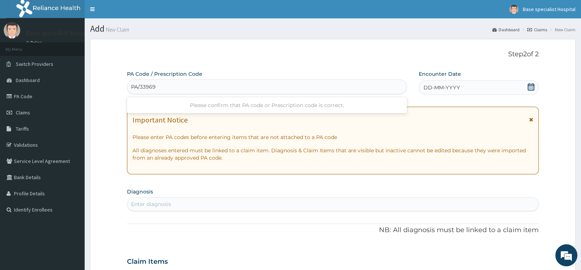
type input "PA/339699"
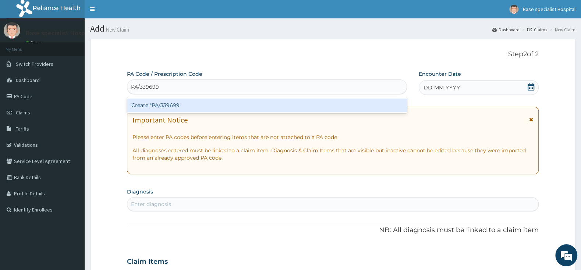
click at [165, 108] on div "Create "PA/339699"" at bounding box center [267, 105] width 280 height 13
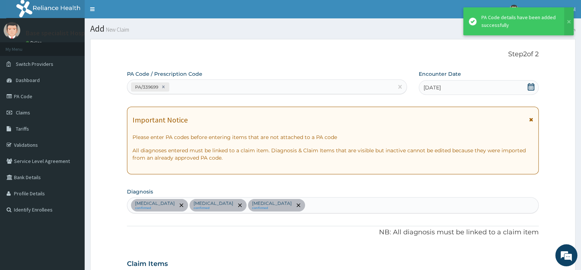
scroll to position [323, 0]
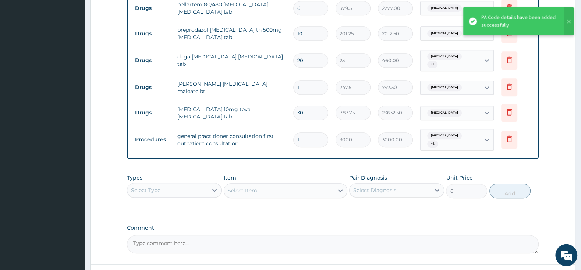
click at [308, 110] on input "30" at bounding box center [310, 113] width 35 height 14
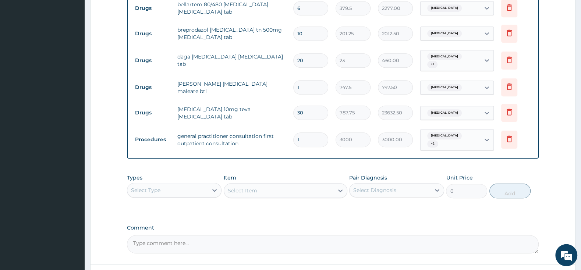
type input "3"
type input "2363.25"
type input "0.00"
type input "4"
type input "3151.00"
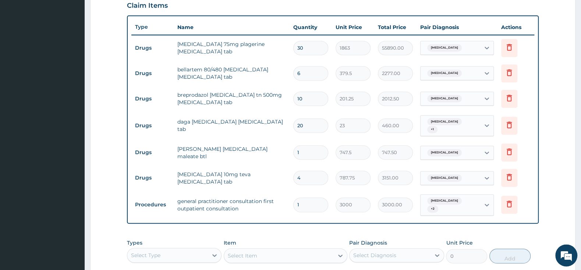
scroll to position [246, 0]
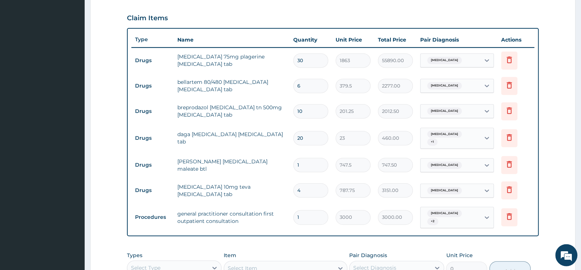
type input "4"
click at [316, 57] on input "30" at bounding box center [310, 60] width 35 height 14
type input "3"
type input "5589.00"
type input "0.00"
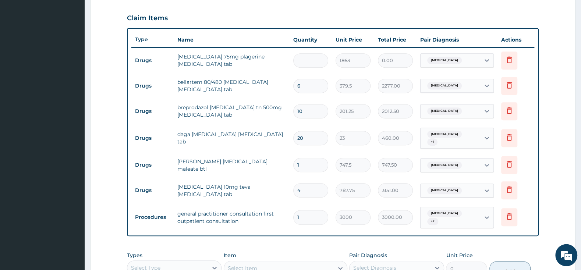
type input "1"
type input "1863.00"
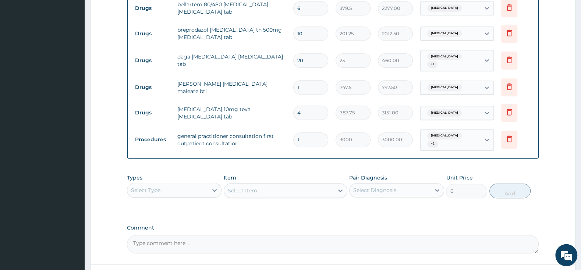
scroll to position [378, 0]
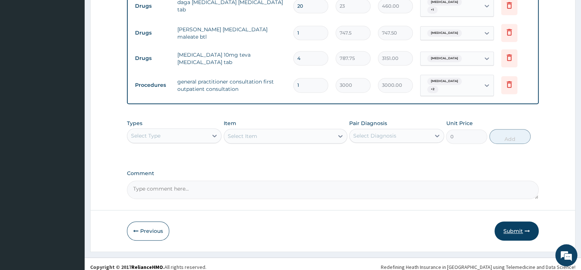
type input "1"
click at [521, 221] on button "Submit" at bounding box center [516, 230] width 44 height 19
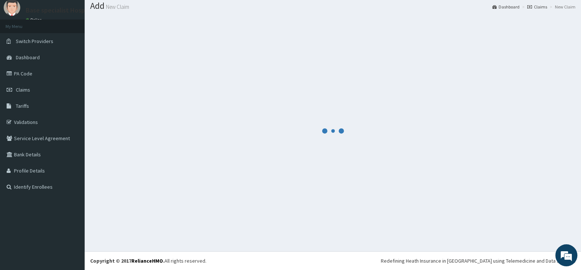
scroll to position [23, 0]
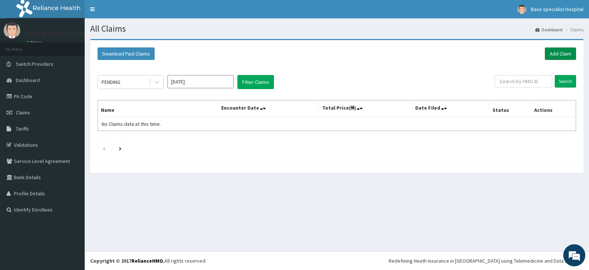
click at [562, 54] on link "Add Claim" at bounding box center [559, 53] width 31 height 13
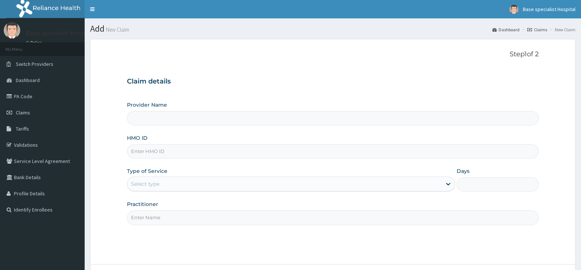
type input "Base Specialist Hospital"
type input "JIO/10071/A"
drag, startPoint x: 202, startPoint y: 182, endPoint x: 201, endPoint y: 192, distance: 10.0
click at [201, 184] on div "Select type" at bounding box center [284, 184] width 314 height 12
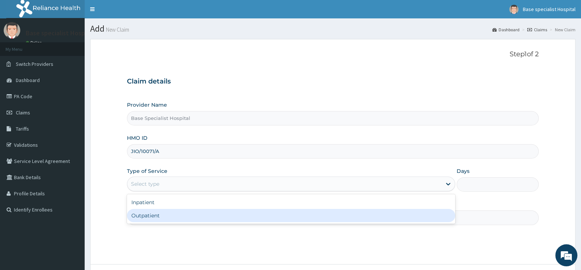
click at [191, 217] on div "Outpatient" at bounding box center [291, 215] width 328 height 13
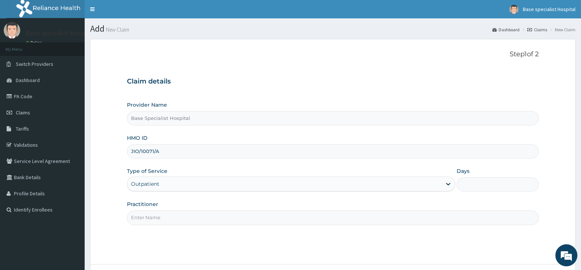
type input "1"
click at [191, 217] on input "Practitioner" at bounding box center [333, 217] width 412 height 14
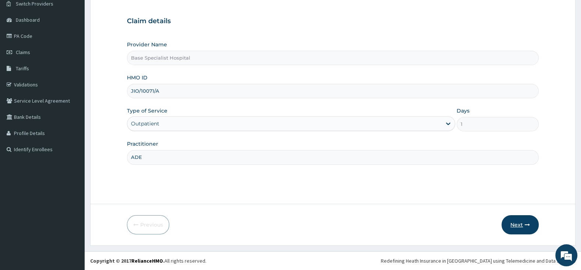
type input "ADE"
click at [515, 224] on button "Next" at bounding box center [519, 224] width 37 height 19
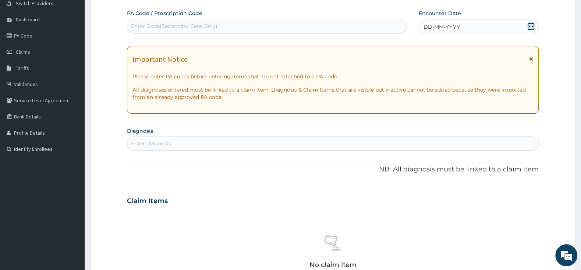
click at [530, 26] on icon at bounding box center [530, 25] width 7 height 7
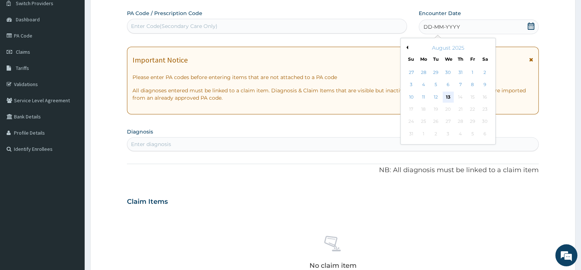
click at [447, 93] on div "13" at bounding box center [448, 97] width 11 height 11
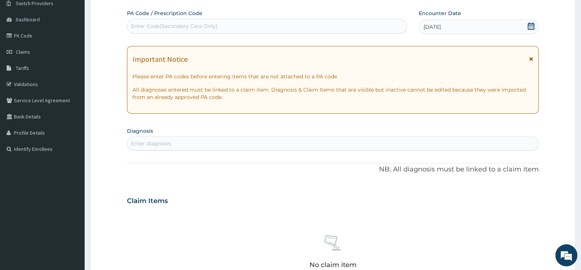
click at [262, 29] on div "Enter Code(Secondary Care Only)" at bounding box center [266, 26] width 279 height 12
click at [196, 145] on div "Enter diagnosis" at bounding box center [332, 144] width 411 height 12
type input "[MEDICAL_DATA]"
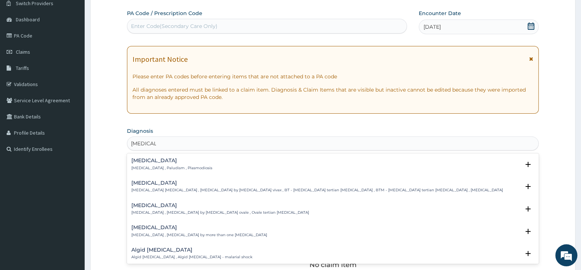
click at [152, 161] on h4 "[MEDICAL_DATA]" at bounding box center [171, 161] width 81 height 6
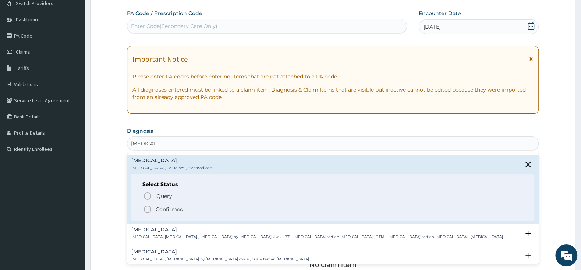
click at [149, 210] on icon "status option filled" at bounding box center [147, 209] width 9 height 9
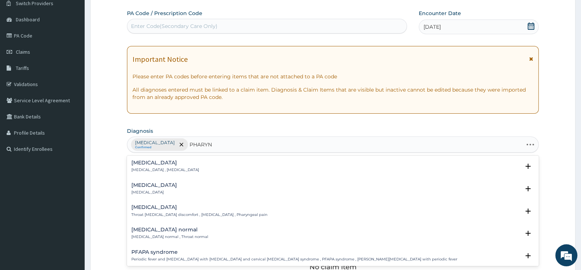
type input "PHARYNG"
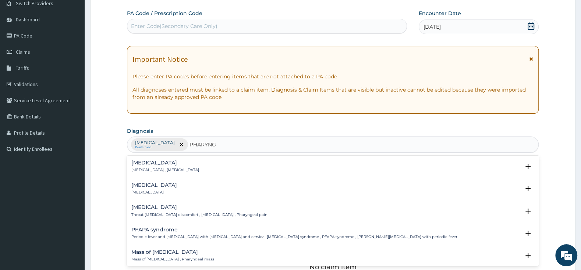
click at [149, 195] on p "Pharyngitis" at bounding box center [154, 192] width 46 height 5
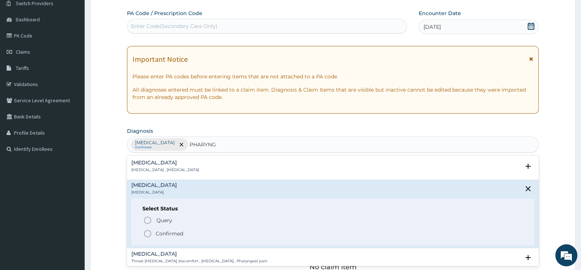
click at [143, 236] on div "Query Query covers suspected (?), Keep in view (kiv), Ruled out (r/o) Confirmed" at bounding box center [332, 227] width 381 height 22
click at [146, 235] on icon "status option filled" at bounding box center [147, 233] width 9 height 9
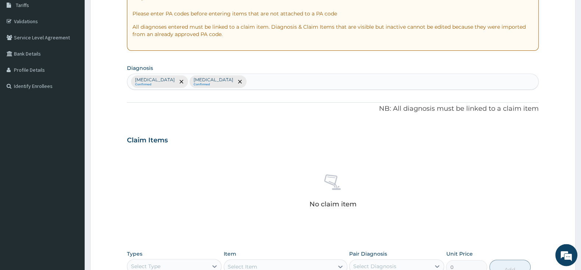
scroll to position [138, 0]
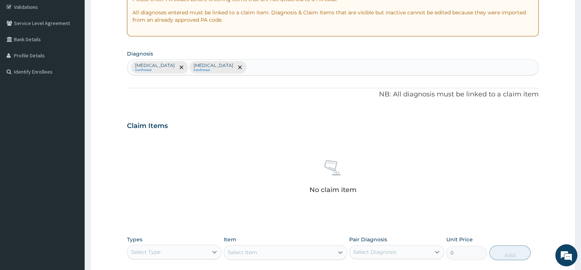
click at [185, 254] on div "Select Type" at bounding box center [167, 252] width 81 height 12
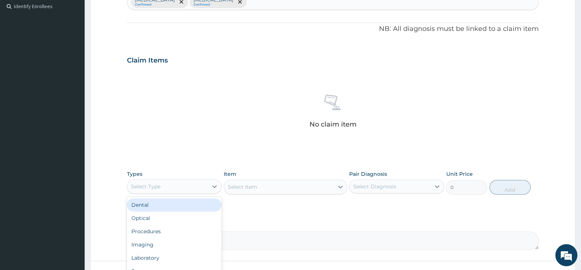
scroll to position [254, 0]
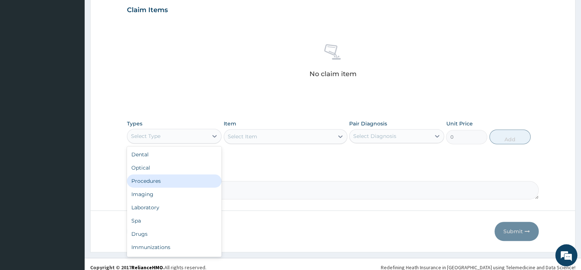
drag, startPoint x: 169, startPoint y: 184, endPoint x: 219, endPoint y: 167, distance: 53.2
click at [175, 181] on div "Procedures" at bounding box center [174, 180] width 95 height 13
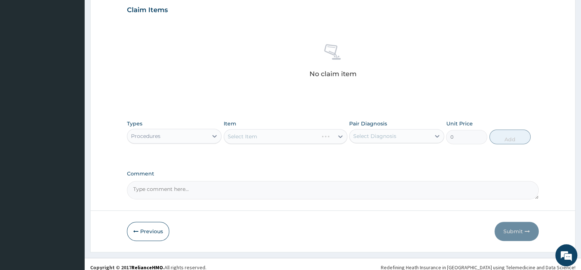
click at [291, 136] on div "Select Item" at bounding box center [286, 136] width 124 height 15
click at [291, 136] on div "Select Item" at bounding box center [279, 137] width 110 height 12
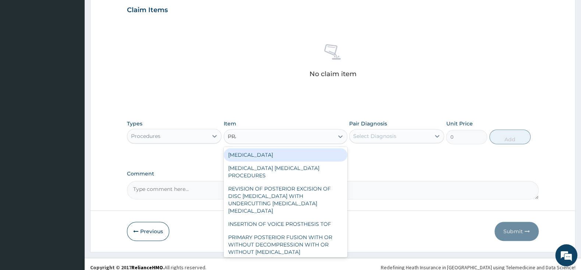
type input "PRAC"
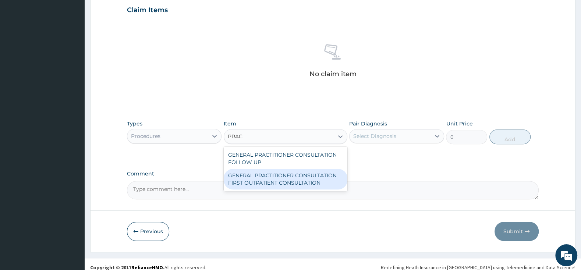
click at [313, 182] on div "GENERAL PRACTITIONER CONSULTATION FIRST OUTPATIENT CONSULTATION" at bounding box center [286, 179] width 124 height 21
type input "3000"
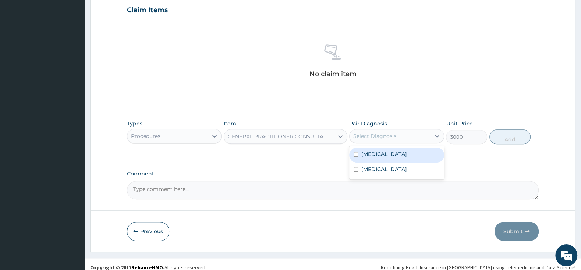
click at [376, 136] on div "Select Diagnosis" at bounding box center [374, 135] width 43 height 7
click at [356, 155] on input "checkbox" at bounding box center [356, 154] width 5 height 5
checkbox input "true"
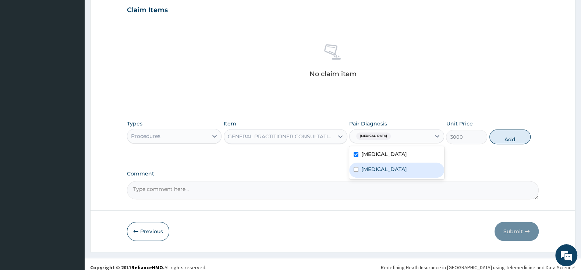
click at [355, 169] on input "checkbox" at bounding box center [356, 169] width 5 height 5
checkbox input "true"
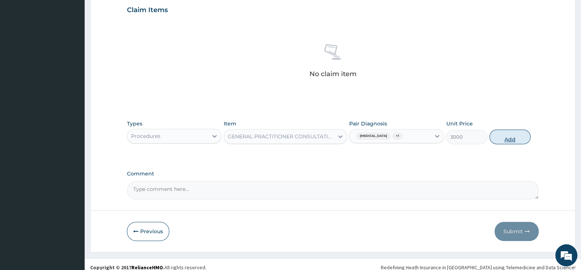
click at [519, 138] on button "Add" at bounding box center [509, 137] width 41 height 15
type input "0"
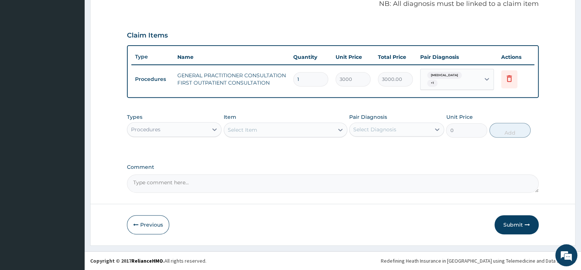
scroll to position [225, 0]
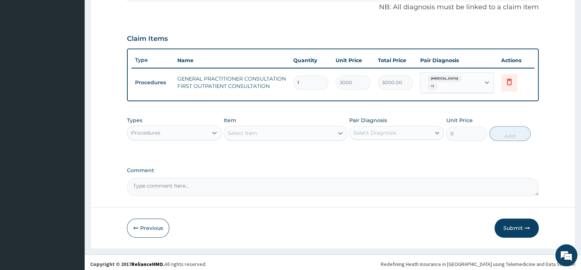
click at [197, 132] on div "Procedures" at bounding box center [167, 133] width 81 height 12
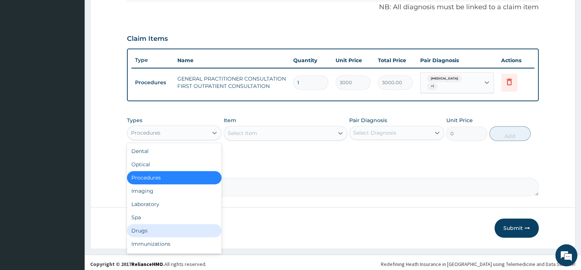
click at [156, 224] on div "Drugs" at bounding box center [174, 230] width 95 height 13
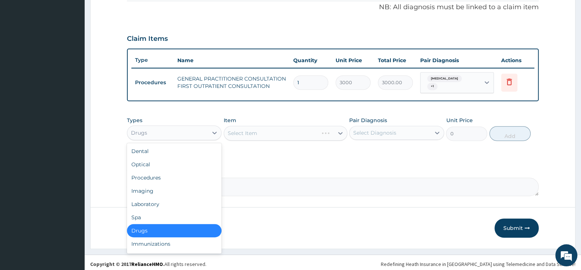
click at [178, 129] on div "Drugs" at bounding box center [167, 133] width 81 height 12
drag, startPoint x: 156, startPoint y: 198, endPoint x: 188, endPoint y: 190, distance: 32.8
click at [160, 198] on div "Laboratory" at bounding box center [174, 204] width 95 height 13
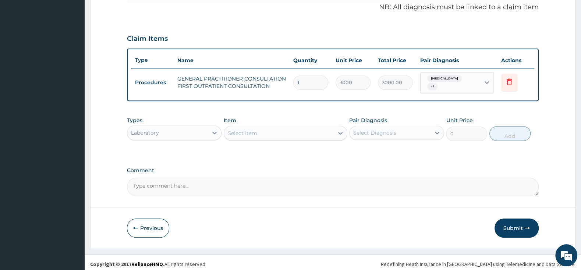
drag, startPoint x: 273, startPoint y: 127, endPoint x: 273, endPoint y: 139, distance: 11.8
click at [273, 127] on div "Select Item" at bounding box center [279, 133] width 110 height 12
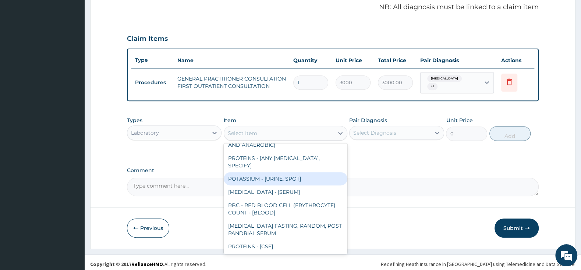
scroll to position [270, 0]
click at [261, 127] on div "Select Item" at bounding box center [279, 133] width 110 height 12
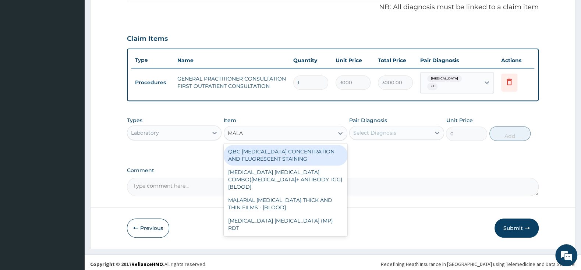
type input "MALAR"
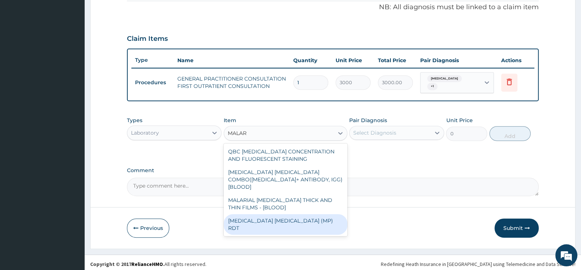
click at [318, 214] on div "MALARIA PARASITE (MP) RDT" at bounding box center [286, 224] width 124 height 21
type input "1500"
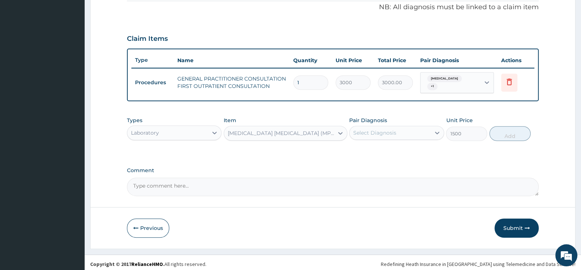
click at [390, 127] on div "Select Diagnosis" at bounding box center [390, 133] width 81 height 12
click at [355, 149] on input "checkbox" at bounding box center [356, 151] width 5 height 5
checkbox input "true"
click at [510, 127] on button "Add" at bounding box center [509, 133] width 41 height 15
type input "0"
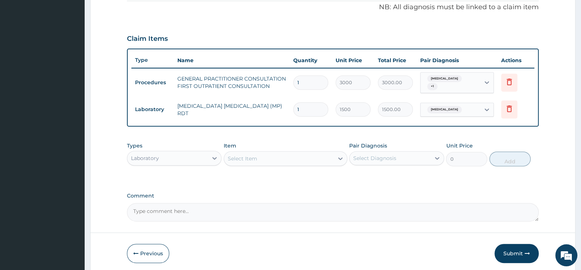
click at [194, 155] on div "Laboratory" at bounding box center [167, 158] width 81 height 12
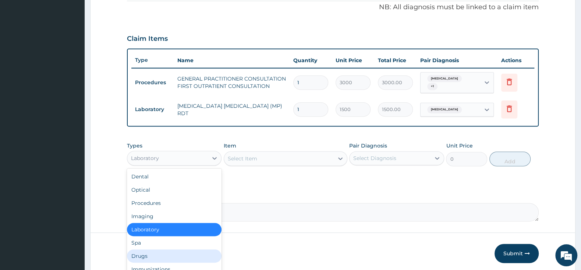
click at [165, 251] on div "Drugs" at bounding box center [174, 255] width 95 height 13
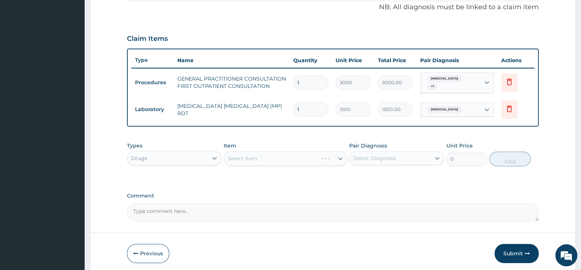
click at [250, 160] on div "Select Item" at bounding box center [286, 158] width 124 height 15
click at [259, 156] on div "Select Item" at bounding box center [286, 158] width 124 height 15
click at [285, 155] on div "Select Item" at bounding box center [286, 158] width 124 height 15
click at [285, 155] on div "Select Item" at bounding box center [279, 159] width 110 height 12
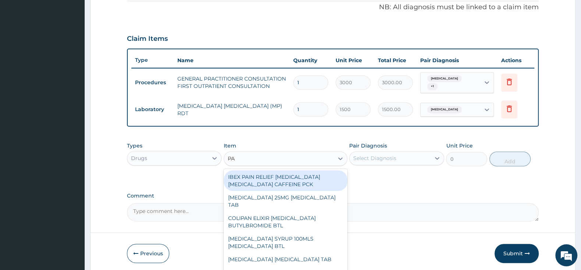
type input "P"
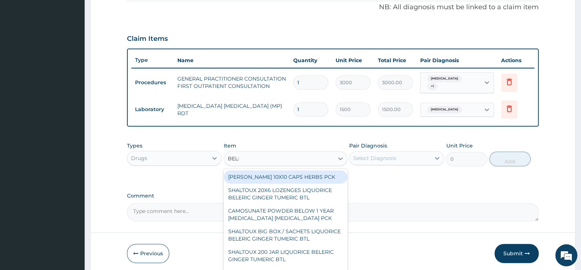
type input "BELLA"
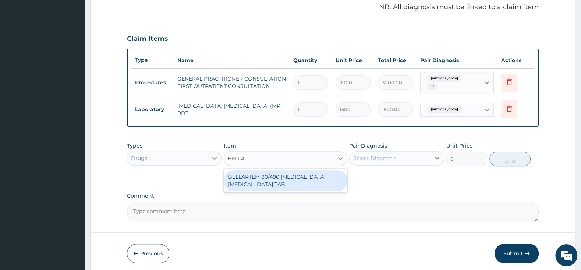
click at [301, 180] on div "BELLARTEM 80/480 ARTEMETHER LUMEFANTRINE TAB" at bounding box center [286, 180] width 124 height 21
type input "379.5"
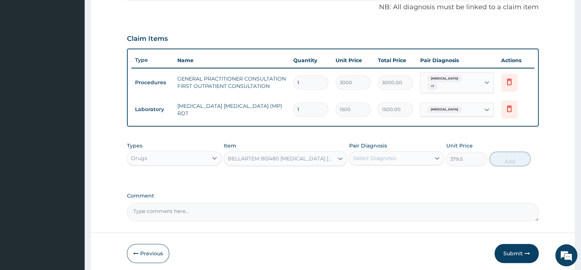
click at [380, 156] on div "Select Diagnosis" at bounding box center [374, 158] width 43 height 7
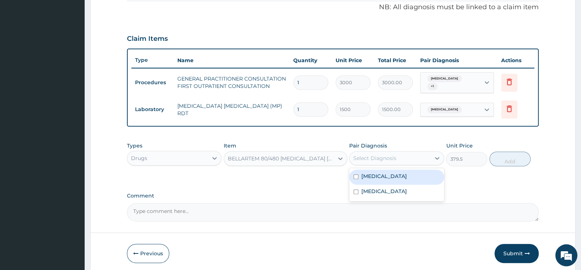
click at [356, 174] on input "checkbox" at bounding box center [356, 176] width 5 height 5
checkbox input "true"
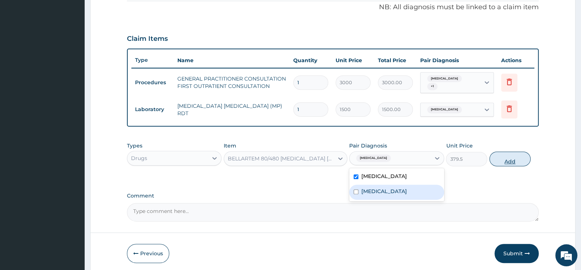
click at [517, 152] on button "Add" at bounding box center [509, 159] width 41 height 15
type input "0"
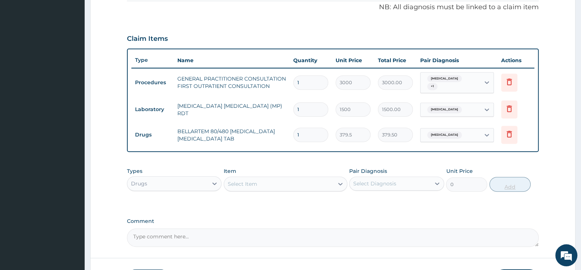
type input "0.00"
type input "6"
type input "2277.00"
type input "6"
click at [270, 187] on div "Select Item" at bounding box center [286, 184] width 124 height 15
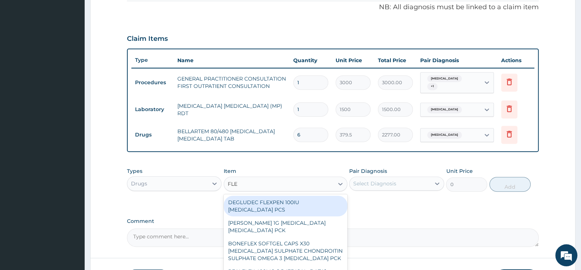
type input "FLEM"
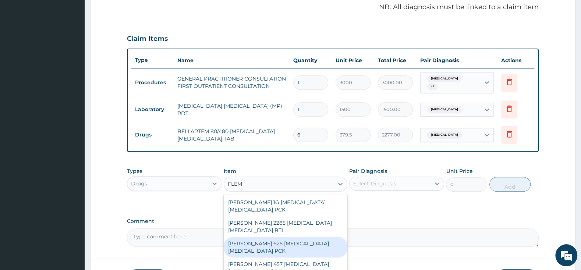
click at [302, 241] on div "FLEMING 625 AMOXICILLIN CLAVULANIC ACID PCK" at bounding box center [286, 247] width 124 height 21
type input "2300"
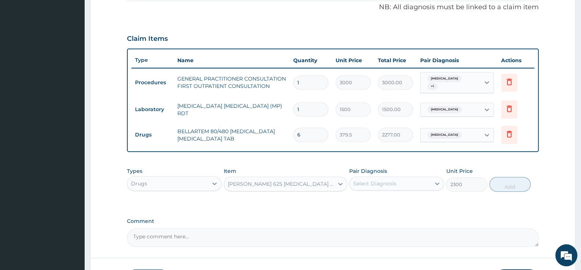
click at [414, 182] on div "Select Diagnosis" at bounding box center [390, 184] width 81 height 12
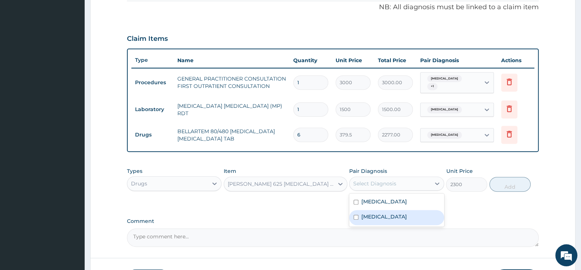
click at [355, 215] on input "checkbox" at bounding box center [356, 217] width 5 height 5
checkbox input "true"
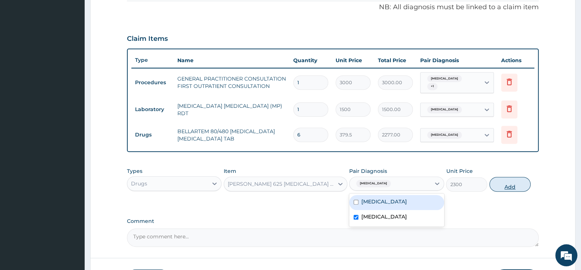
click at [508, 182] on button "Add" at bounding box center [509, 184] width 41 height 15
type input "0"
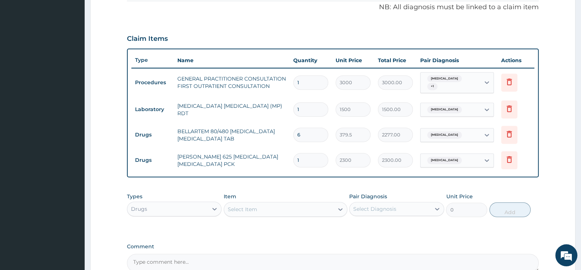
click at [268, 202] on div "Select Item" at bounding box center [286, 209] width 124 height 15
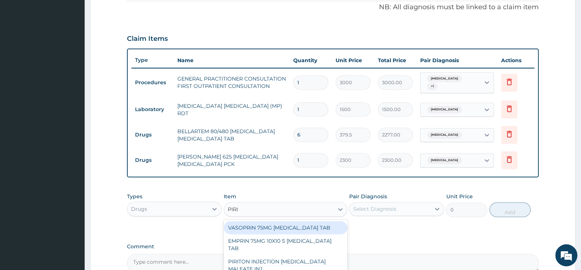
type input "PIRIT"
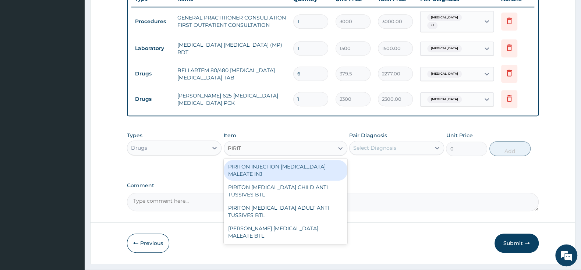
scroll to position [302, 0]
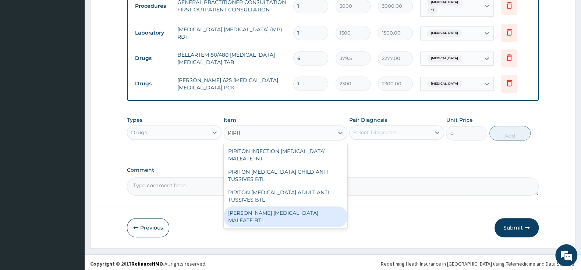
click at [275, 217] on div "PIRITON EVANS CHLORPHENAMINE MALEATE BTL" at bounding box center [286, 216] width 124 height 21
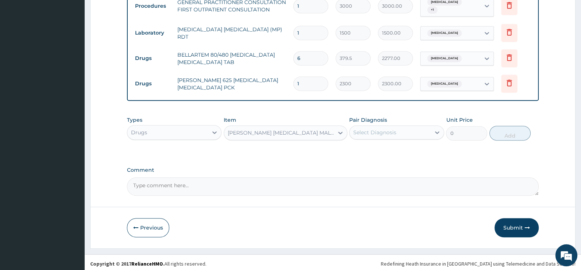
type input "747.5"
click at [367, 130] on div "Select Diagnosis" at bounding box center [374, 132] width 43 height 7
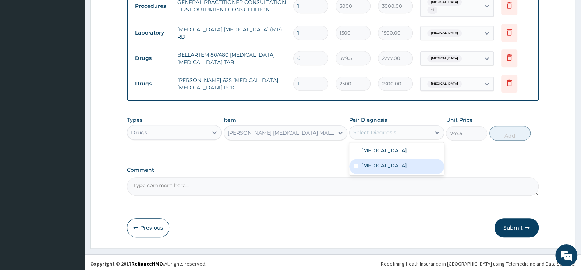
click at [358, 164] on input "checkbox" at bounding box center [356, 166] width 5 height 5
checkbox input "true"
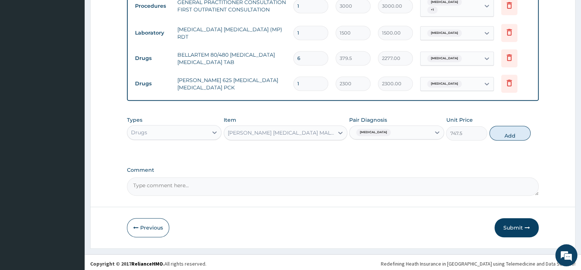
drag, startPoint x: 509, startPoint y: 131, endPoint x: 515, endPoint y: 136, distance: 7.8
click at [510, 131] on button "Add" at bounding box center [509, 133] width 41 height 15
type input "0"
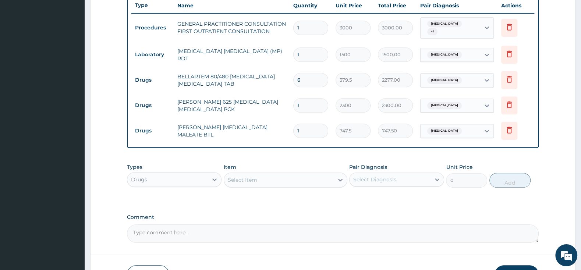
scroll to position [263, 0]
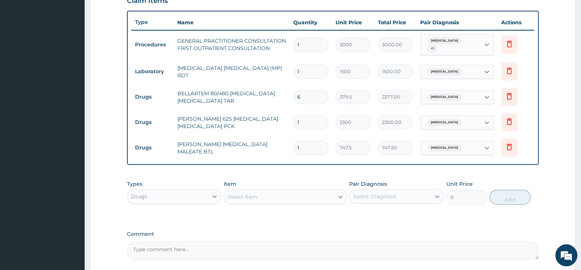
click at [298, 191] on div "Select Item" at bounding box center [279, 197] width 110 height 12
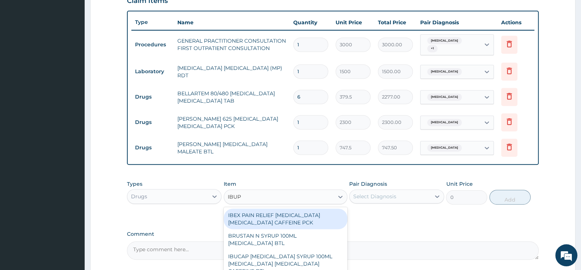
type input "IBUPR"
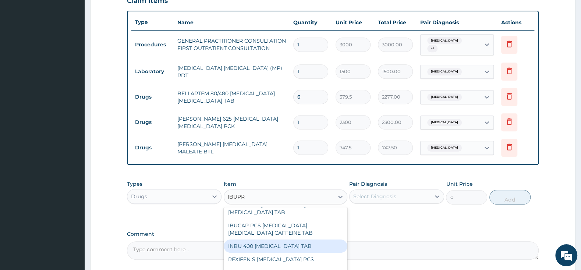
click at [284, 240] on div "INBU 400 IBUPROFEN TAB" at bounding box center [286, 246] width 124 height 13
type input "63.25"
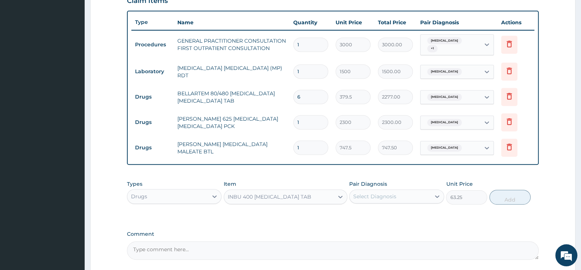
click at [374, 194] on div "Select Diagnosis" at bounding box center [374, 196] width 43 height 7
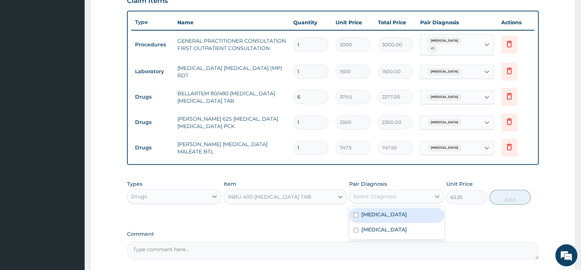
click at [355, 213] on input "checkbox" at bounding box center [356, 215] width 5 height 5
checkbox input "true"
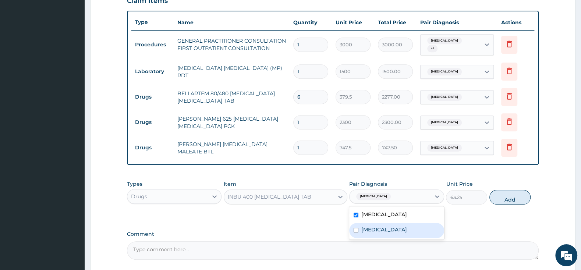
click at [353, 228] on div "Pharyngitis" at bounding box center [396, 230] width 95 height 15
checkbox input "true"
click at [515, 193] on button "Add" at bounding box center [509, 197] width 41 height 15
type input "0"
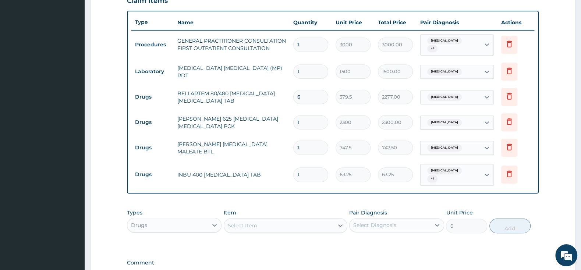
type input "15"
type input "948.75"
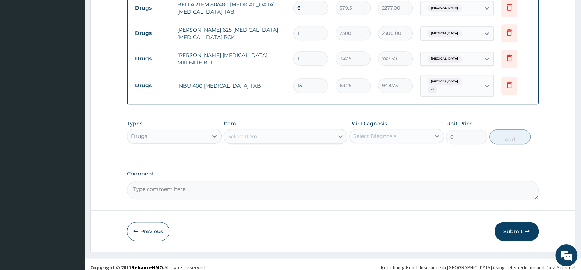
type input "15"
click at [521, 224] on button "Submit" at bounding box center [516, 231] width 44 height 19
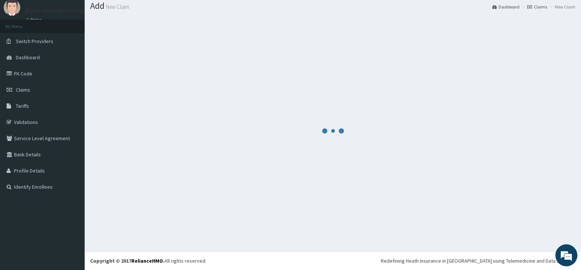
scroll to position [23, 0]
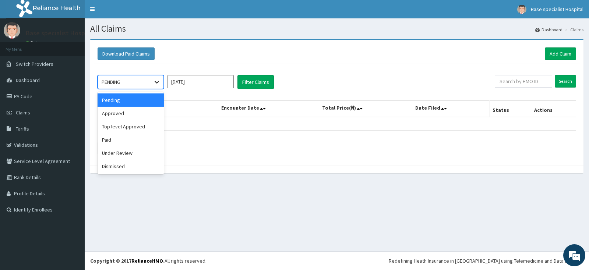
click at [156, 80] on icon at bounding box center [156, 81] width 7 height 7
click at [123, 116] on div "Approved" at bounding box center [130, 113] width 66 height 13
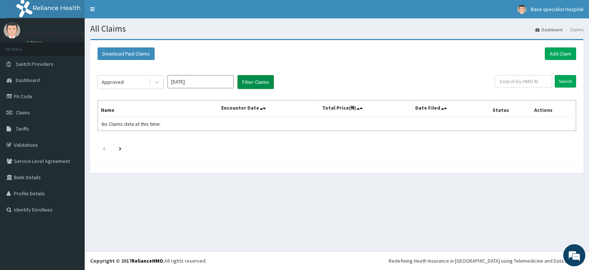
click at [263, 85] on button "Filter Claims" at bounding box center [255, 82] width 36 height 14
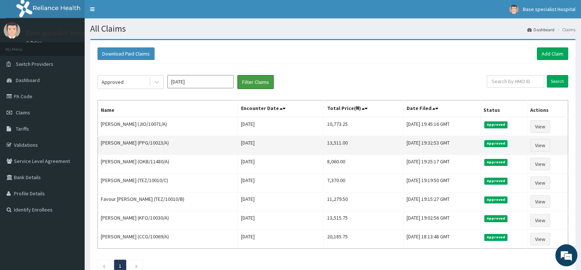
scroll to position [55, 0]
